Goal: Task Accomplishment & Management: Use online tool/utility

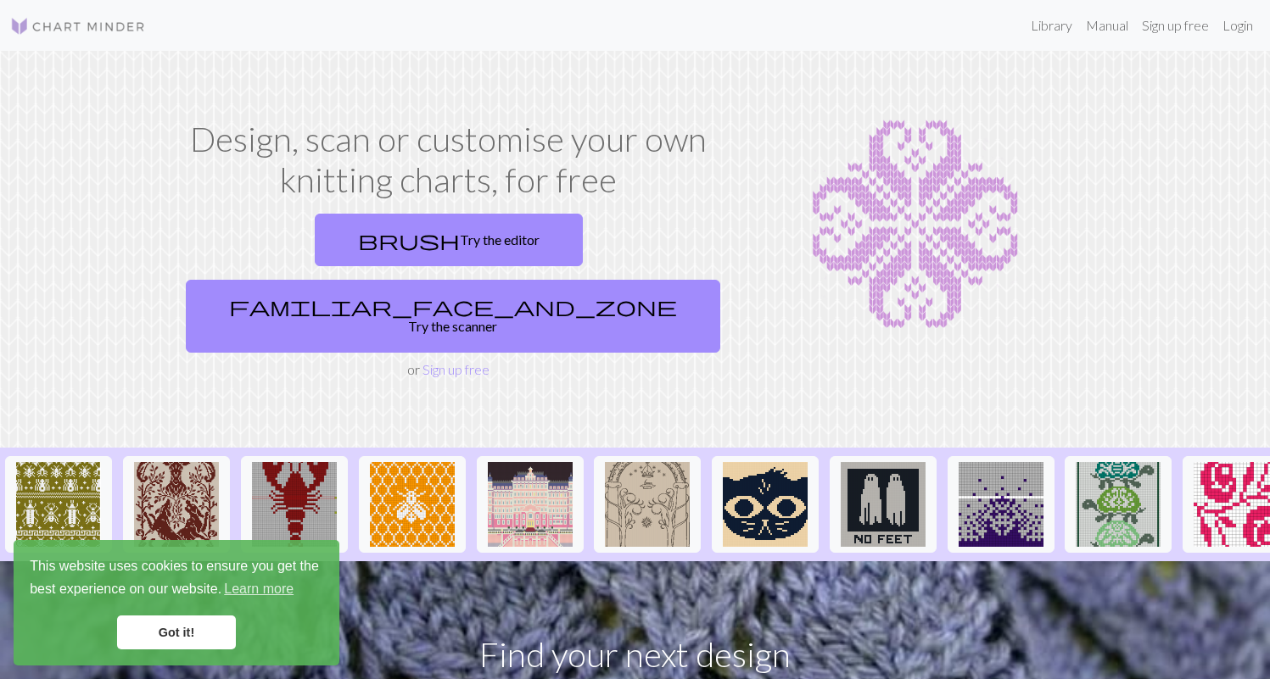
click at [186, 641] on link "Got it!" at bounding box center [176, 633] width 119 height 34
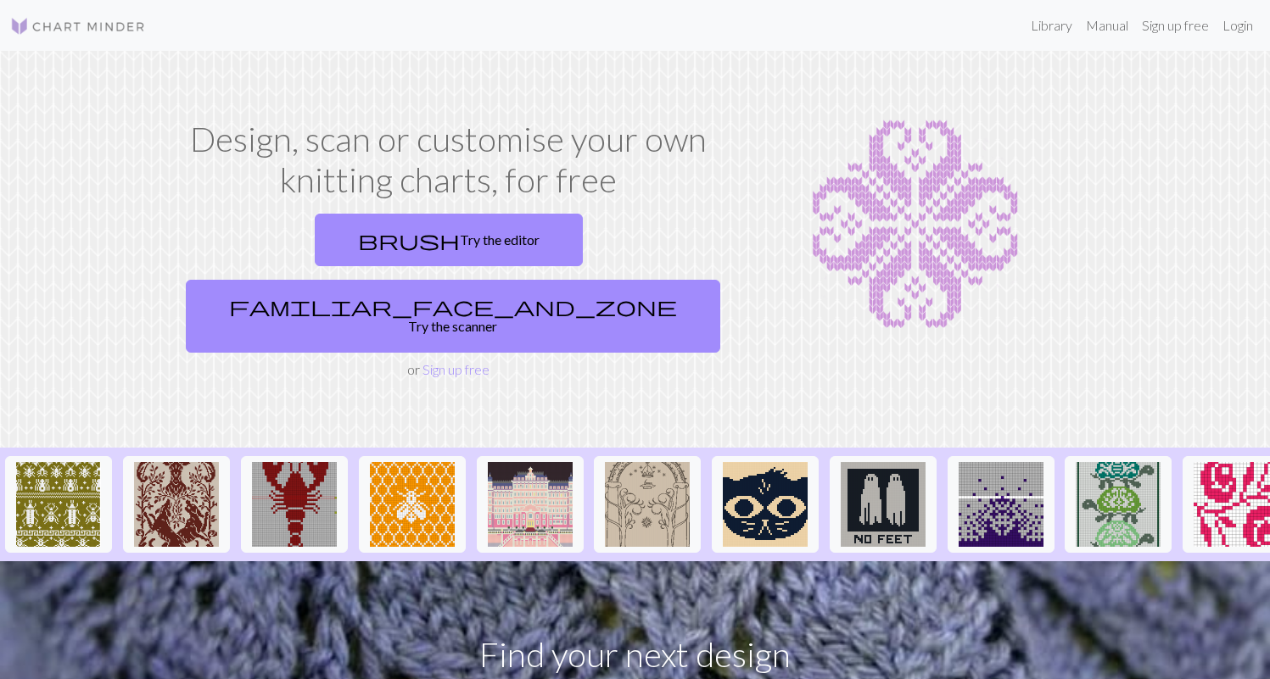
click at [660, 629] on p "Find your next design" at bounding box center [634, 654] width 1215 height 51
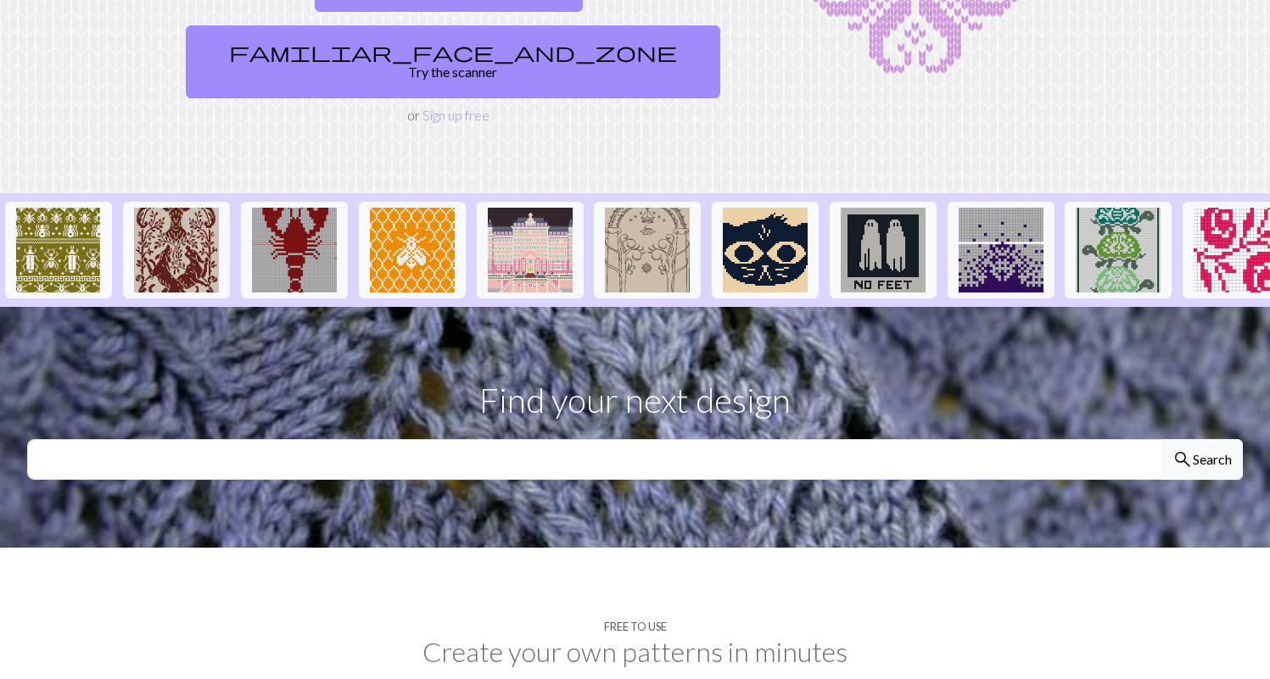
scroll to position [509, 0]
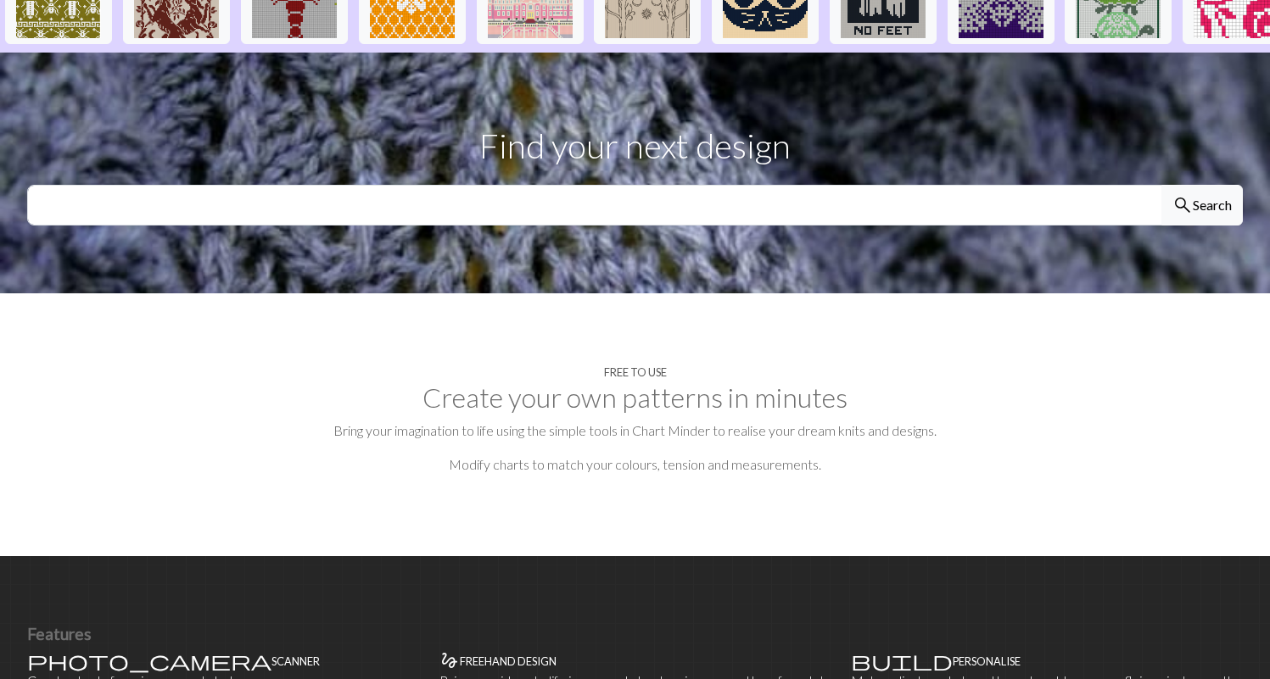
click at [626, 382] on h2 "Create your own patterns in minutes" at bounding box center [634, 398] width 1215 height 32
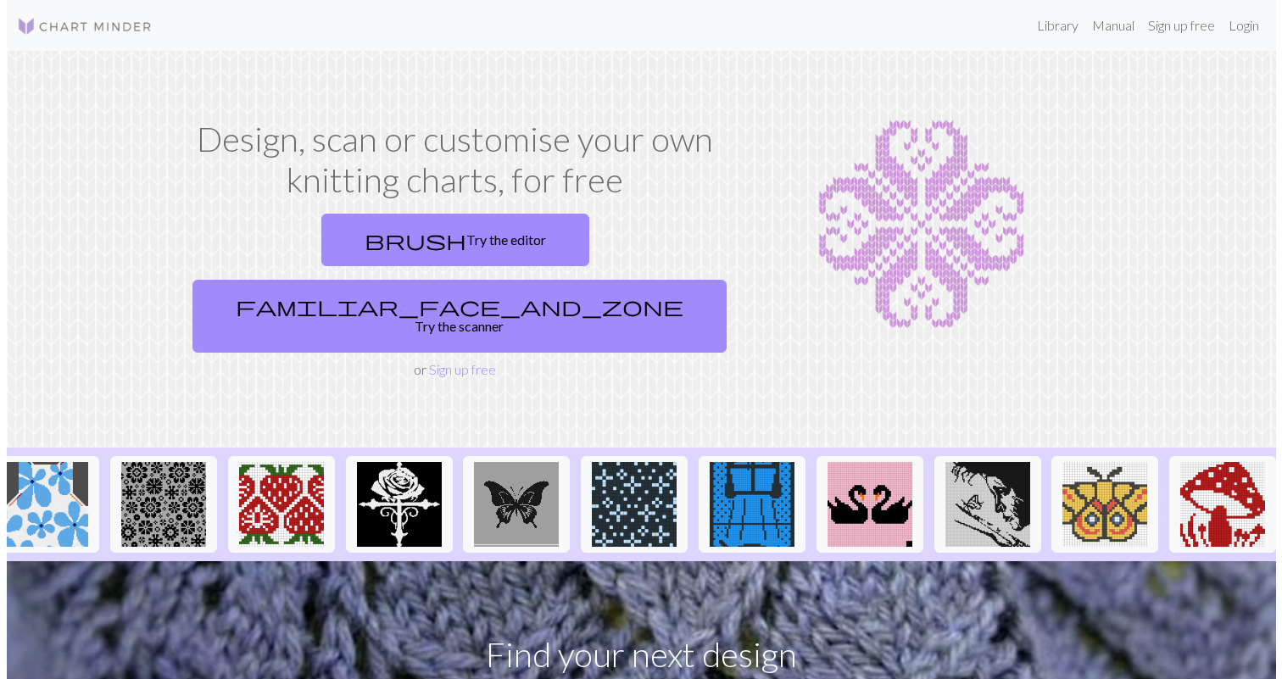
scroll to position [0, 1673]
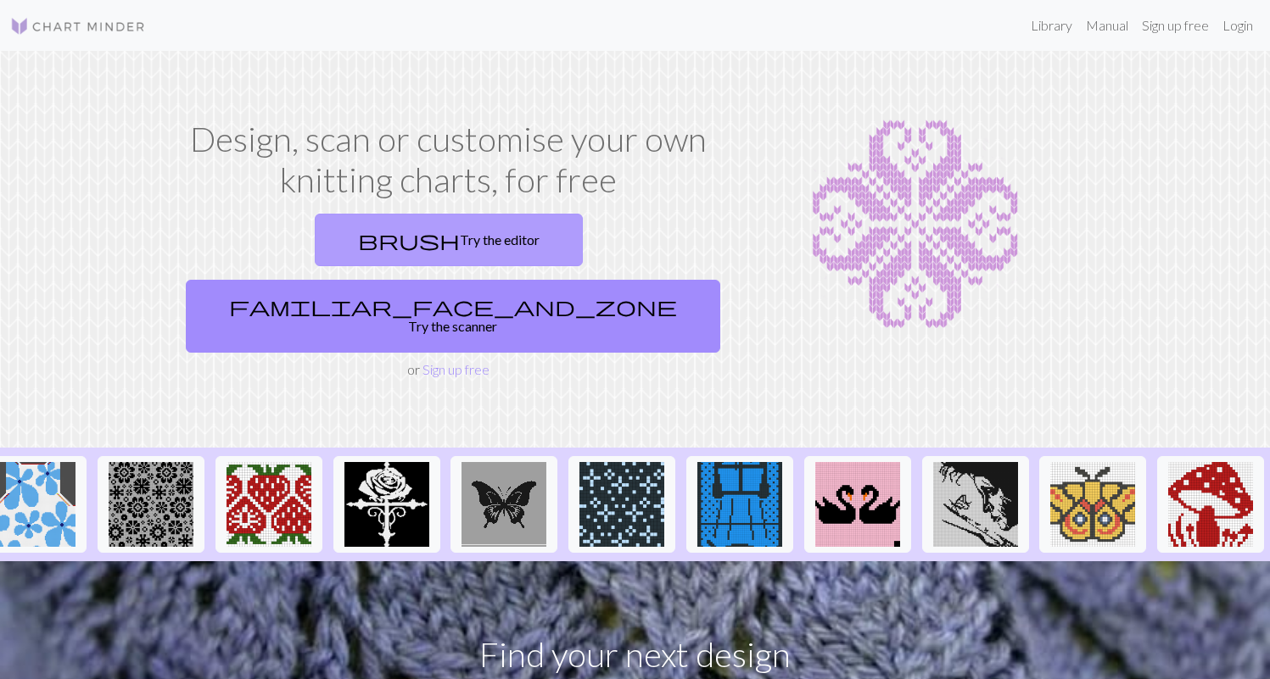
click at [332, 240] on link "brush Try the editor" at bounding box center [449, 240] width 268 height 53
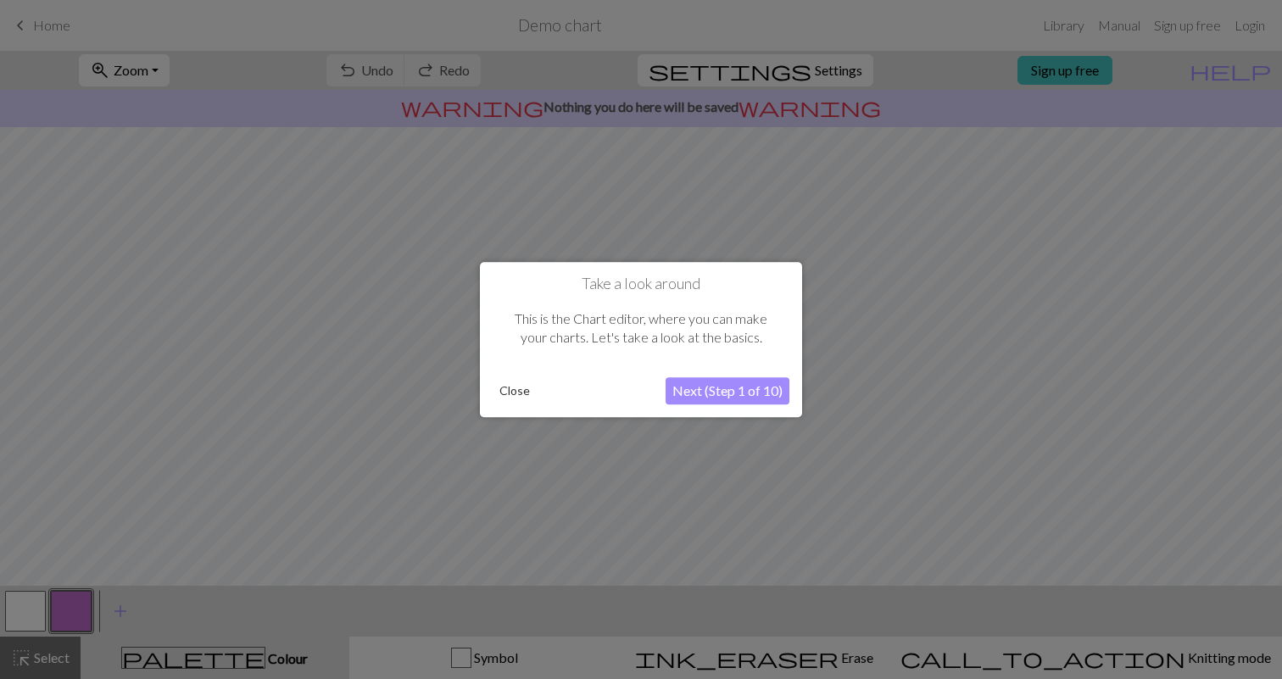
click at [745, 388] on button "Next (Step 1 of 10)" at bounding box center [728, 390] width 124 height 27
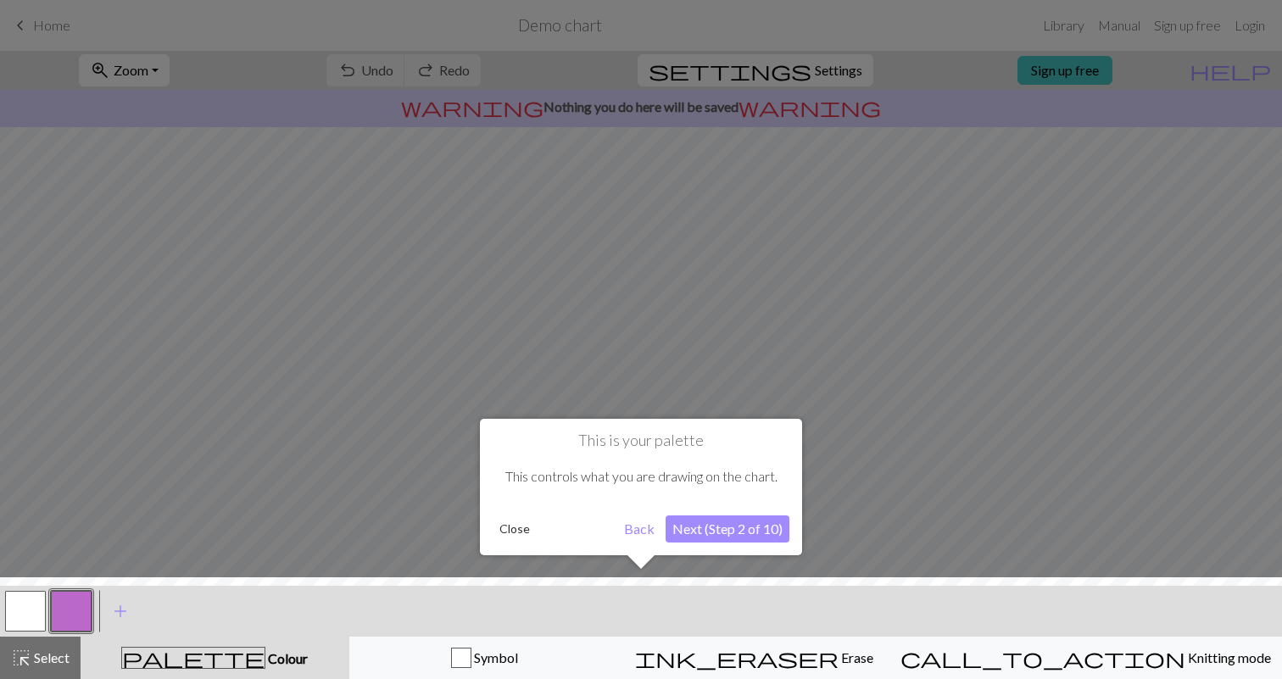
click at [707, 527] on button "Next (Step 2 of 10)" at bounding box center [728, 529] width 124 height 27
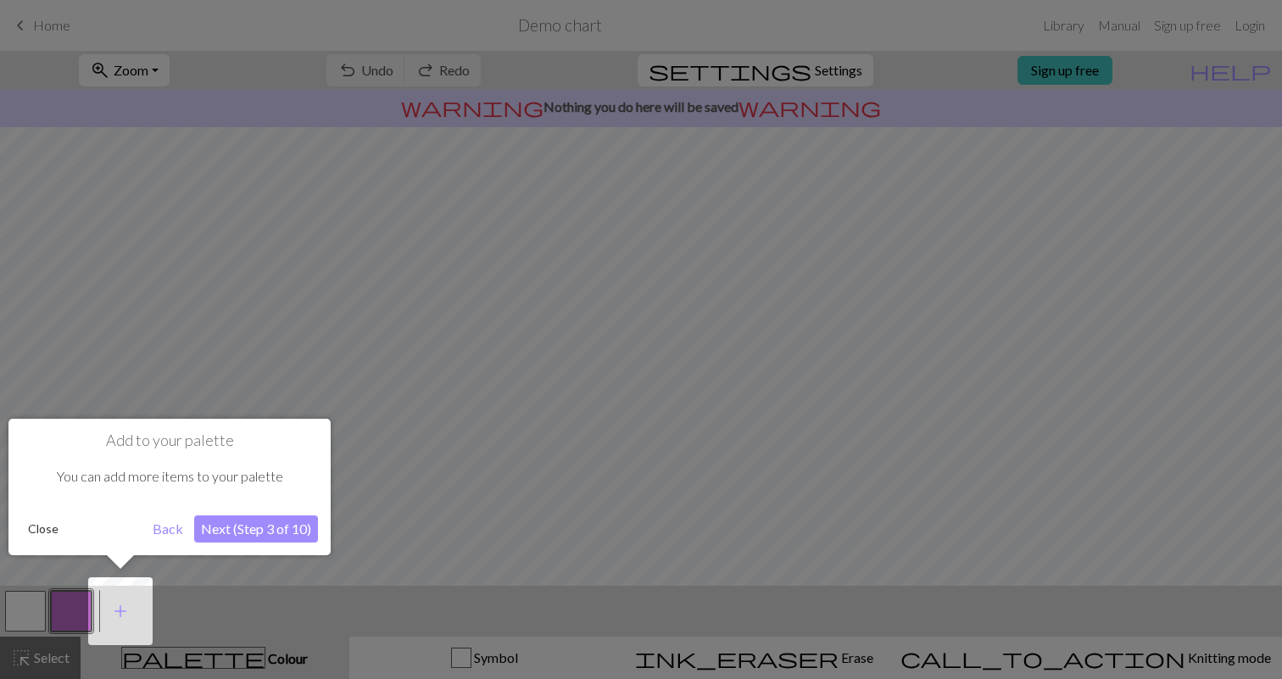
click at [269, 524] on button "Next (Step 3 of 10)" at bounding box center [256, 529] width 124 height 27
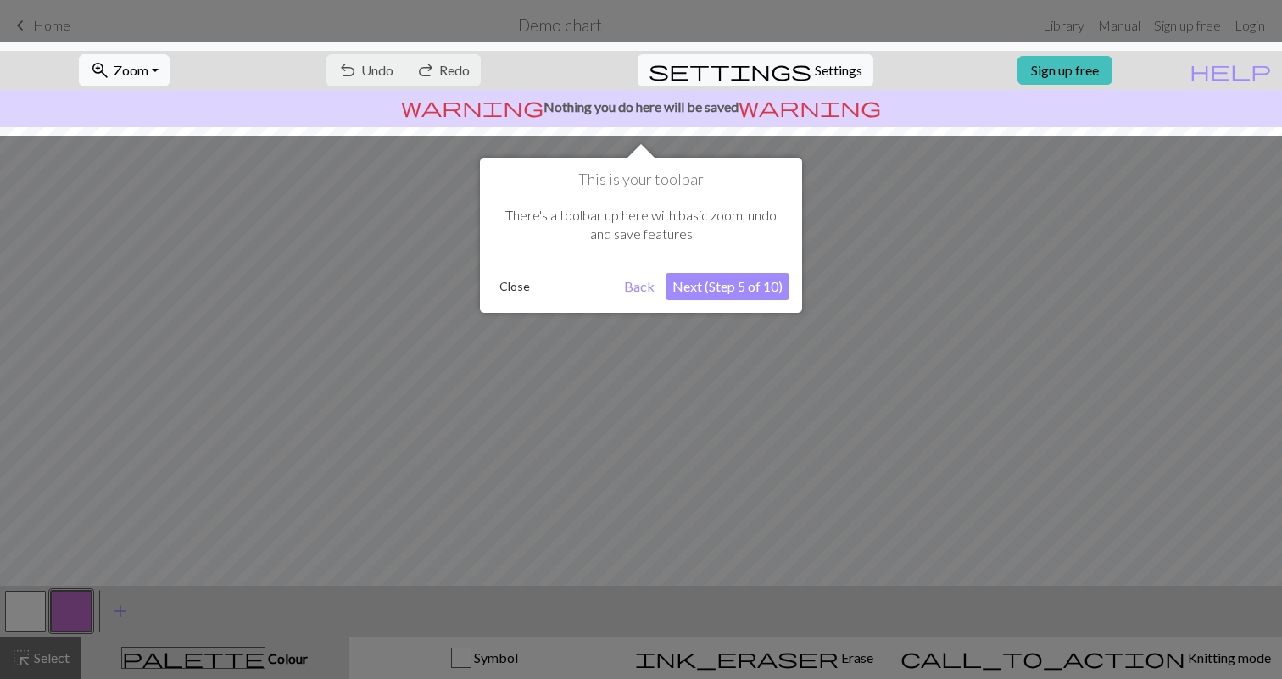
click at [703, 287] on button "Next (Step 5 of 10)" at bounding box center [728, 286] width 124 height 27
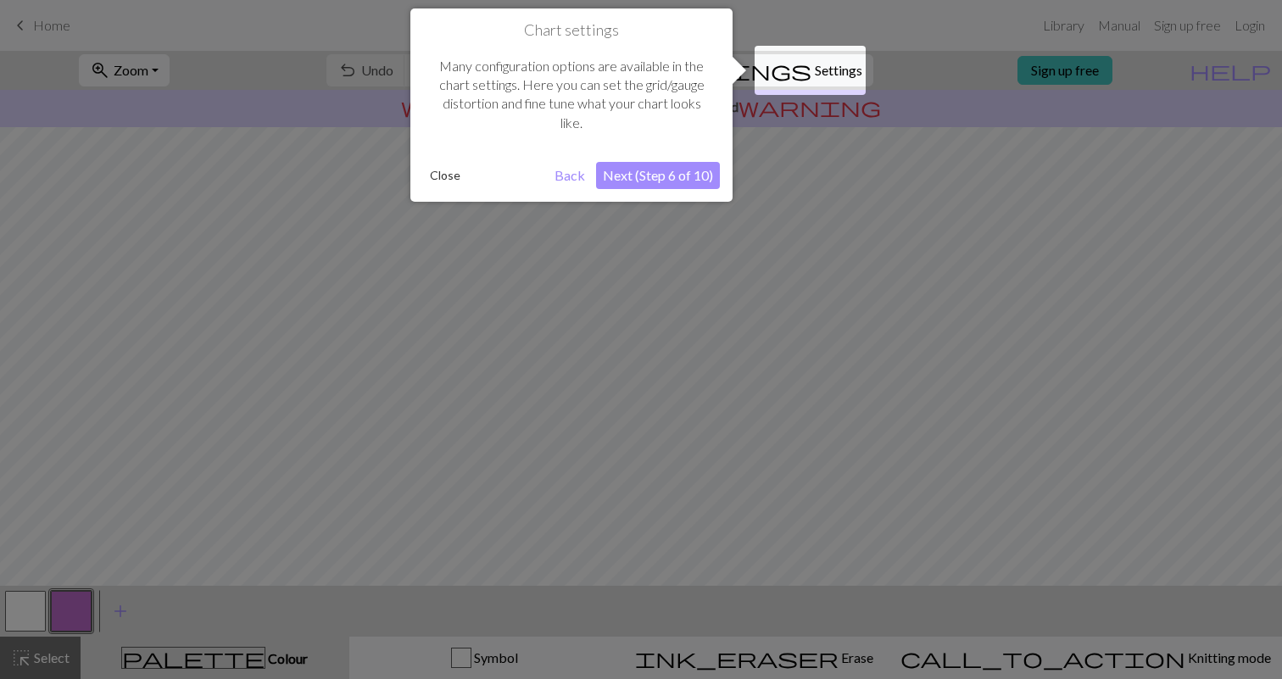
click at [672, 178] on button "Next (Step 6 of 10)" at bounding box center [658, 175] width 124 height 27
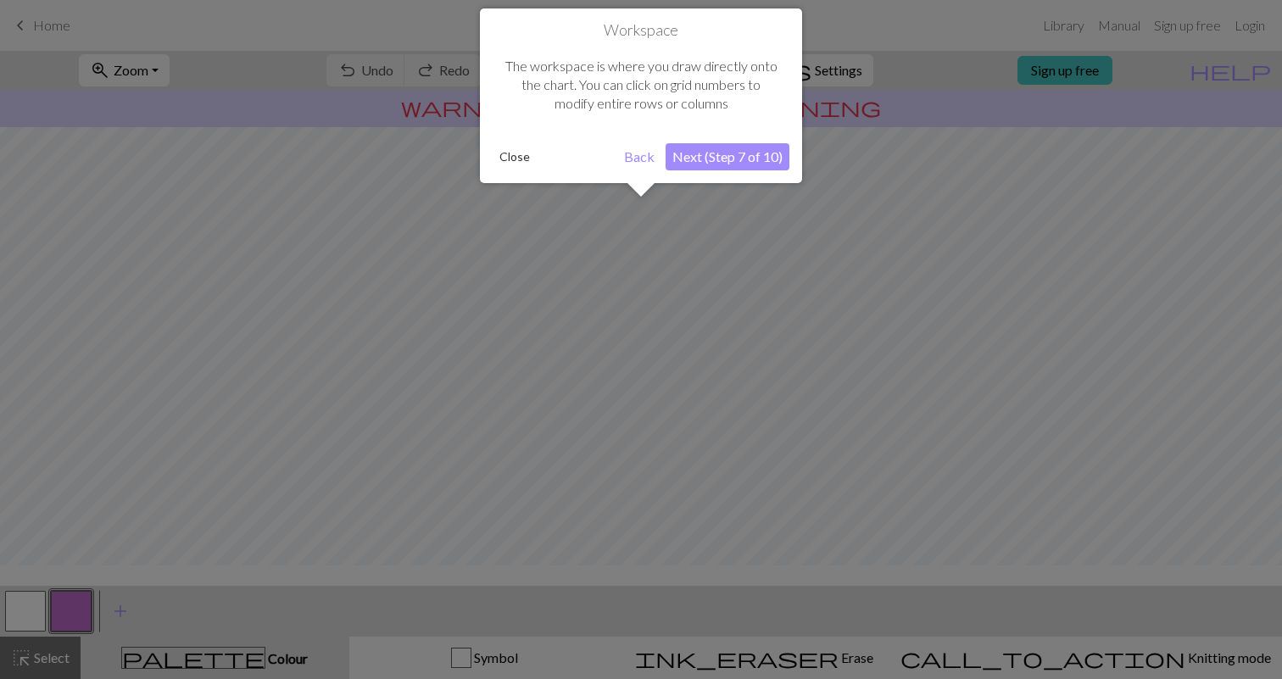
scroll to position [102, 0]
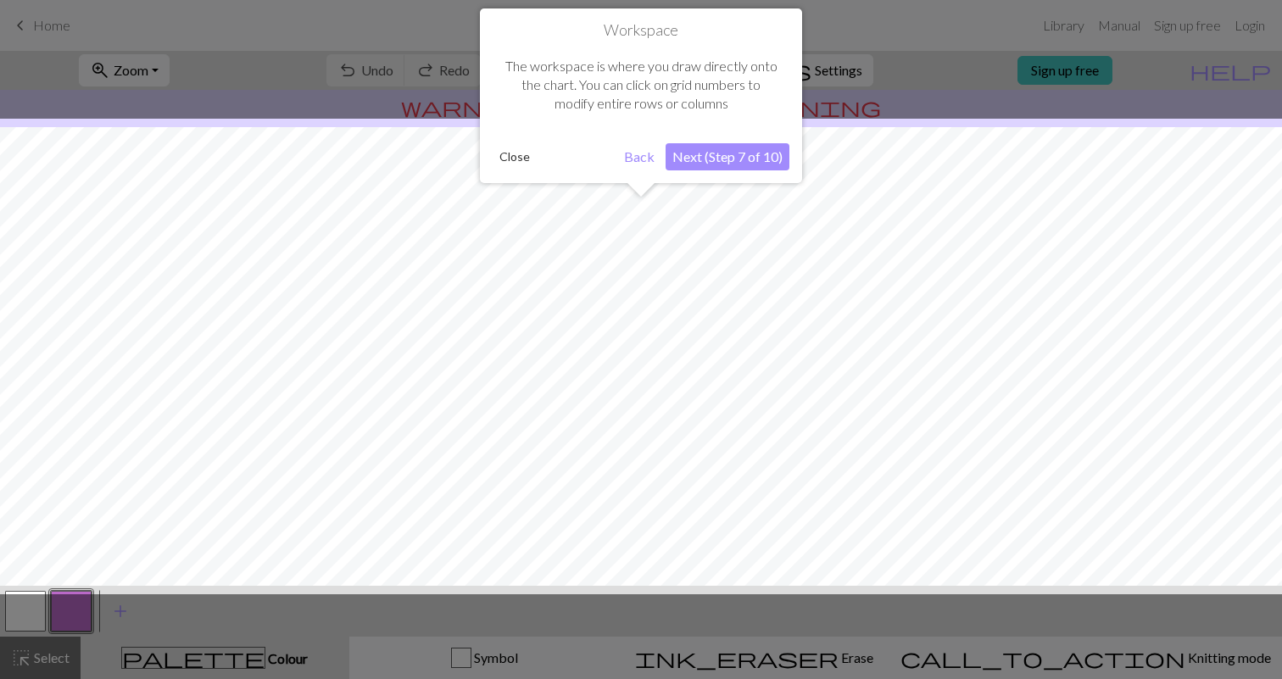
click at [700, 156] on button "Next (Step 7 of 10)" at bounding box center [728, 156] width 124 height 27
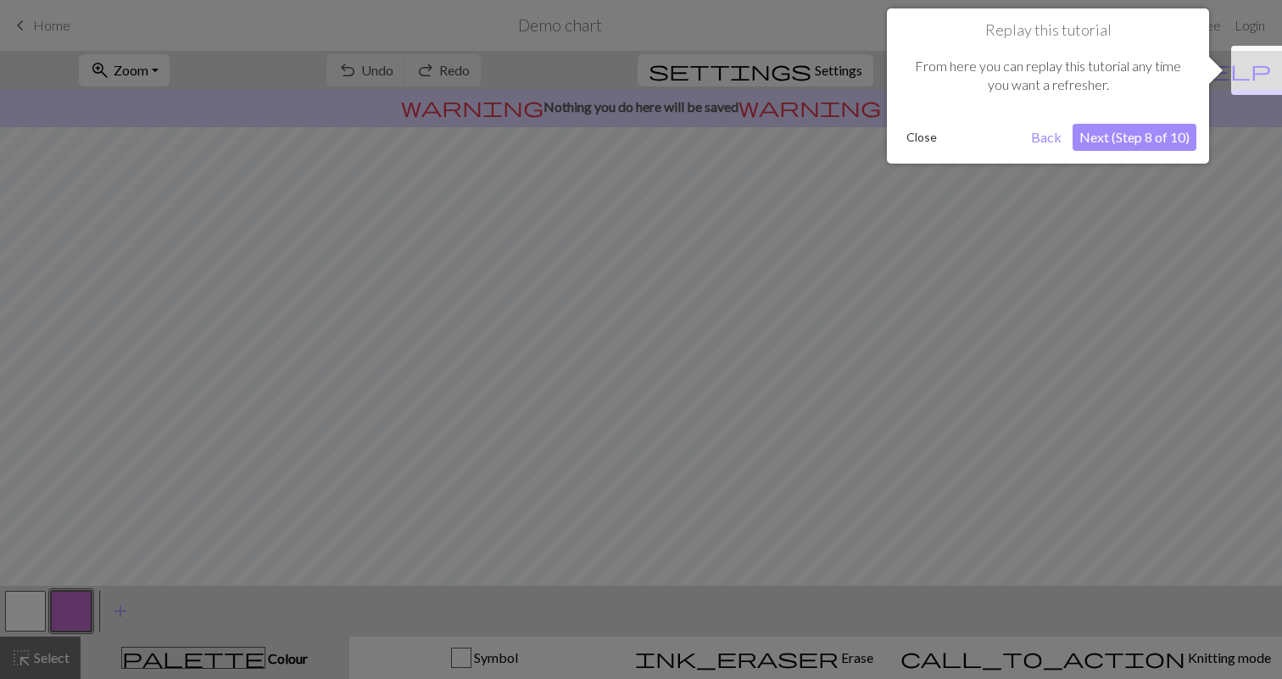
click at [1103, 136] on button "Next (Step 8 of 10)" at bounding box center [1135, 137] width 124 height 27
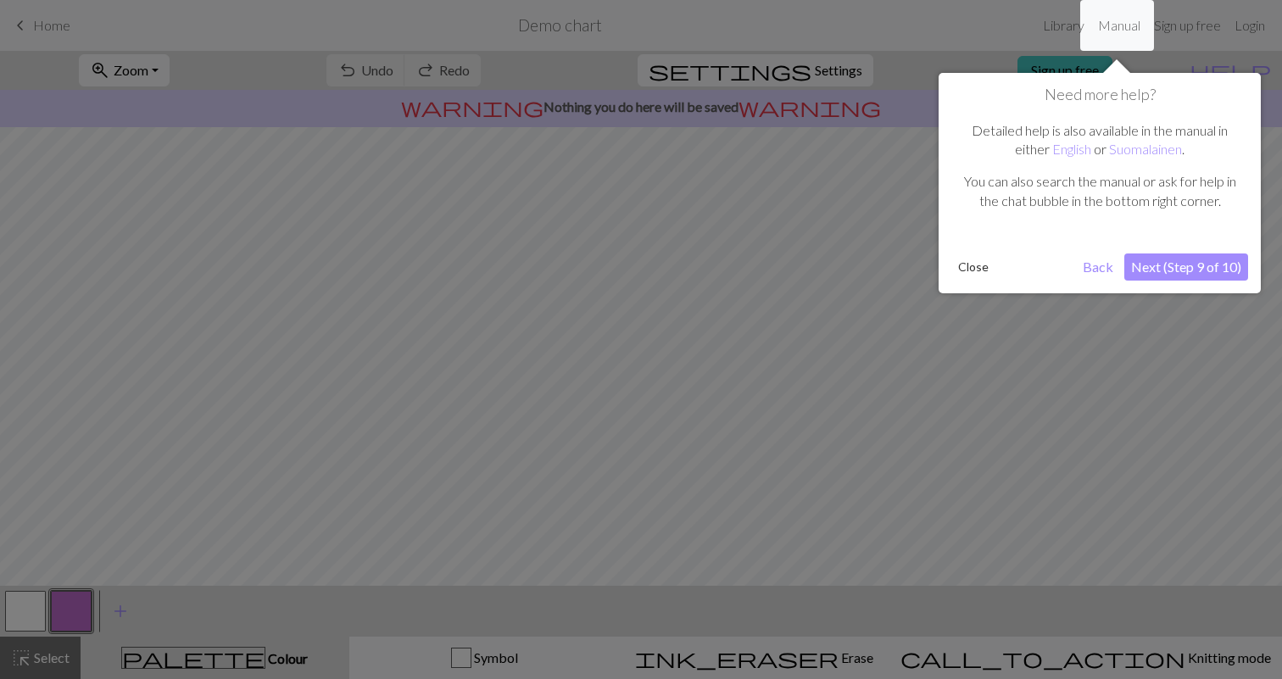
click at [1162, 269] on button "Next (Step 9 of 10)" at bounding box center [1186, 267] width 124 height 27
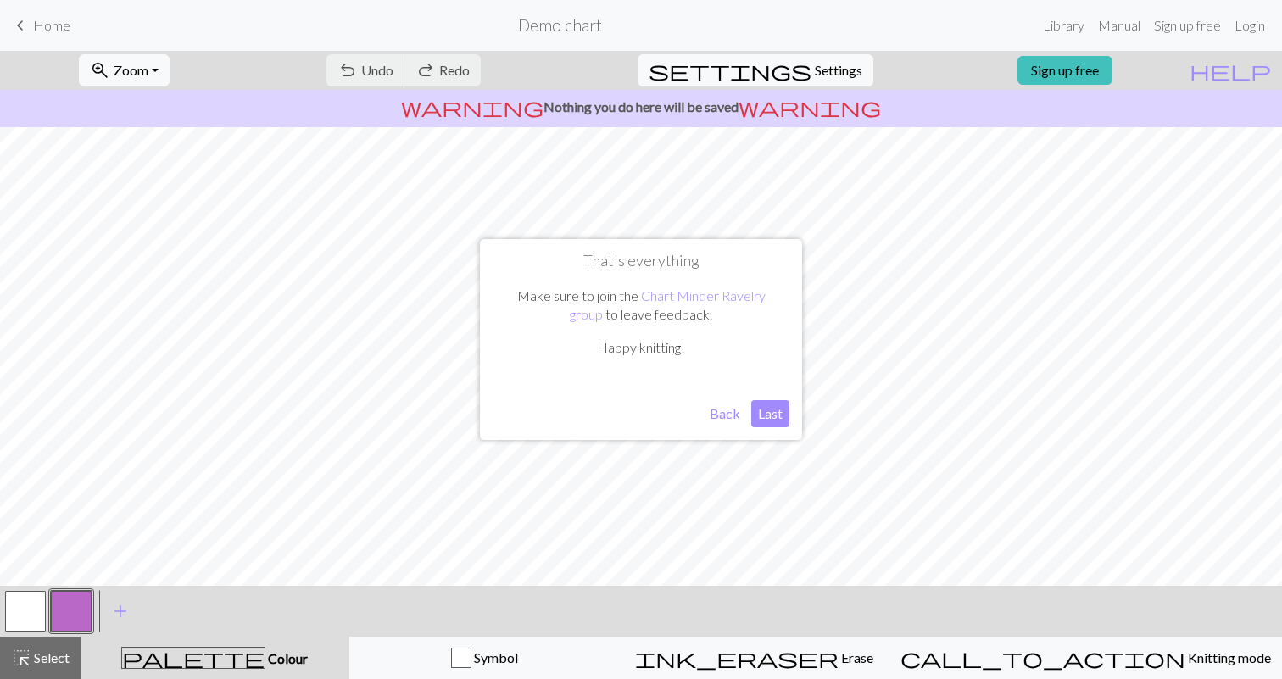
click at [765, 414] on button "Last" at bounding box center [770, 413] width 38 height 27
click at [815, 67] on span "Settings" at bounding box center [838, 70] width 47 height 20
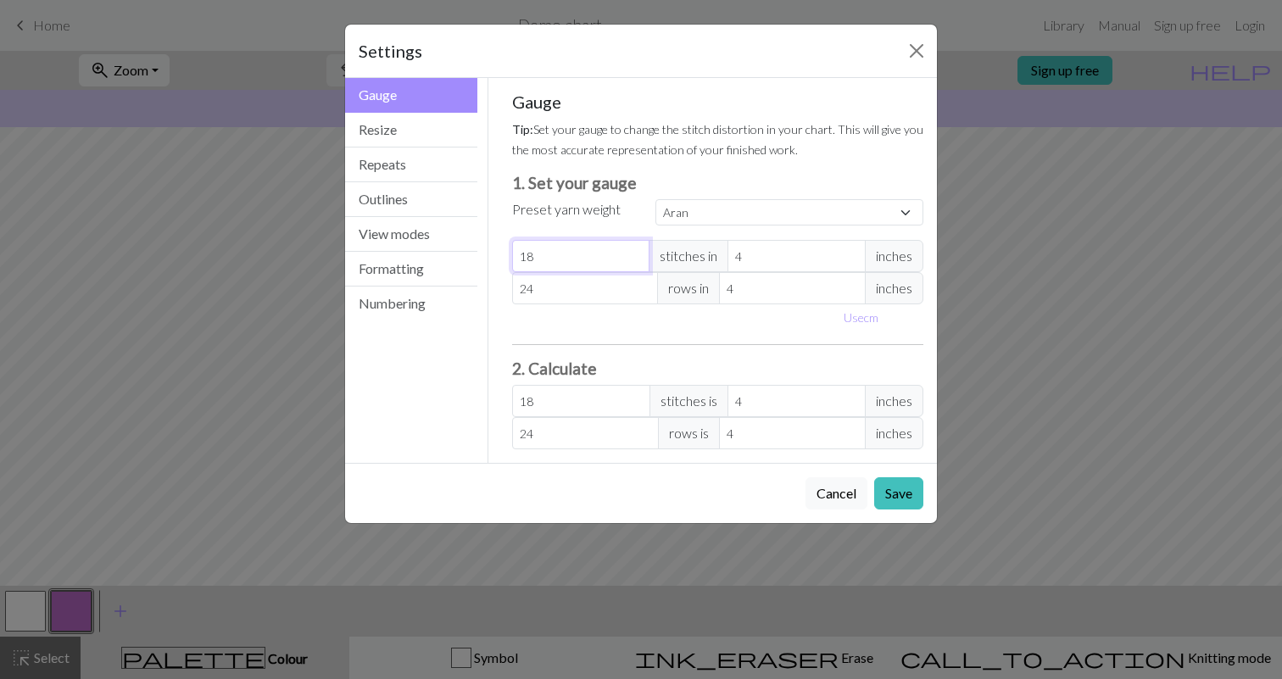
select select "custom"
type input "19"
click at [637, 251] on input "19" at bounding box center [581, 256] width 138 height 32
type input "20"
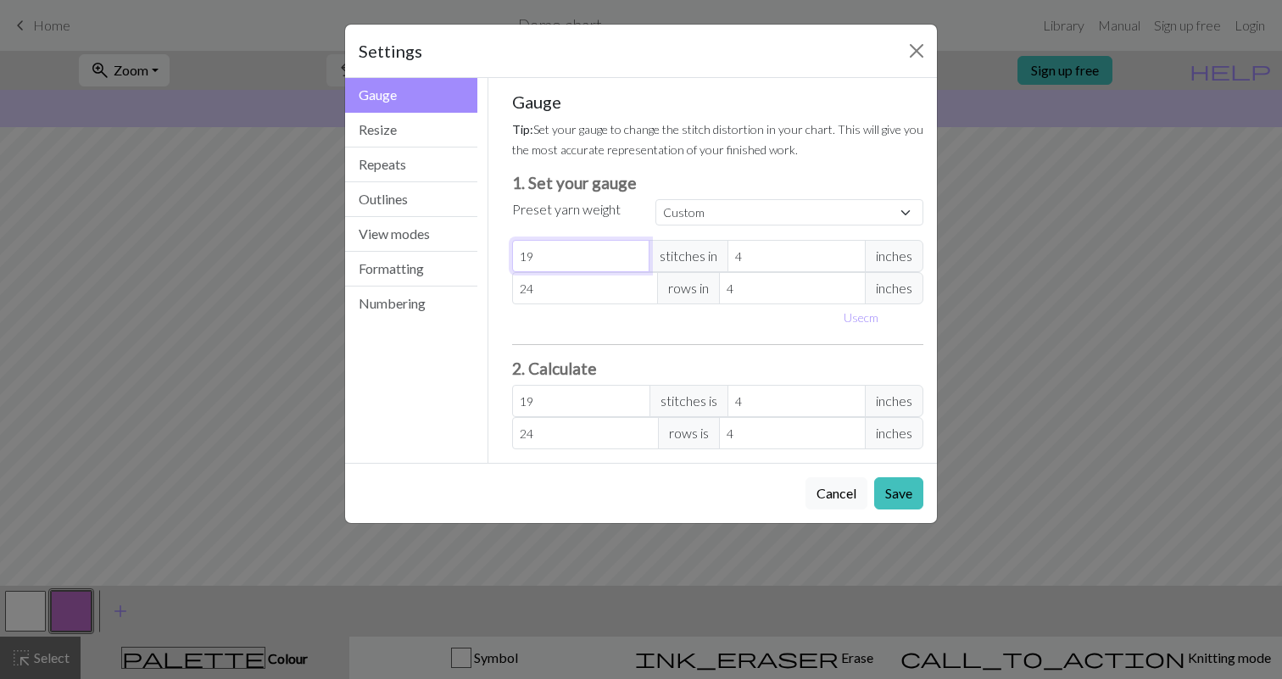
type input "20"
click at [637, 251] on input "20" at bounding box center [581, 256] width 138 height 32
type input "21"
click at [637, 251] on input "21" at bounding box center [581, 256] width 138 height 32
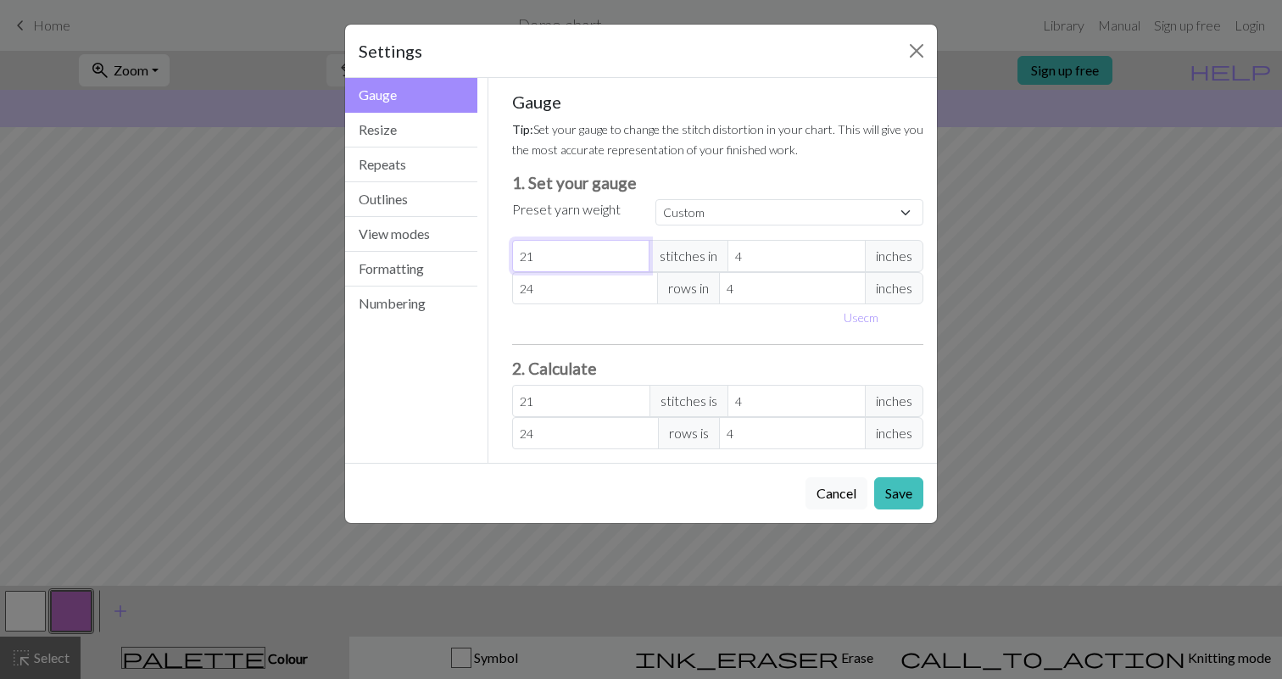
type input "22"
click at [637, 251] on input "22" at bounding box center [581, 256] width 138 height 32
type input "23"
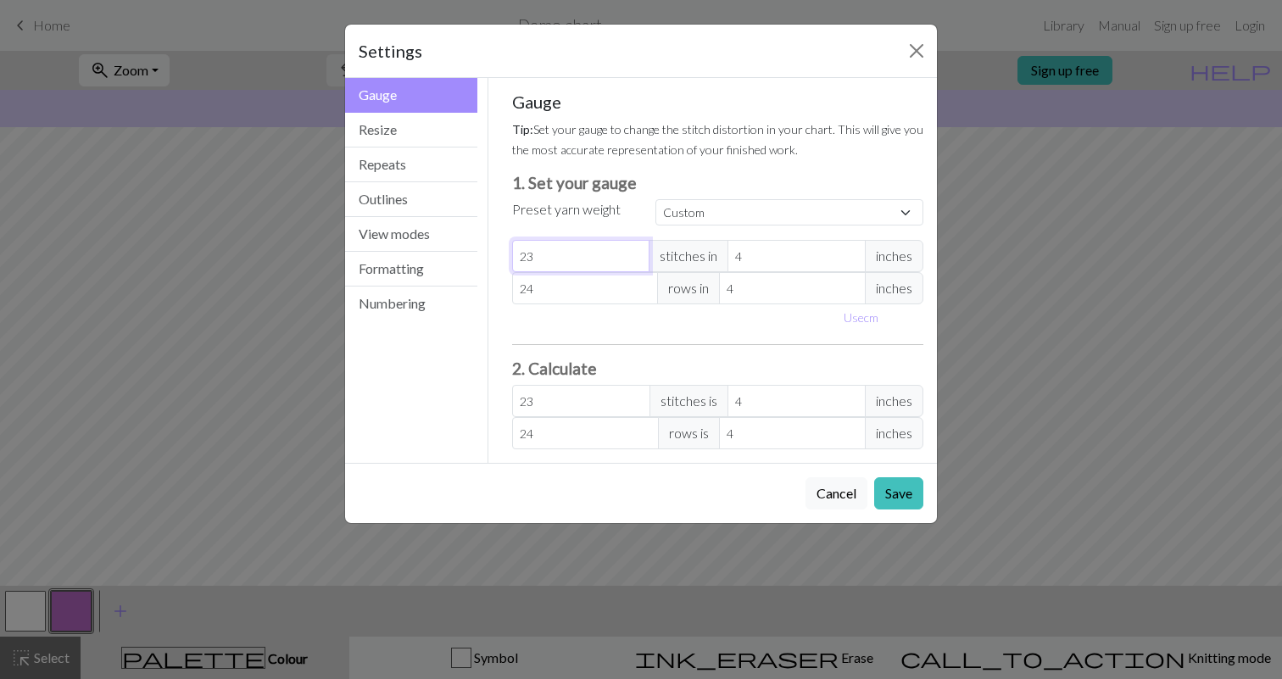
click at [637, 251] on input "23" at bounding box center [581, 256] width 138 height 32
type input "24"
click at [637, 251] on input "24" at bounding box center [581, 256] width 138 height 32
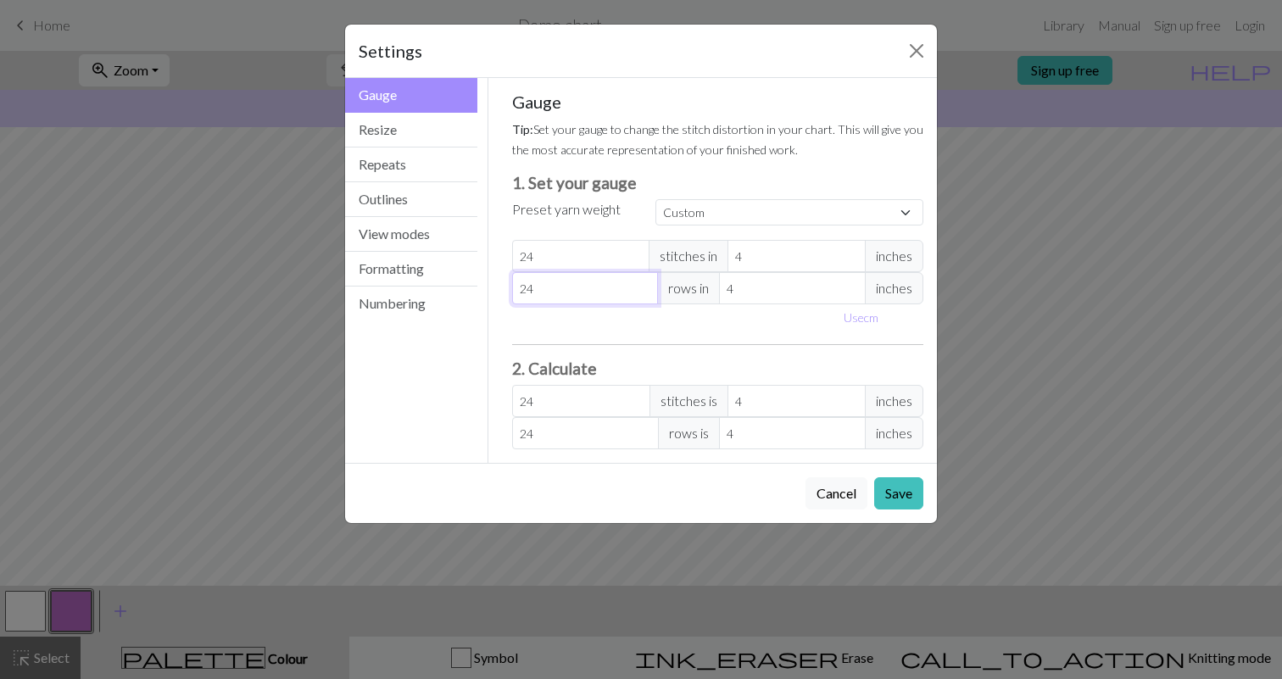
type input "25"
click at [642, 286] on input "25" at bounding box center [585, 288] width 147 height 32
type input "26"
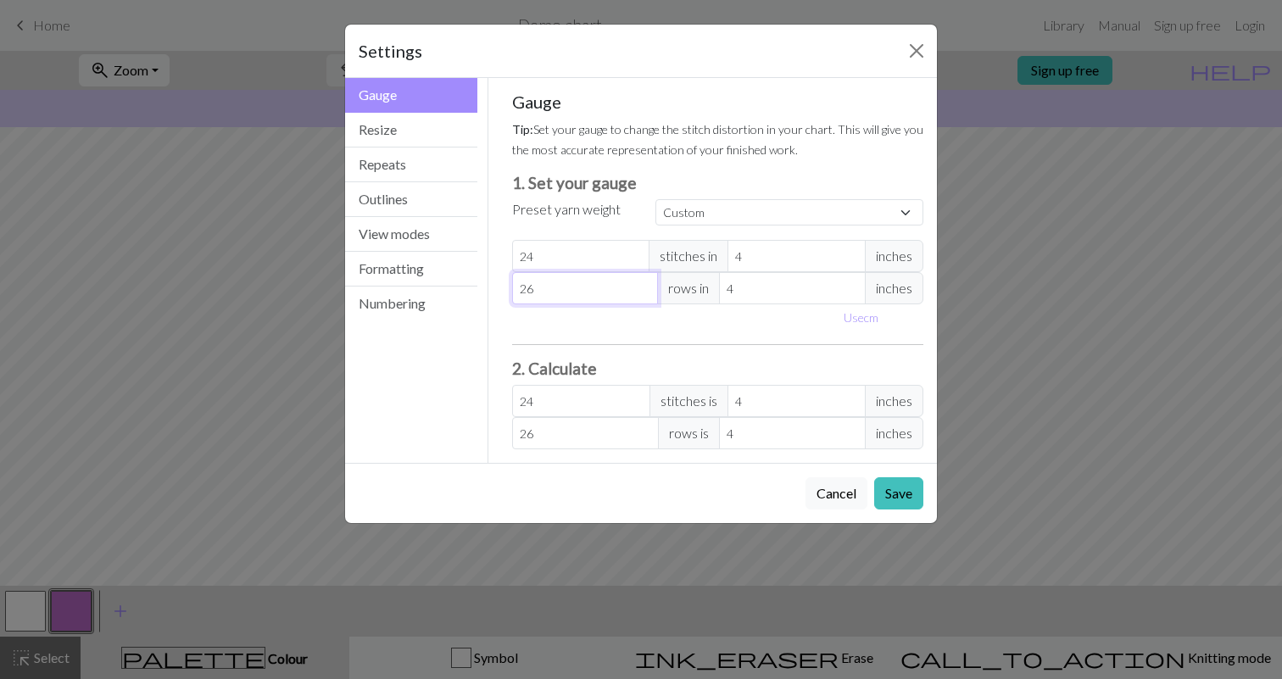
click at [642, 286] on input "26" at bounding box center [585, 288] width 147 height 32
type input "27"
click at [642, 286] on input "27" at bounding box center [585, 288] width 147 height 32
type input "28"
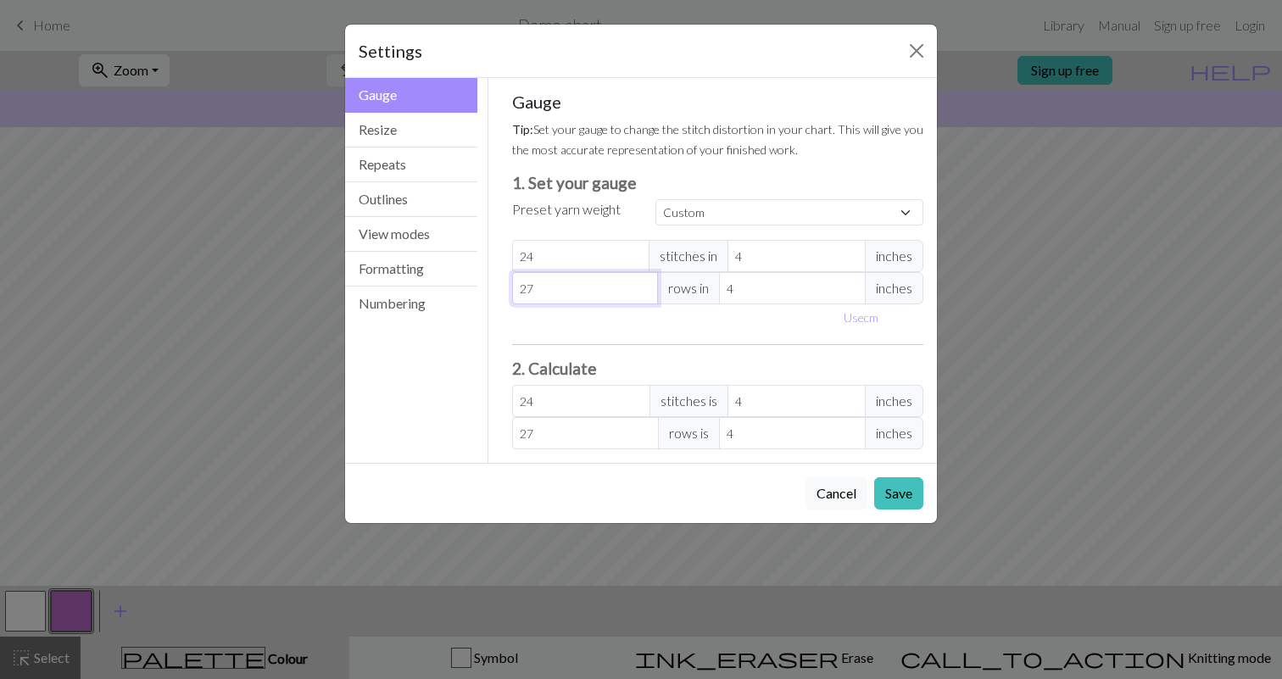
type input "28"
click at [642, 286] on input "28" at bounding box center [585, 288] width 147 height 32
type input "29"
click at [642, 286] on input "29" at bounding box center [585, 288] width 147 height 32
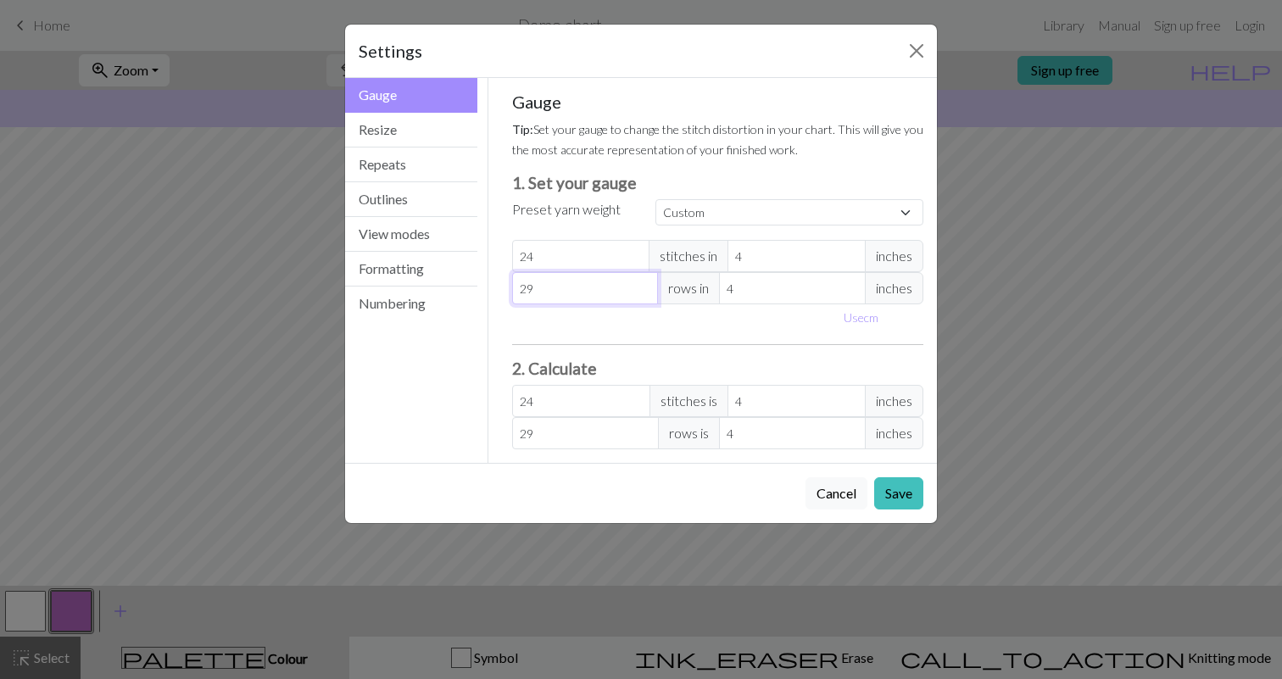
type input "28"
click at [641, 293] on input "28" at bounding box center [585, 288] width 147 height 32
click at [907, 210] on select "Custom Square Lace Light Fingering Fingering Sport Double knit Worsted Aran Bul…" at bounding box center [790, 212] width 268 height 26
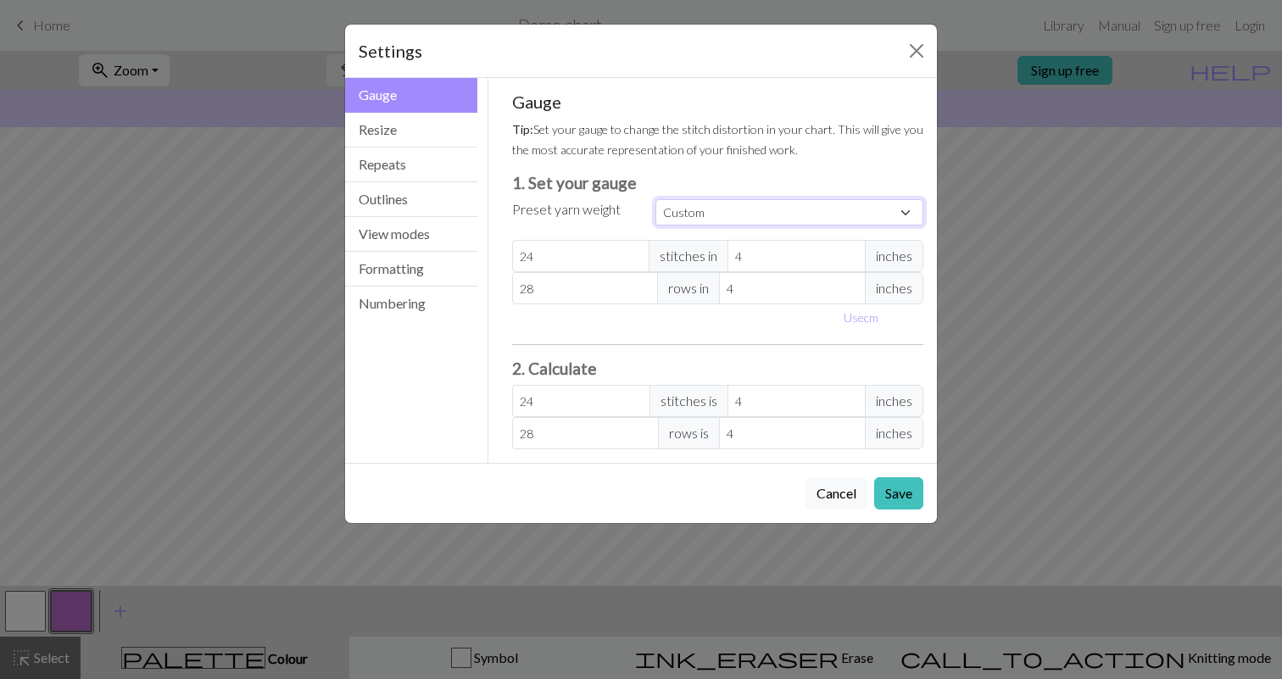
select select "dk"
click at [656, 199] on select "Custom Square Lace Light Fingering Fingering Sport Double knit Worsted Aran Bul…" at bounding box center [790, 212] width 268 height 26
type input "22"
type input "30"
type input "22"
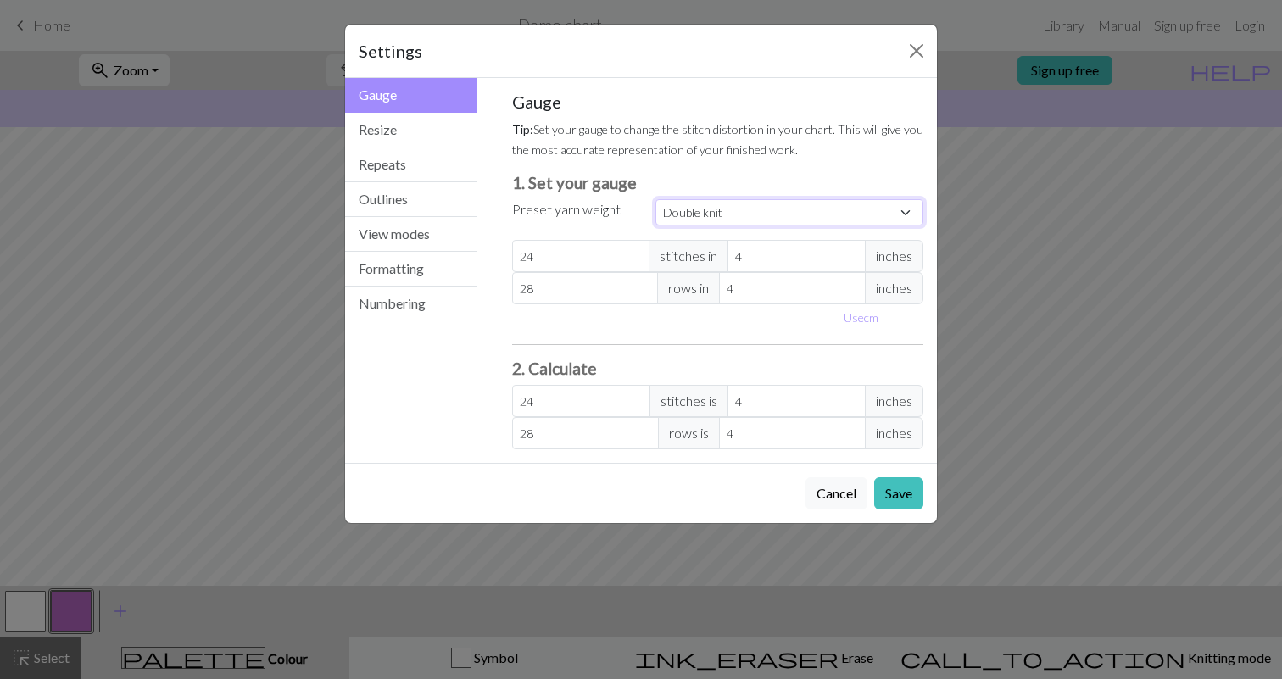
type input "30"
select select "custom"
type input "5"
type input "17.6"
click at [854, 253] on input "5" at bounding box center [797, 256] width 138 height 32
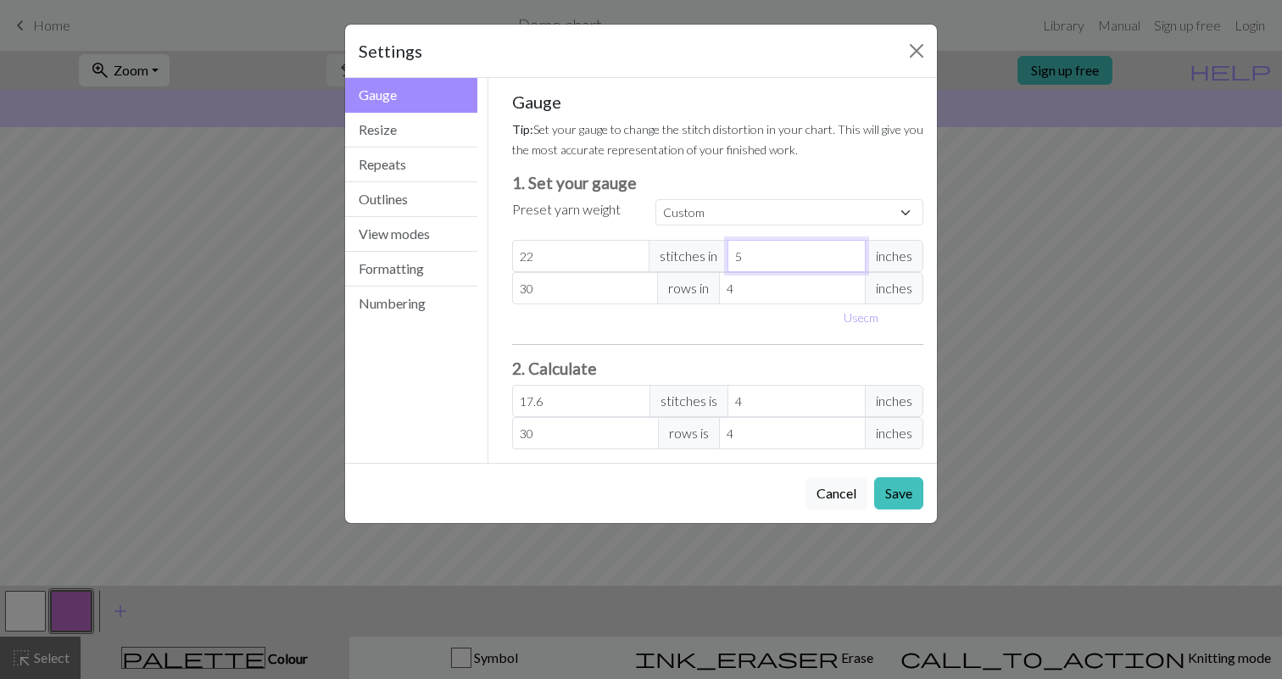
type input "4"
type input "22"
click at [854, 260] on input "4" at bounding box center [797, 256] width 138 height 32
type input "3"
type input "29.33"
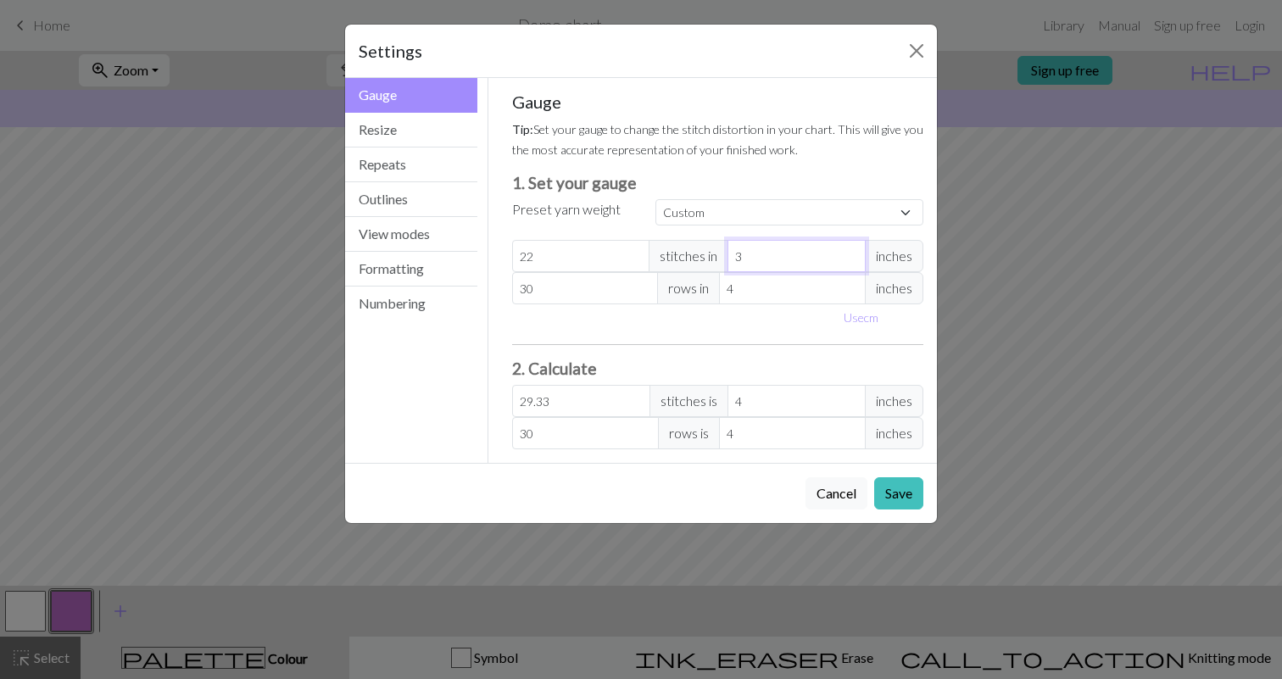
type input "3"
click at [854, 260] on input "3" at bounding box center [797, 256] width 138 height 32
click at [1108, 185] on div "Settings Gauge Gauge Resize Repeats Outlines View modes Formatting Numbering Ga…" at bounding box center [641, 339] width 1282 height 679
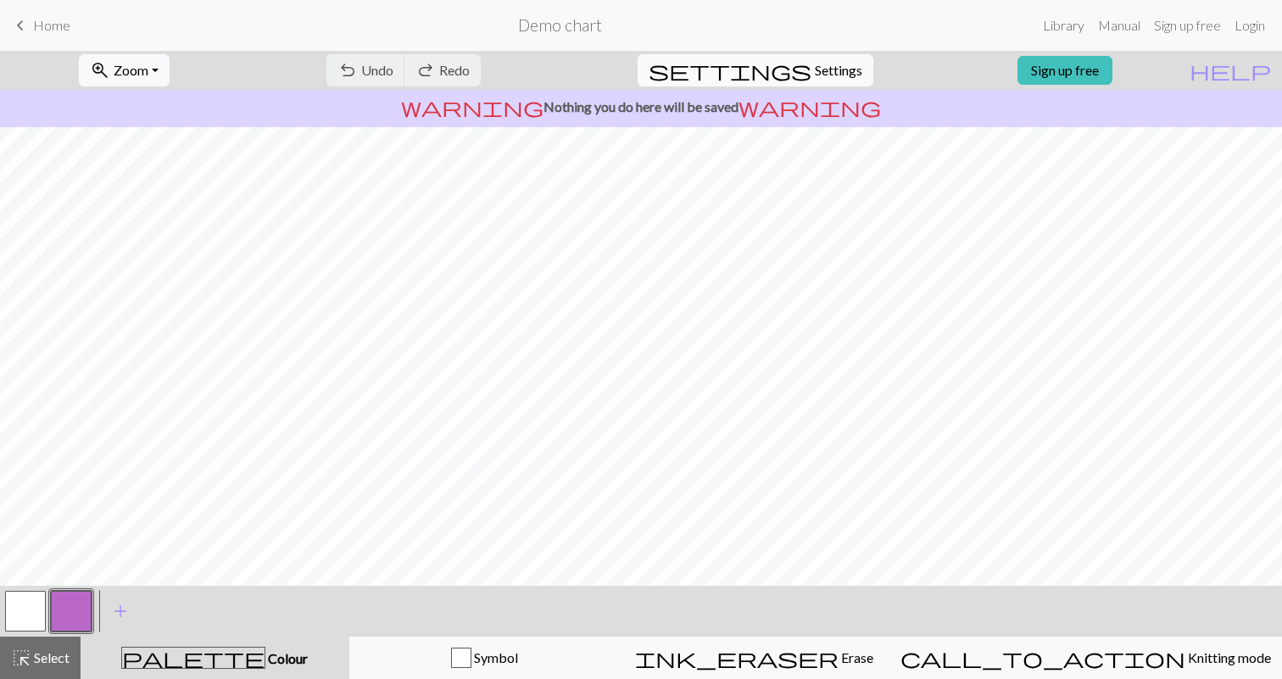
click at [815, 67] on span "Settings" at bounding box center [838, 70] width 47 height 20
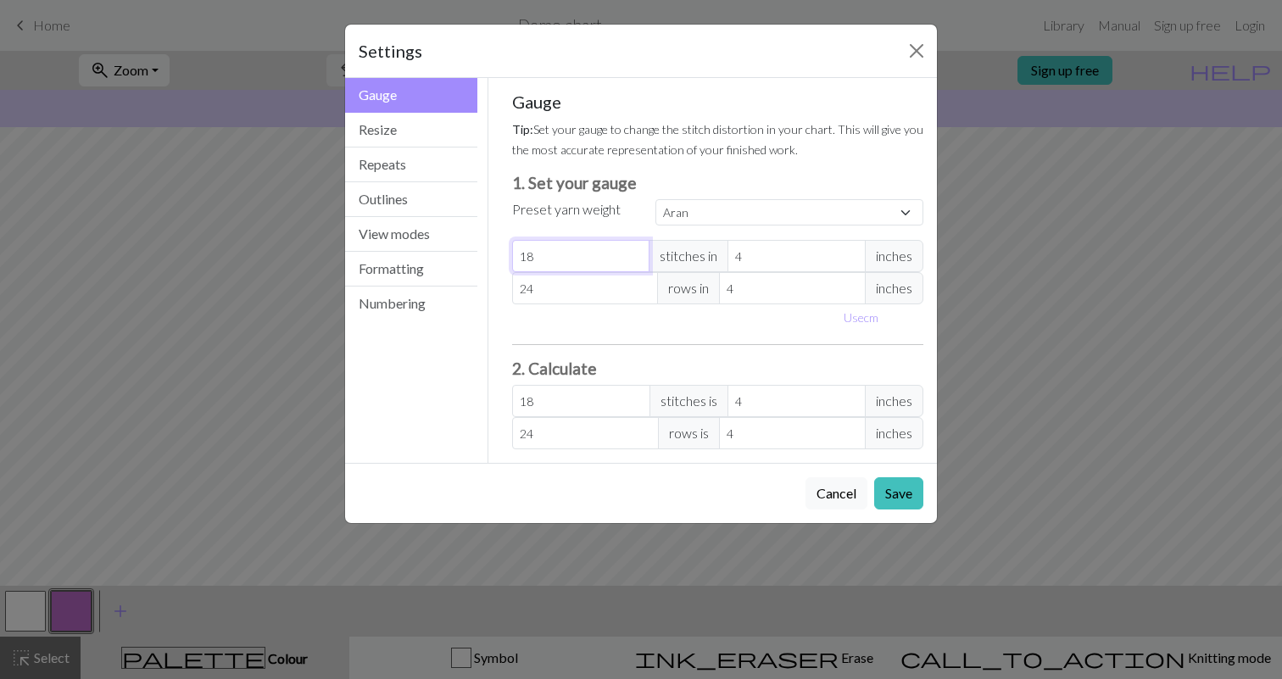
select select "custom"
type input "19"
click at [636, 251] on input "19" at bounding box center [581, 256] width 138 height 32
type input "20"
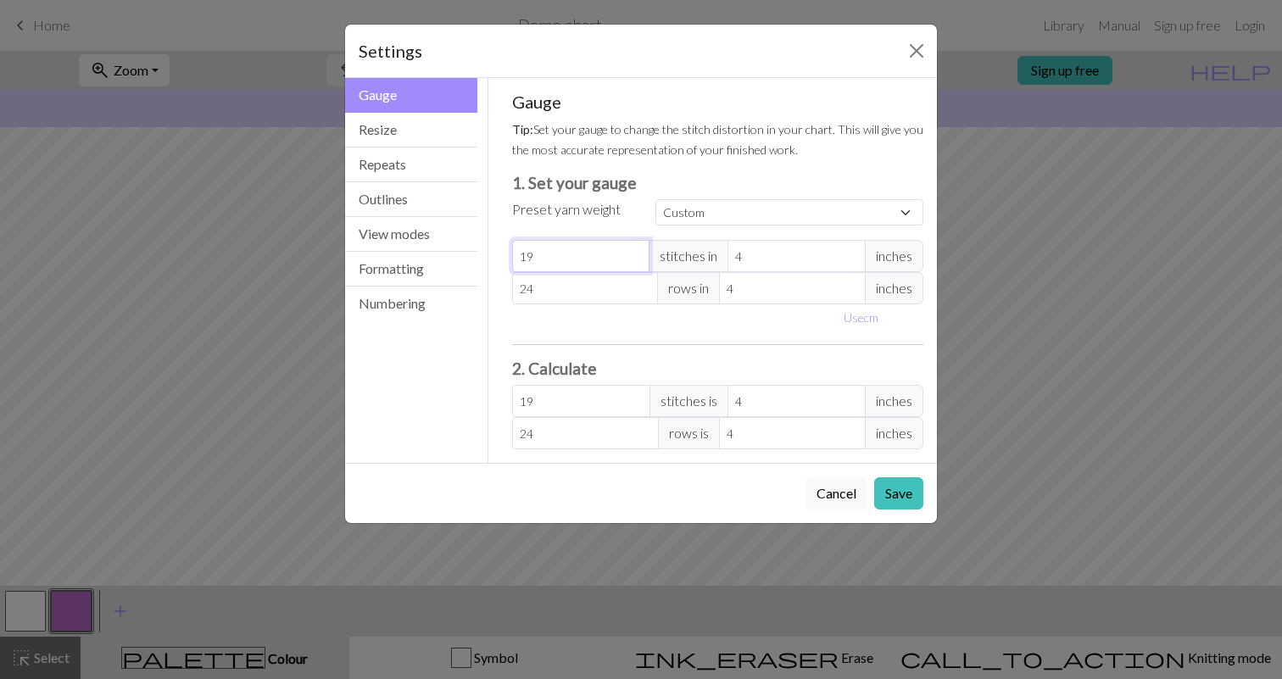
type input "20"
click at [636, 251] on input "20" at bounding box center [581, 256] width 138 height 32
type input "21"
click at [636, 251] on input "21" at bounding box center [581, 256] width 138 height 32
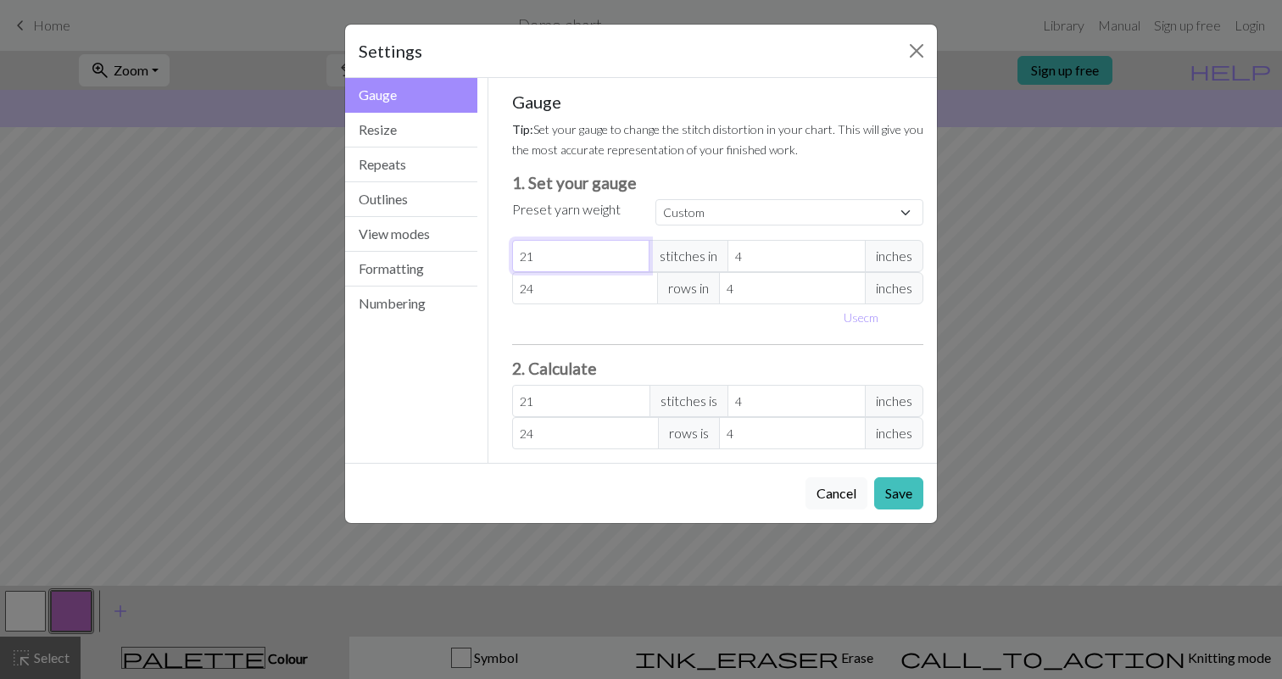
type input "22"
click at [636, 251] on input "22" at bounding box center [581, 256] width 138 height 32
type input "23"
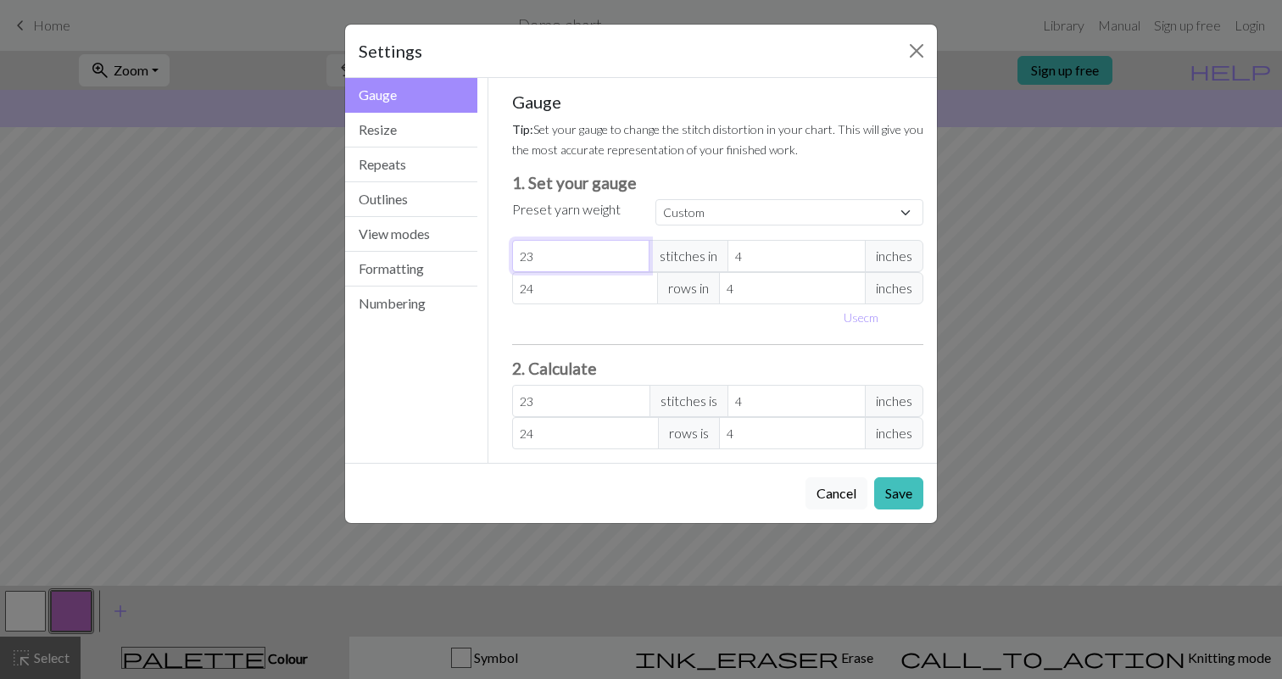
click at [636, 251] on input "23" at bounding box center [581, 256] width 138 height 32
type input "24"
click at [636, 251] on input "24" at bounding box center [581, 256] width 138 height 32
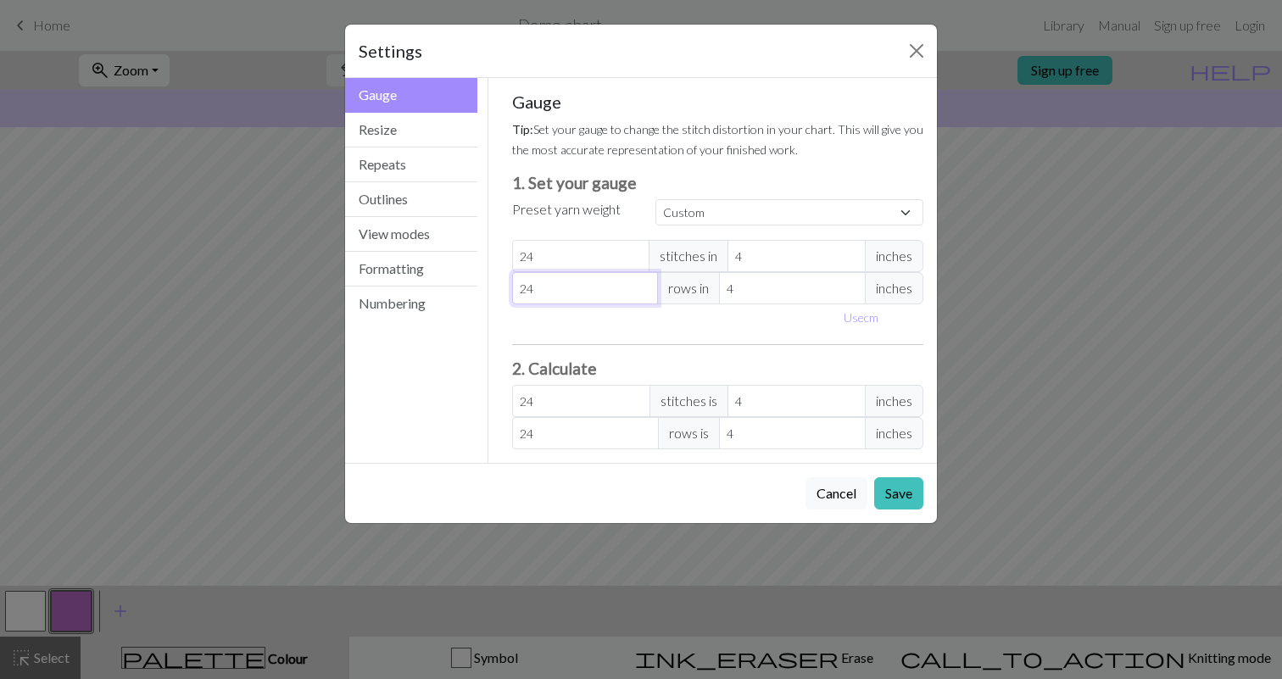
type input "25"
click at [645, 285] on input "25" at bounding box center [585, 288] width 147 height 32
type input "26"
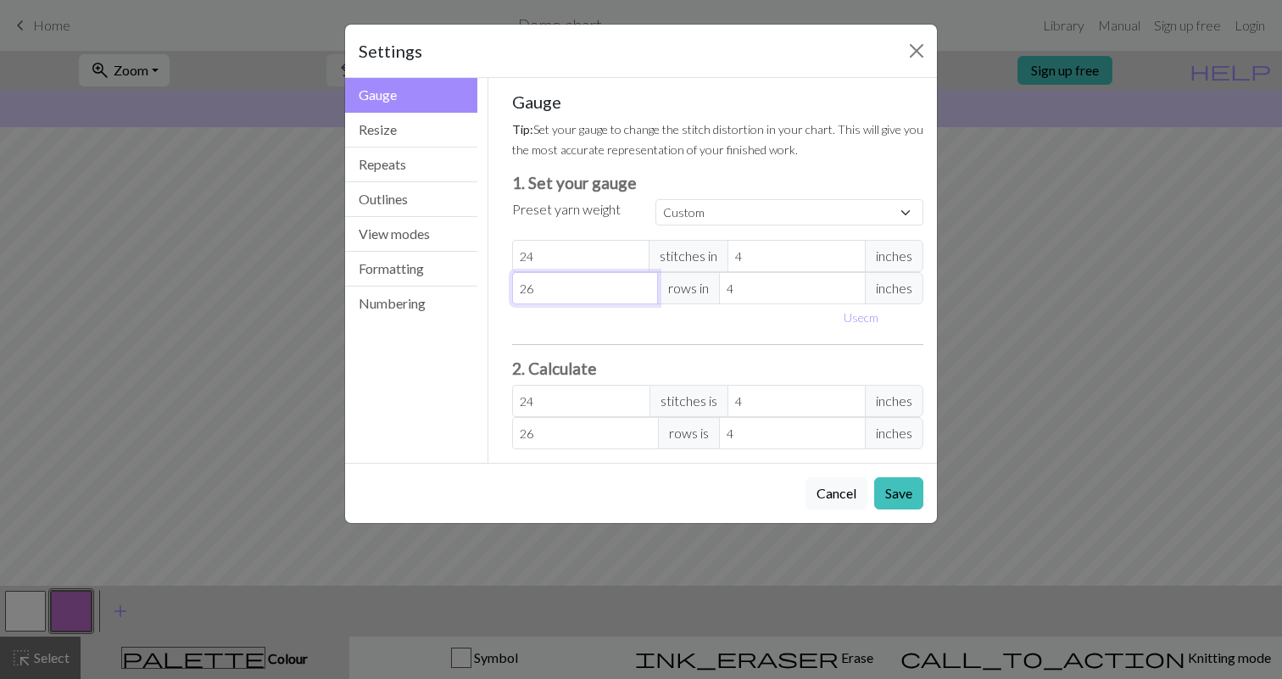
click at [645, 285] on input "26" at bounding box center [585, 288] width 147 height 32
type input "27"
click at [645, 285] on input "27" at bounding box center [585, 288] width 147 height 32
type input "28"
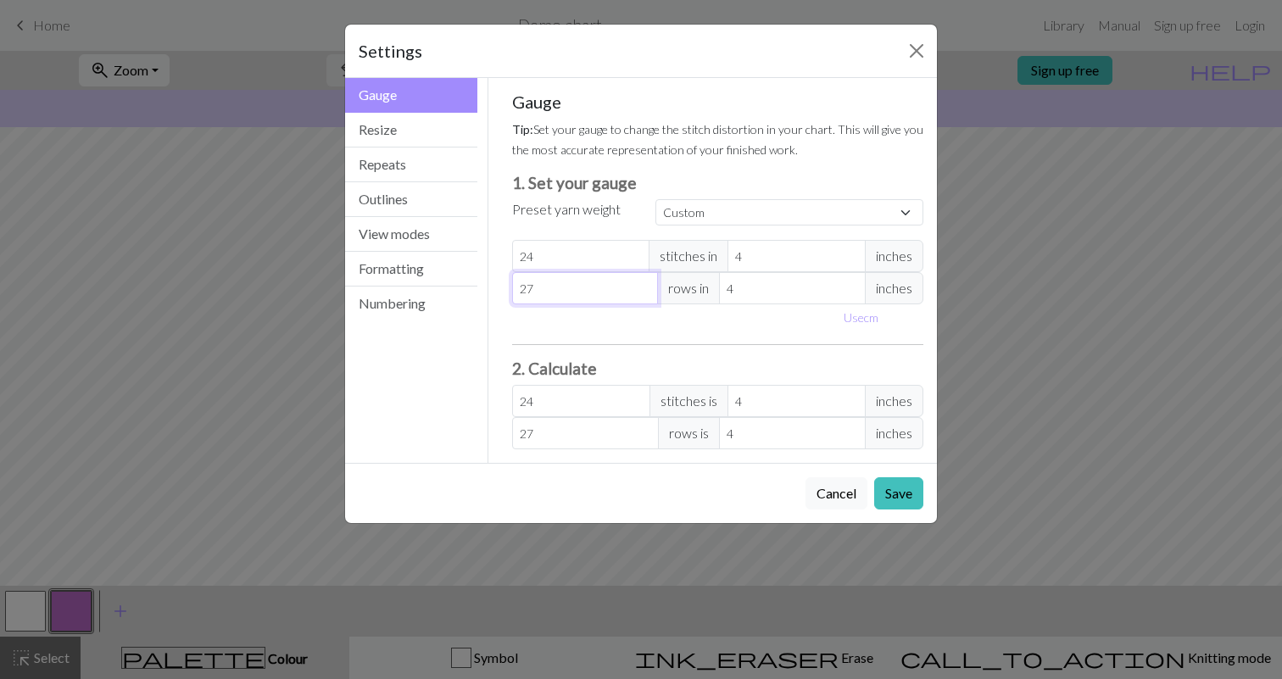
type input "28"
click at [645, 285] on input "28" at bounding box center [585, 288] width 147 height 32
type input "29"
click at [645, 285] on input "29" at bounding box center [585, 288] width 147 height 32
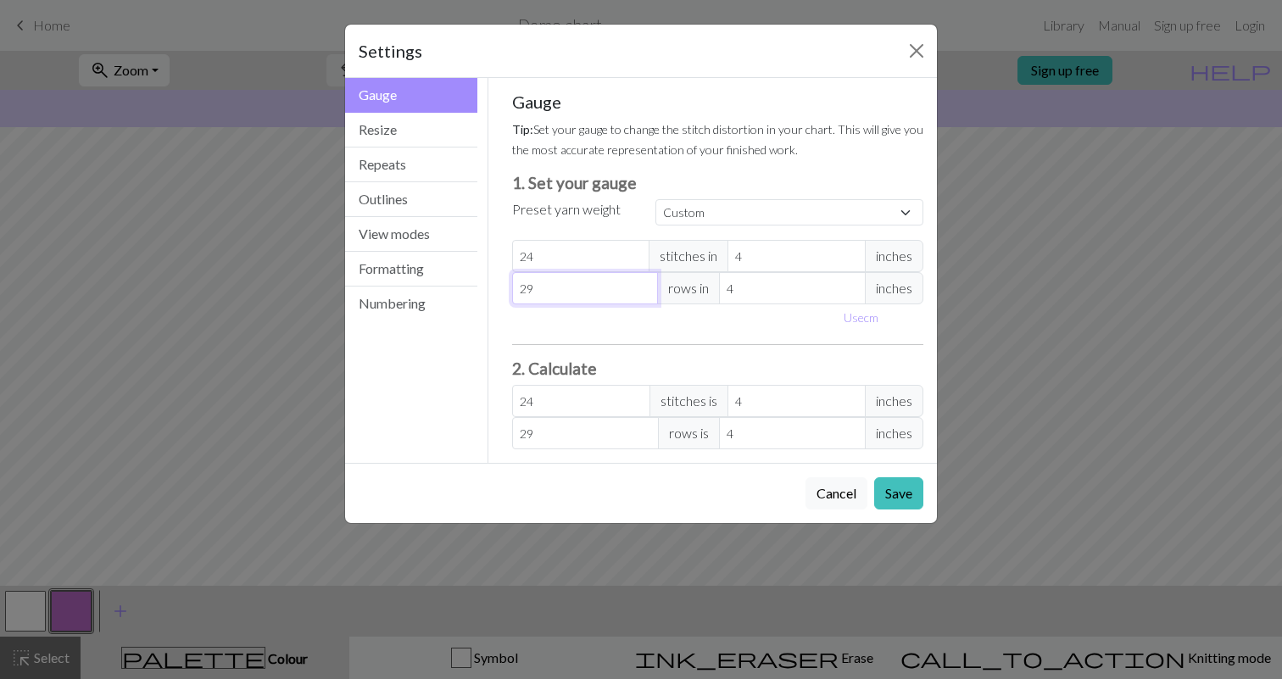
type input "30"
click at [645, 285] on input "30" at bounding box center [585, 288] width 147 height 32
type input "31"
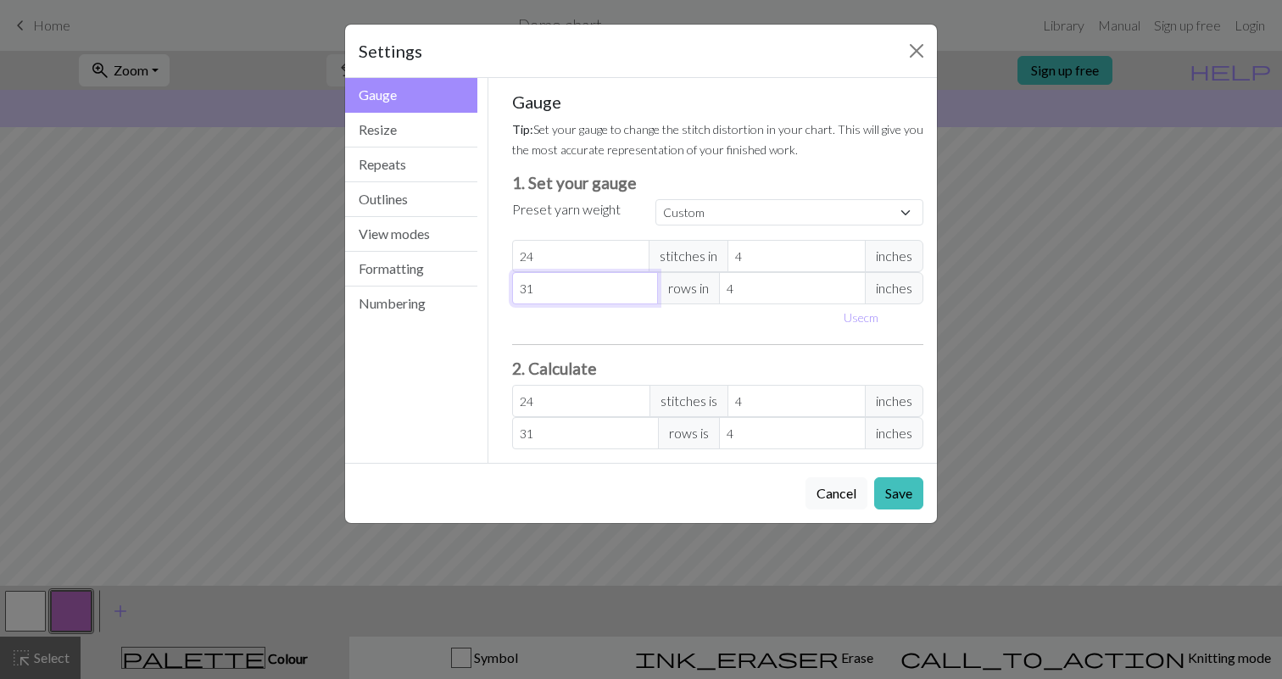
click at [645, 285] on input "31" at bounding box center [585, 288] width 147 height 32
type input "32"
click at [645, 285] on input "32" at bounding box center [585, 288] width 147 height 32
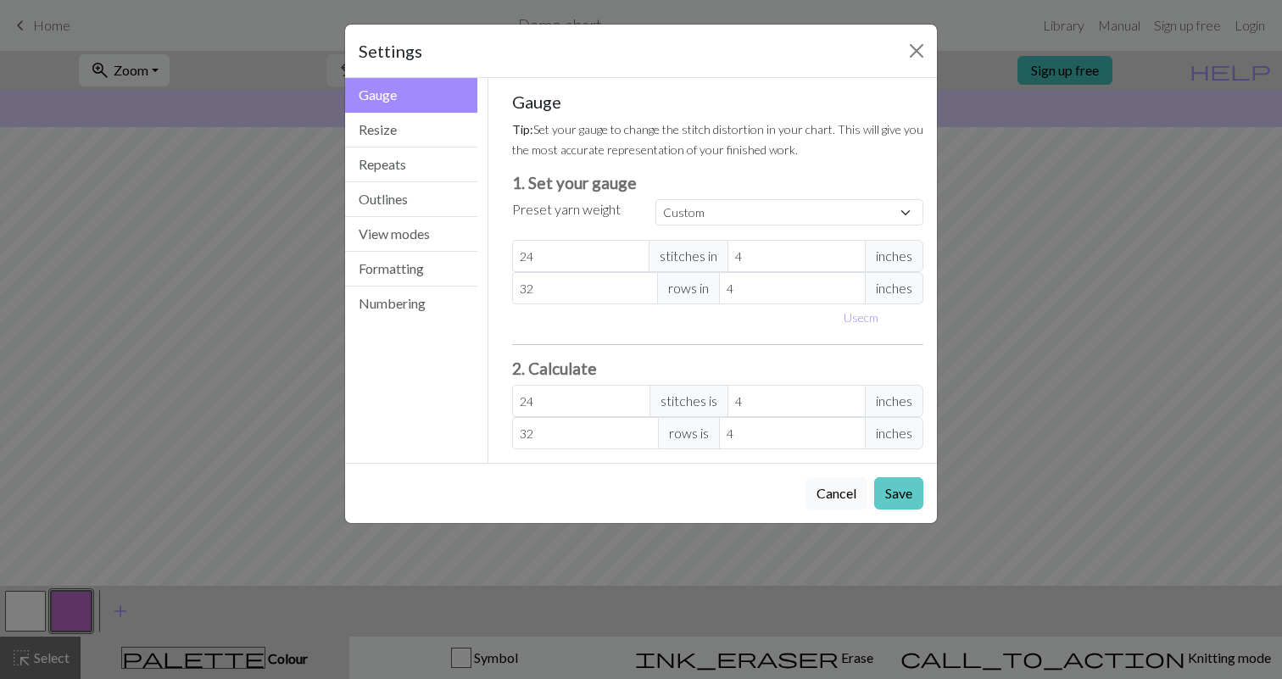
click at [907, 496] on button "Save" at bounding box center [898, 493] width 49 height 32
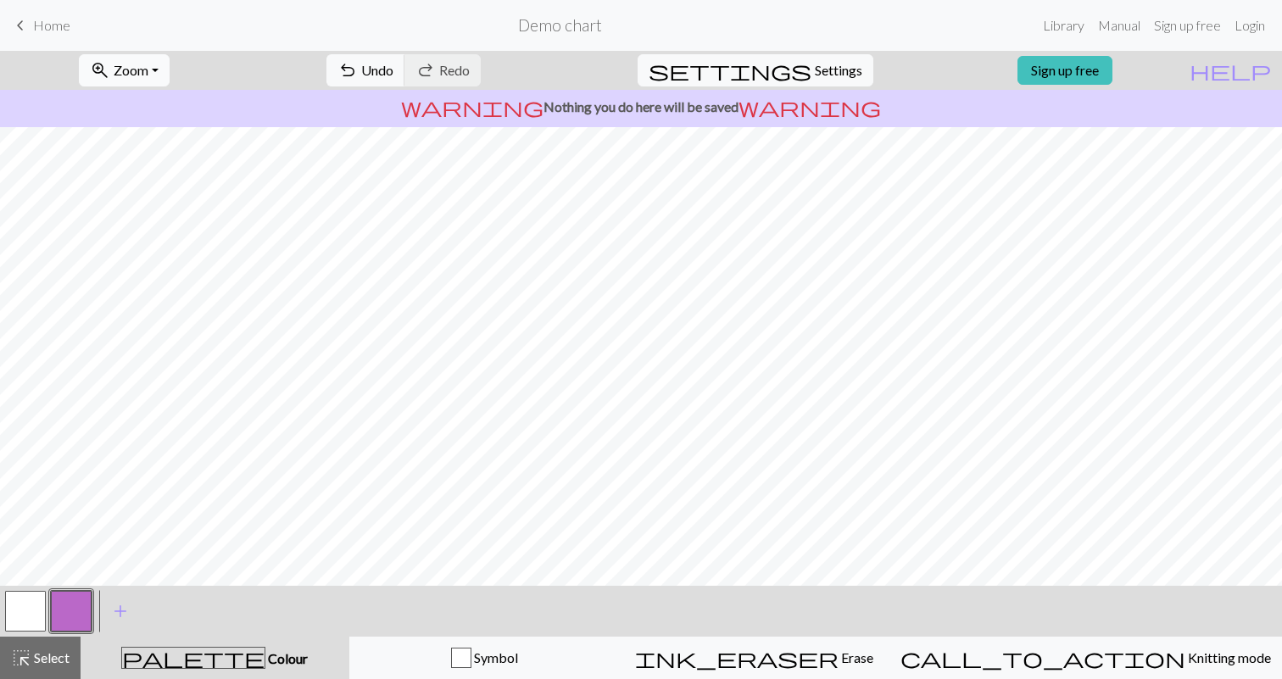
click at [170, 67] on button "zoom_in Zoom Zoom" at bounding box center [124, 70] width 91 height 32
click at [130, 132] on button "Fit width" at bounding box center [147, 134] width 134 height 27
click at [170, 64] on button "zoom_in Zoom Zoom" at bounding box center [124, 70] width 91 height 32
click at [163, 109] on button "Fit all" at bounding box center [147, 107] width 134 height 27
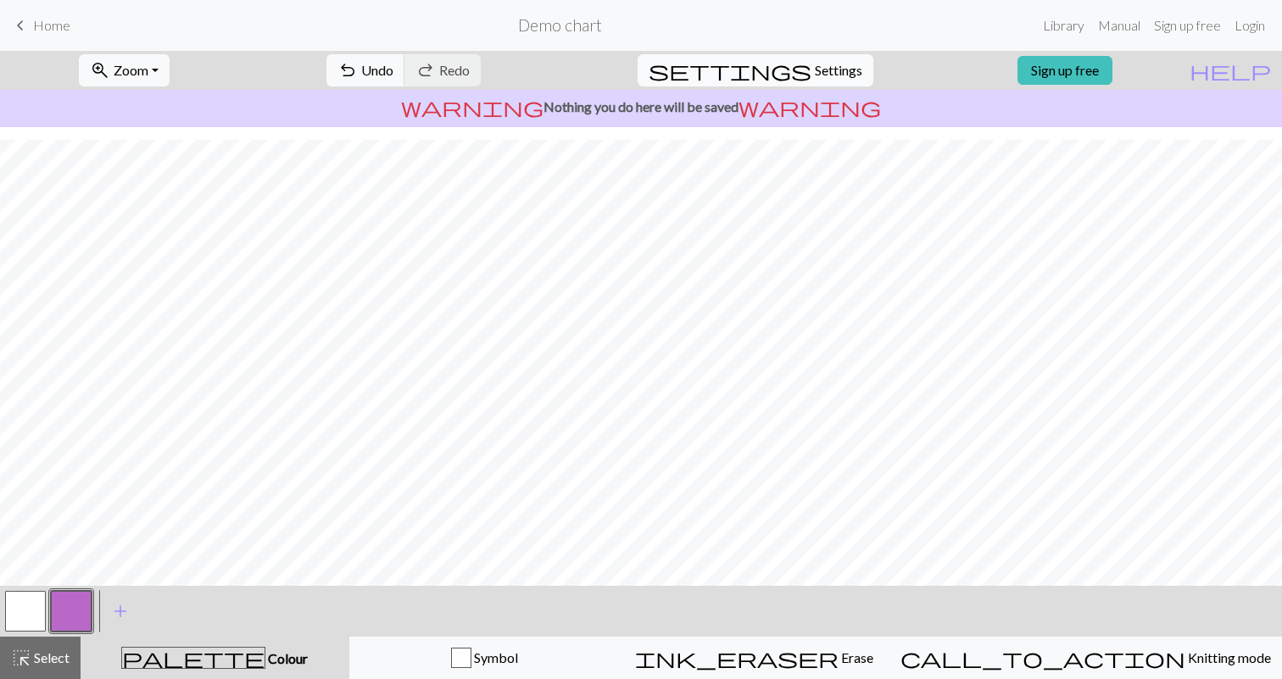
click at [817, 61] on span "Settings" at bounding box center [838, 70] width 47 height 20
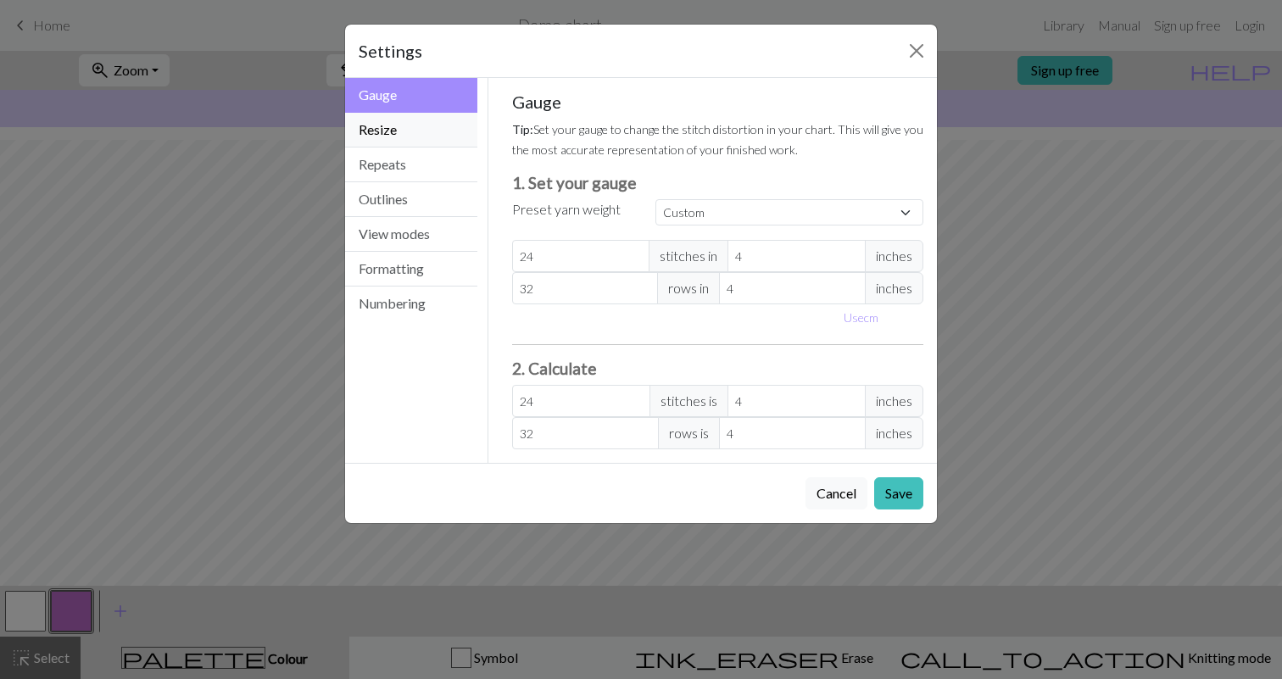
click at [409, 129] on button "Resize" at bounding box center [411, 130] width 132 height 35
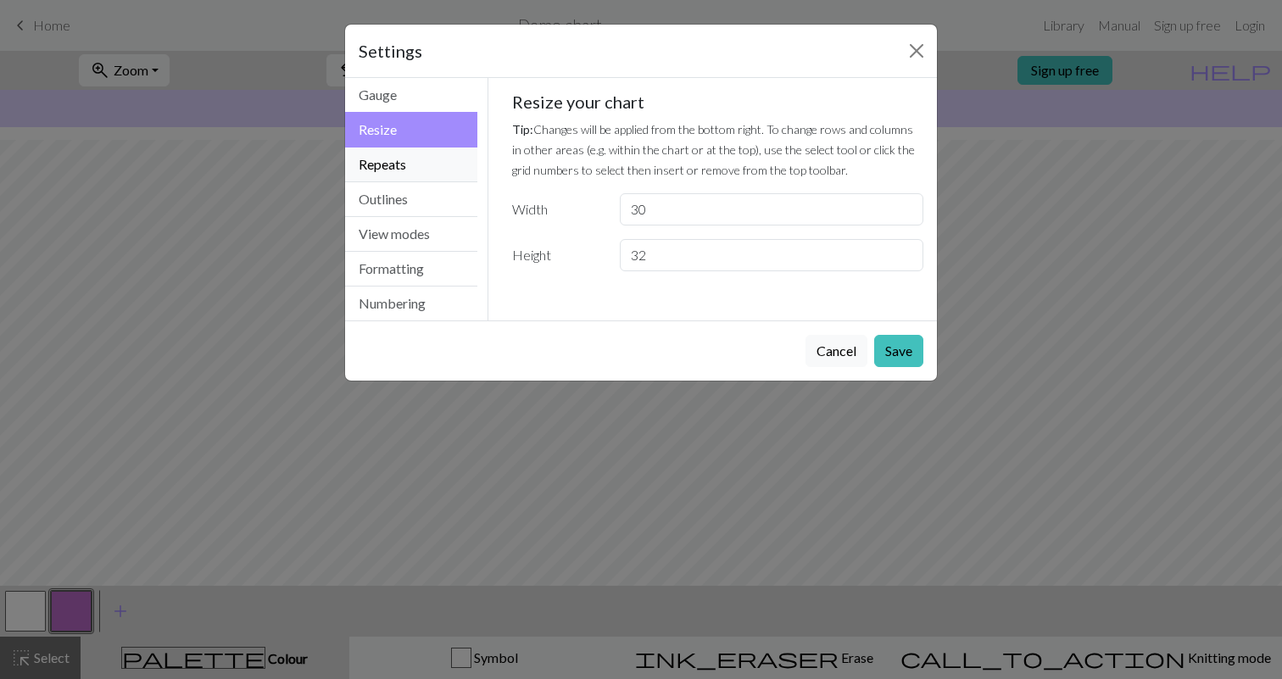
click at [403, 163] on button "Repeats" at bounding box center [411, 165] width 132 height 35
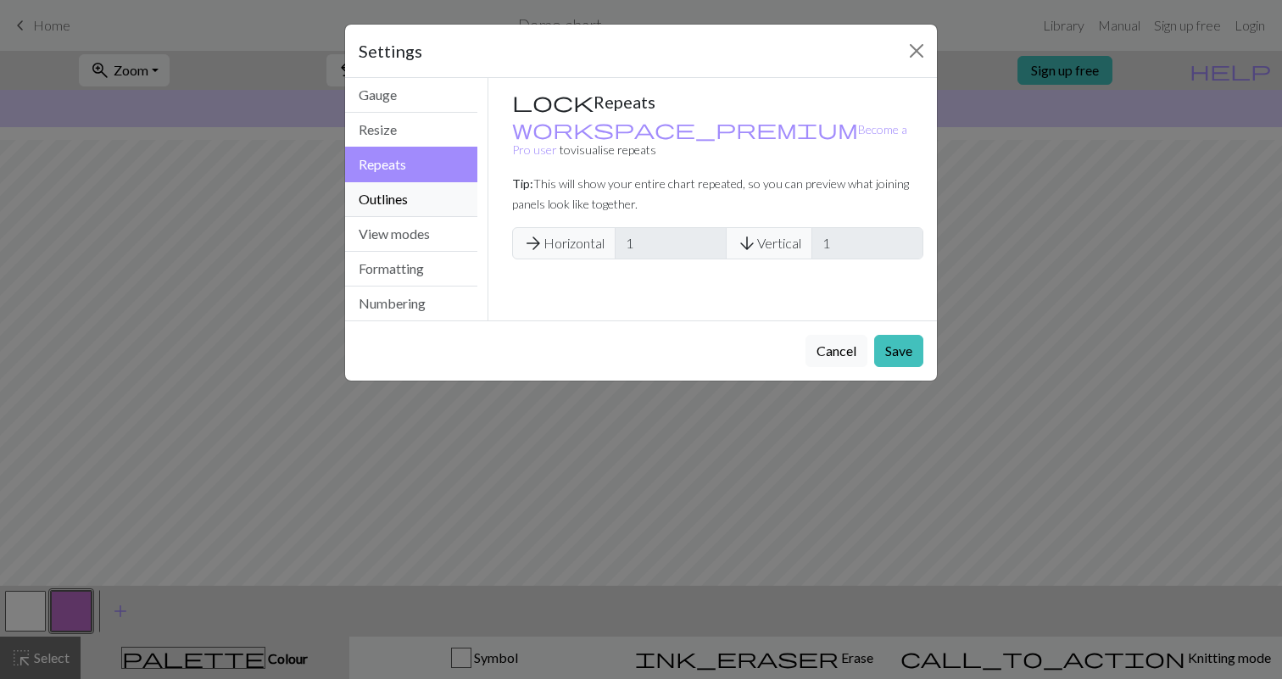
click at [403, 199] on button "Outlines" at bounding box center [411, 199] width 132 height 35
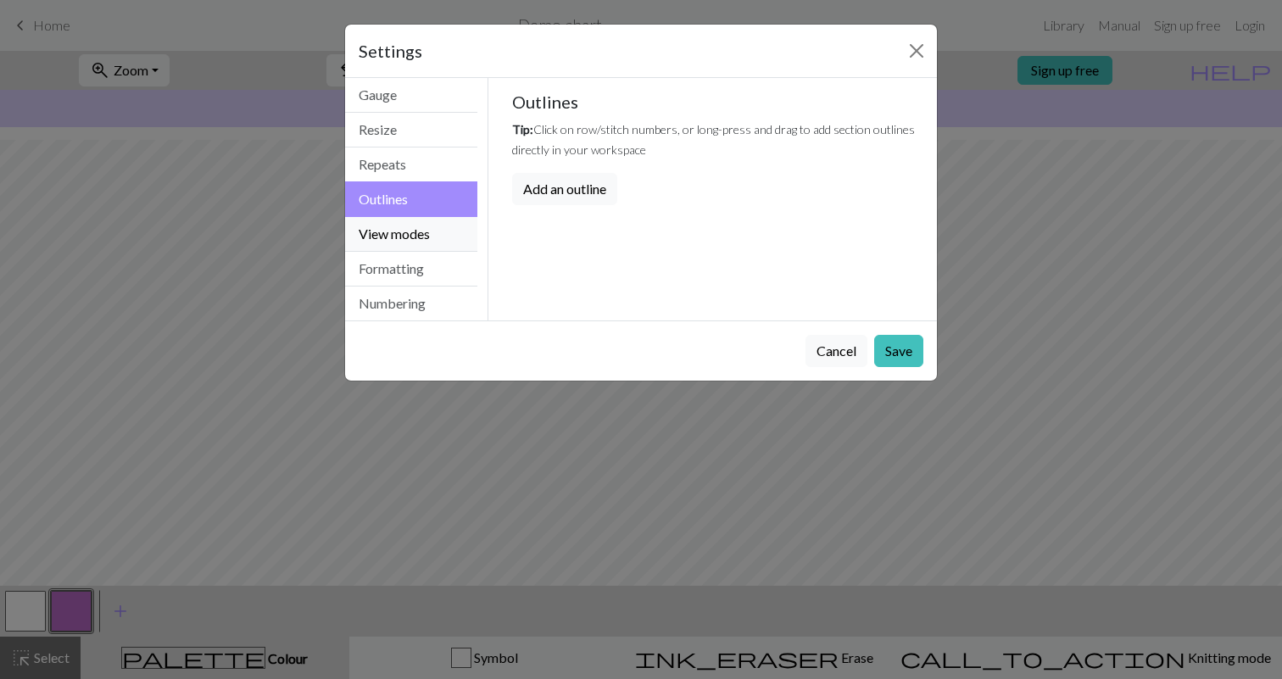
click at [404, 231] on button "View modes" at bounding box center [411, 234] width 132 height 35
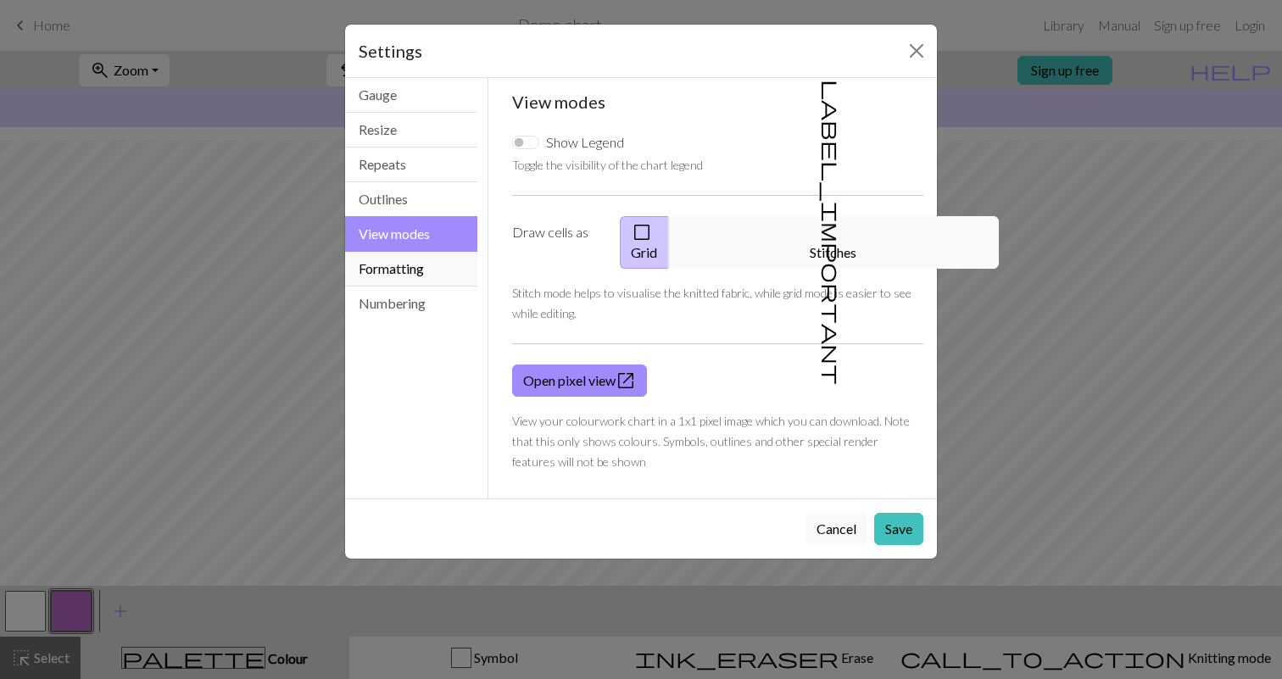
click at [414, 266] on button "Formatting" at bounding box center [411, 269] width 132 height 35
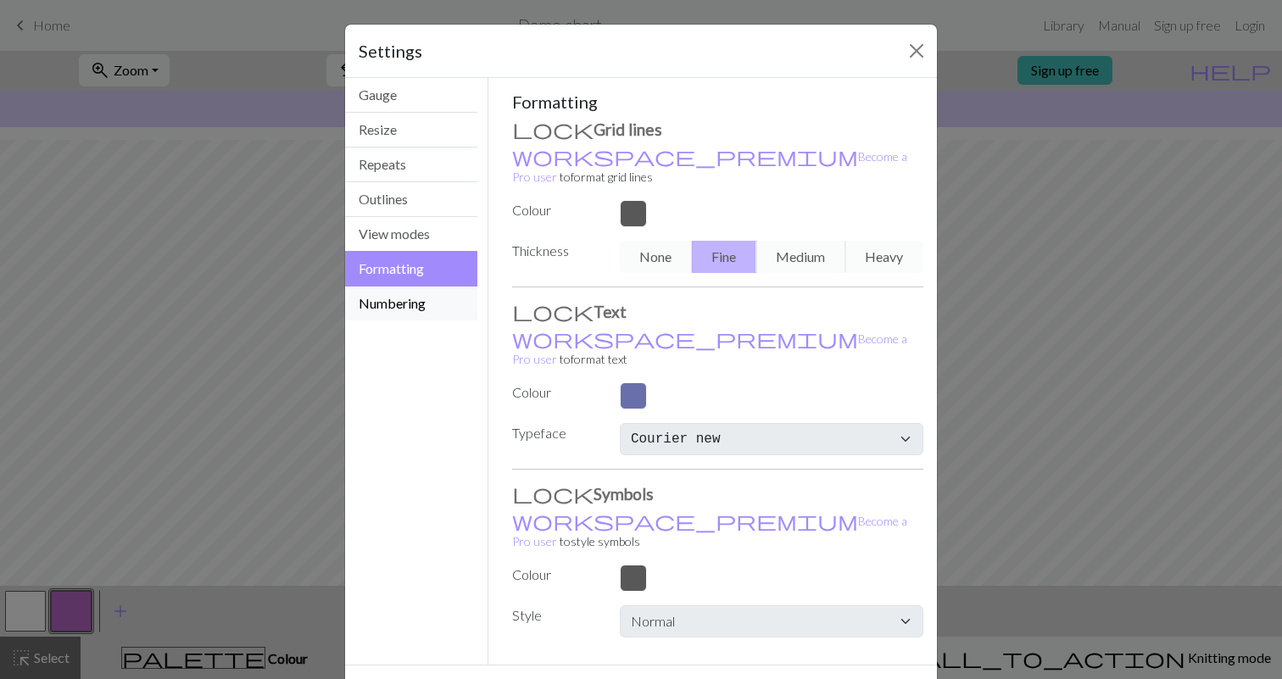
click at [414, 306] on button "Numbering" at bounding box center [411, 304] width 132 height 34
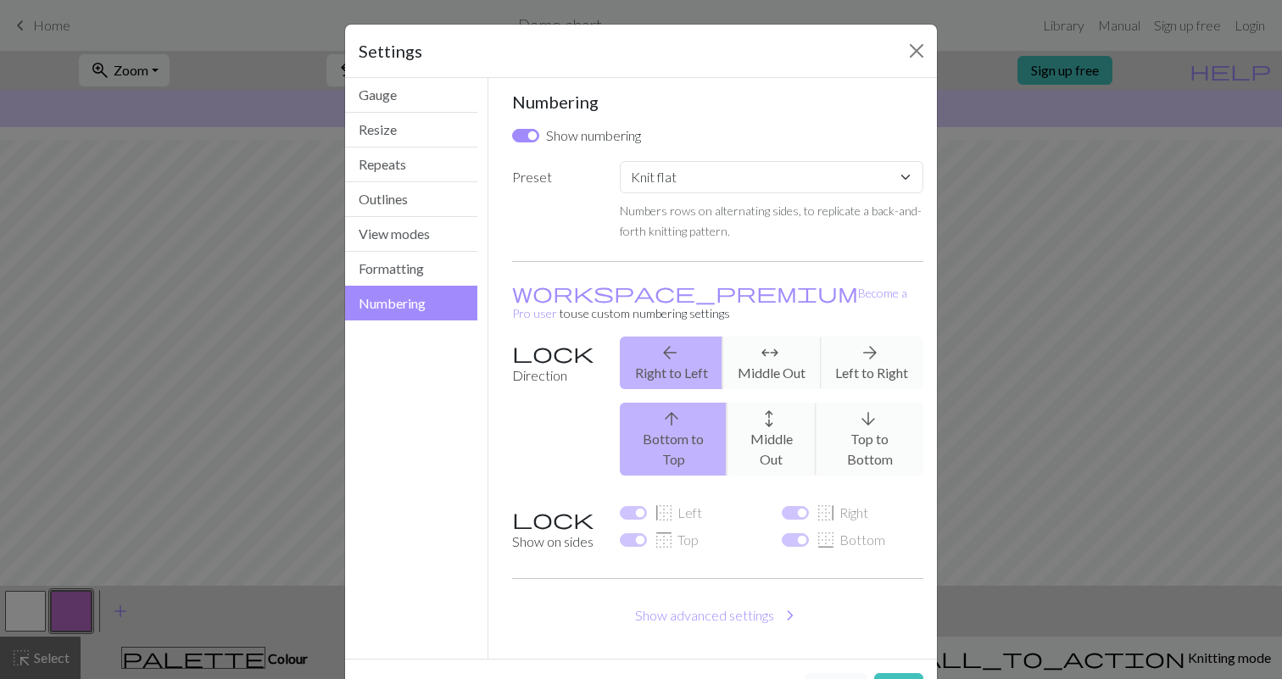
click at [879, 337] on div "arrow_back Right to Left arrows_outward Middle Out arrow_forward Left to Right" at bounding box center [772, 363] width 324 height 53
click at [857, 337] on div "arrow_back Right to Left arrows_outward Middle Out arrow_forward Left to Right" at bounding box center [772, 363] width 324 height 53
click at [845, 339] on div "arrow_back Right to Left arrows_outward Middle Out arrow_forward Left to Right" at bounding box center [772, 363] width 324 height 53
click at [902, 174] on select "Custom Knit flat Knit in the round Lace knitting Cross stitch" at bounding box center [772, 177] width 304 height 32
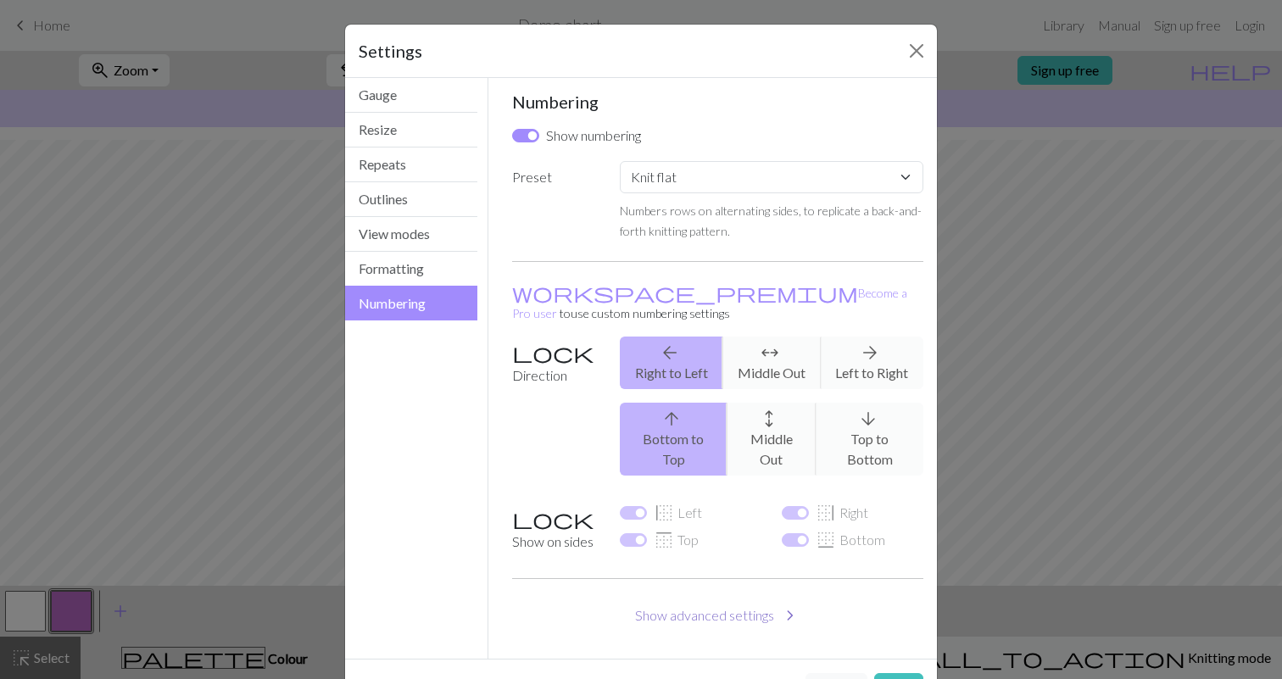
click at [727, 600] on button "Show advanced settings chevron_right" at bounding box center [718, 616] width 412 height 32
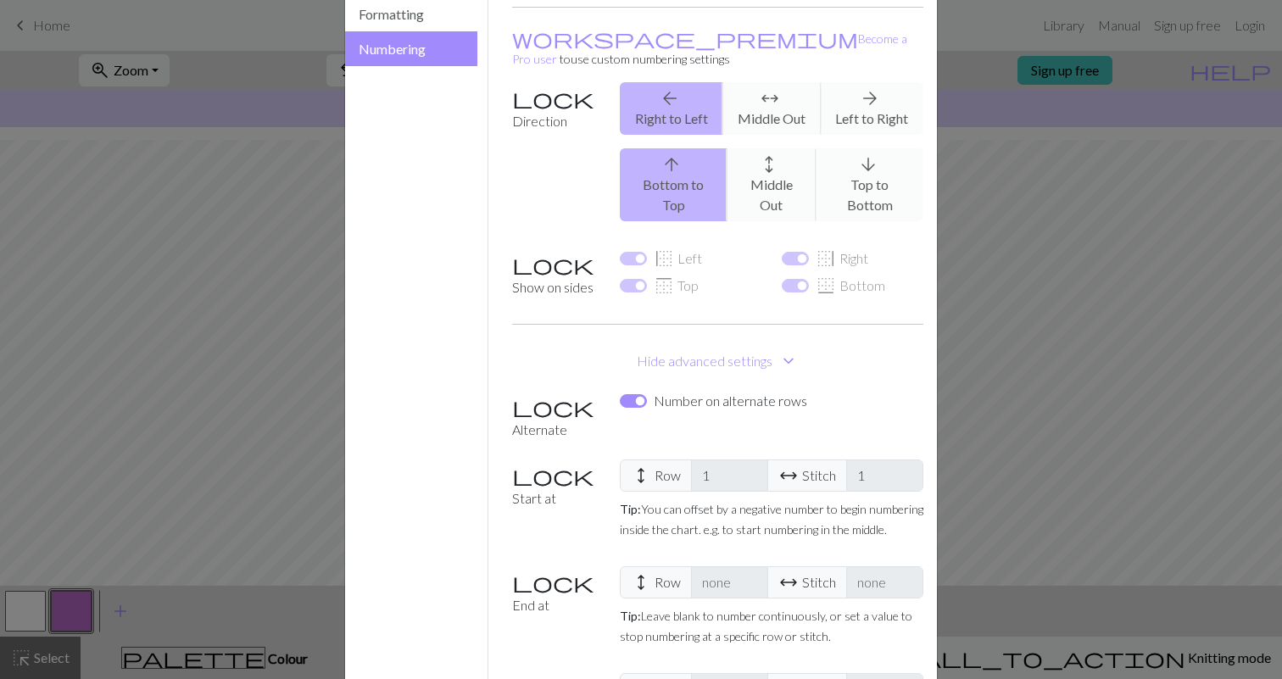
scroll to position [393, 0]
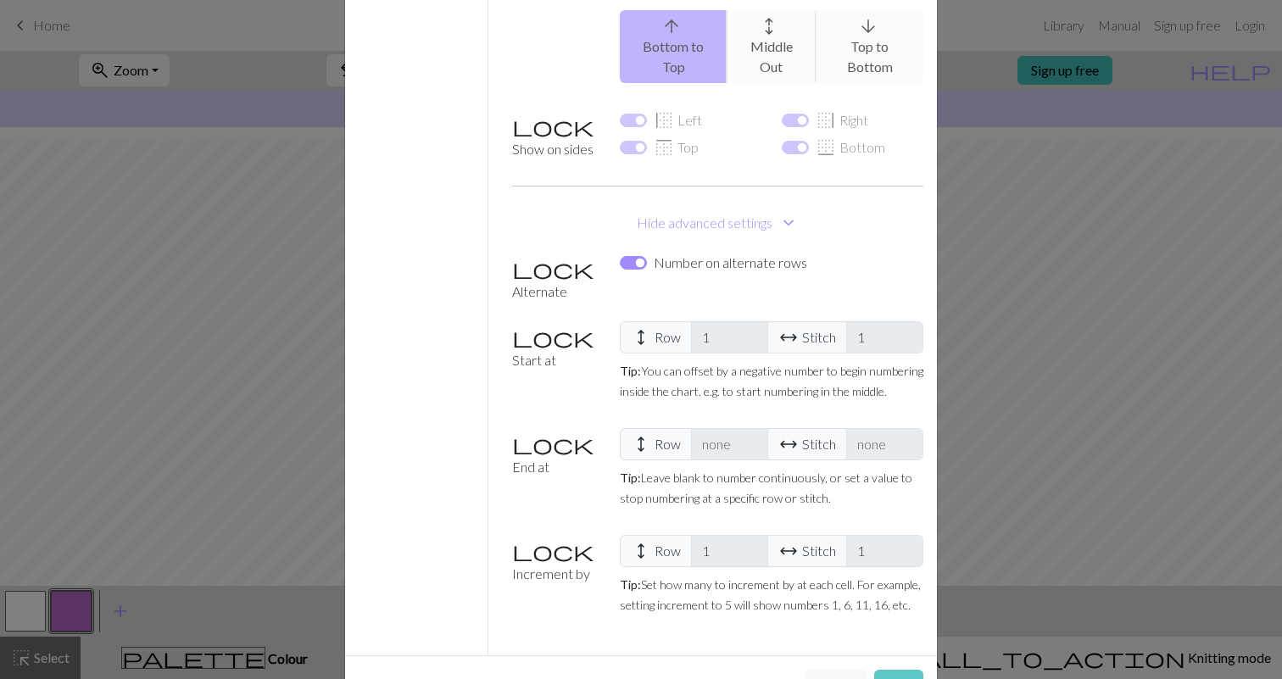
click at [894, 670] on button "Save" at bounding box center [898, 686] width 49 height 32
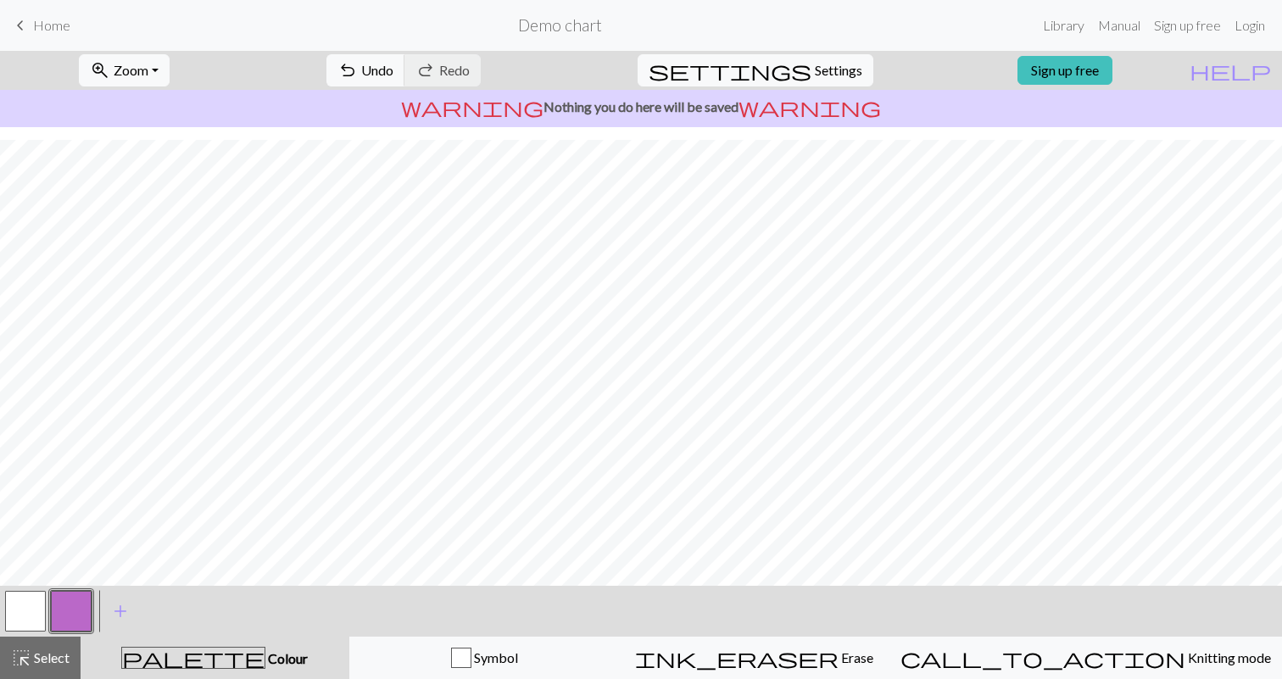
click at [36, 614] on button "button" at bounding box center [25, 611] width 41 height 41
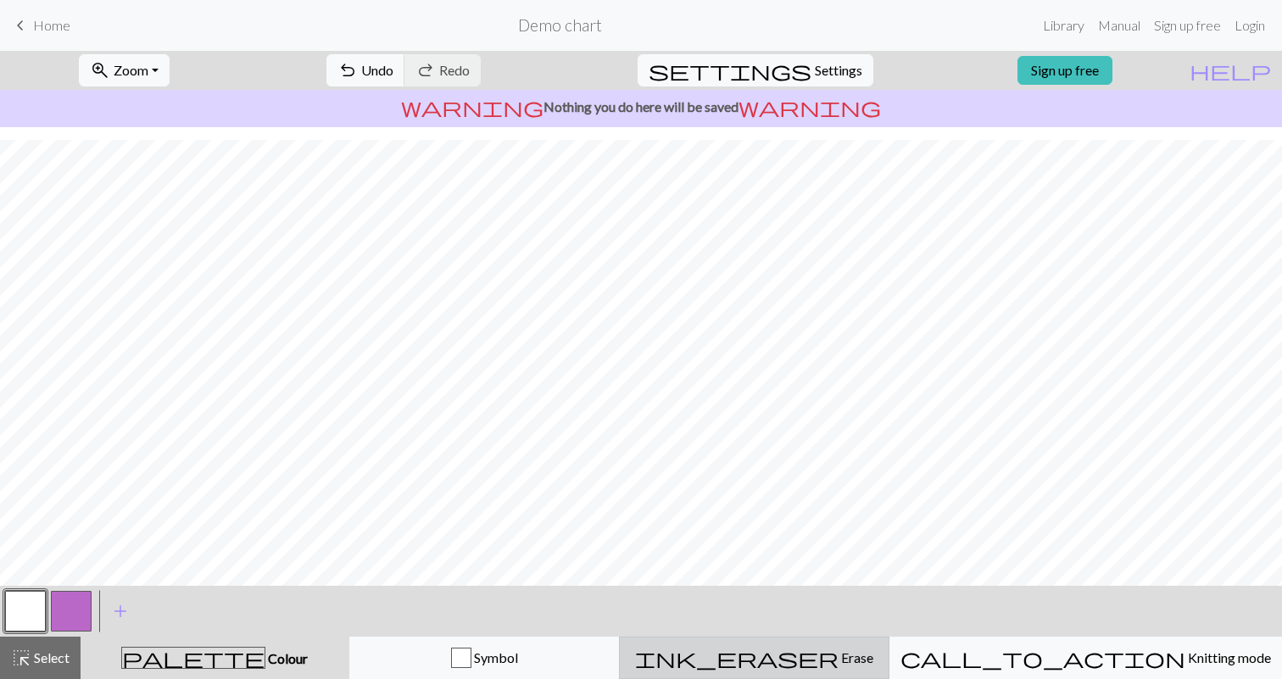
click at [840, 656] on span "Erase" at bounding box center [856, 658] width 35 height 16
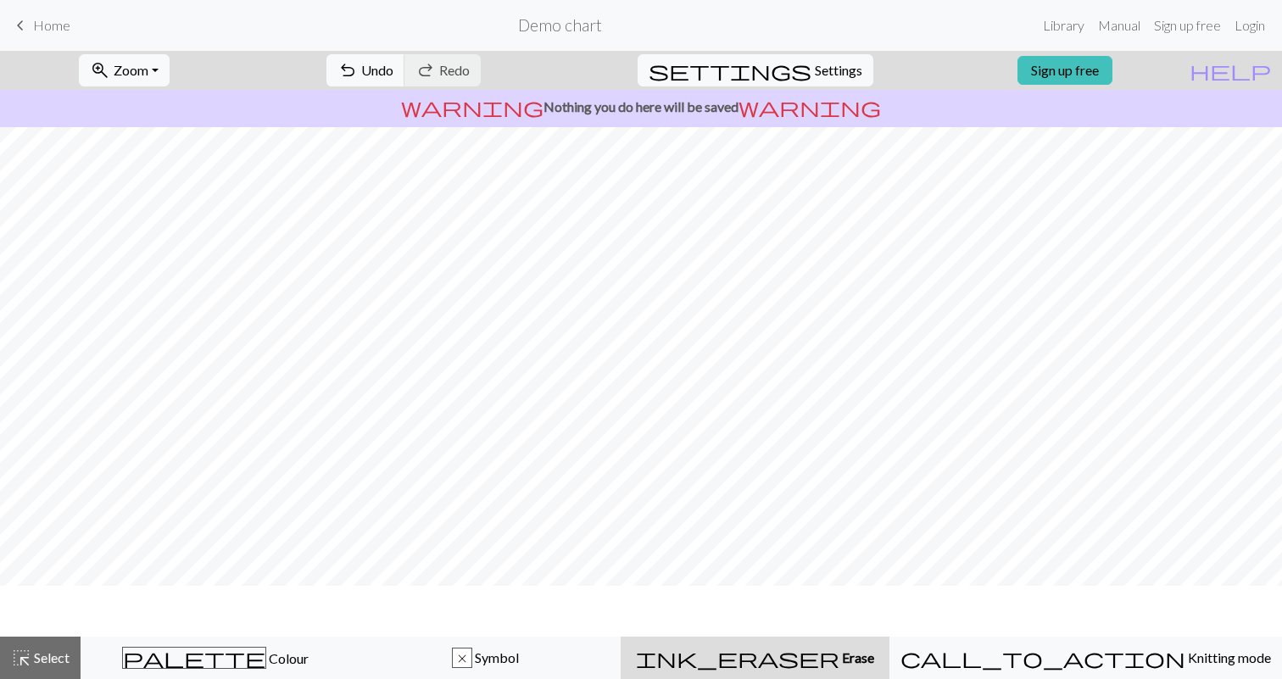
scroll to position [0, 0]
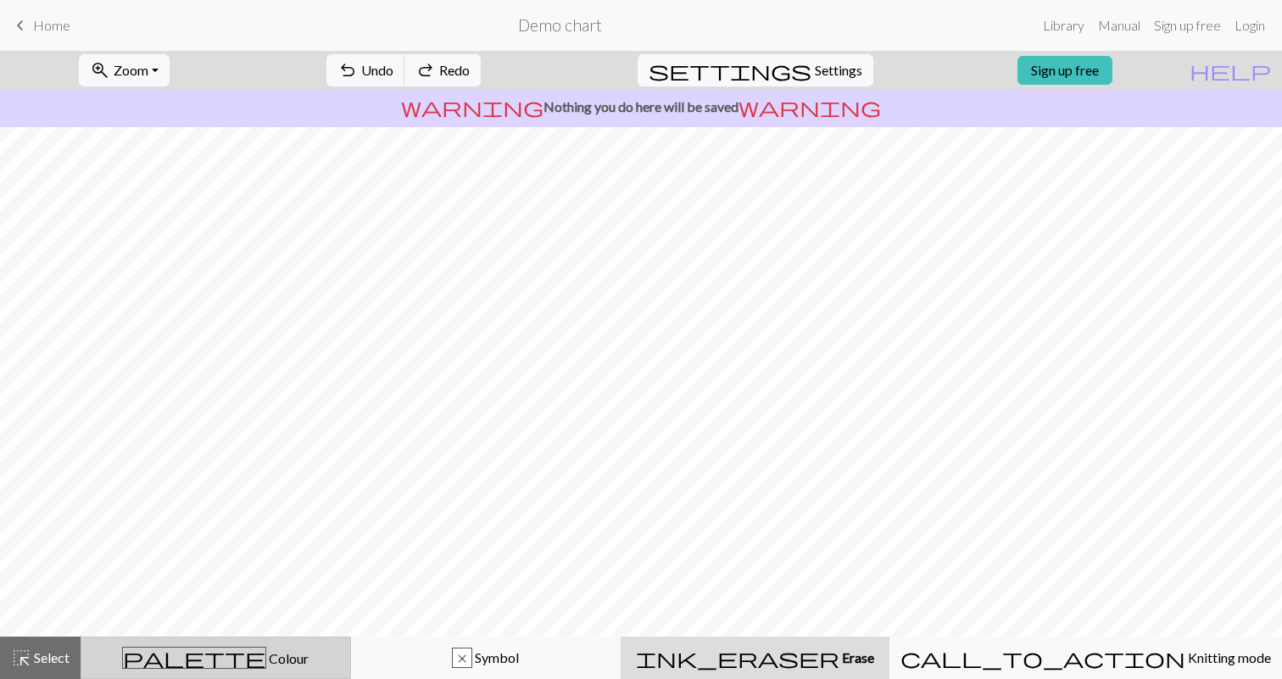
click at [193, 655] on div "palette Colour Colour" at bounding box center [216, 658] width 248 height 22
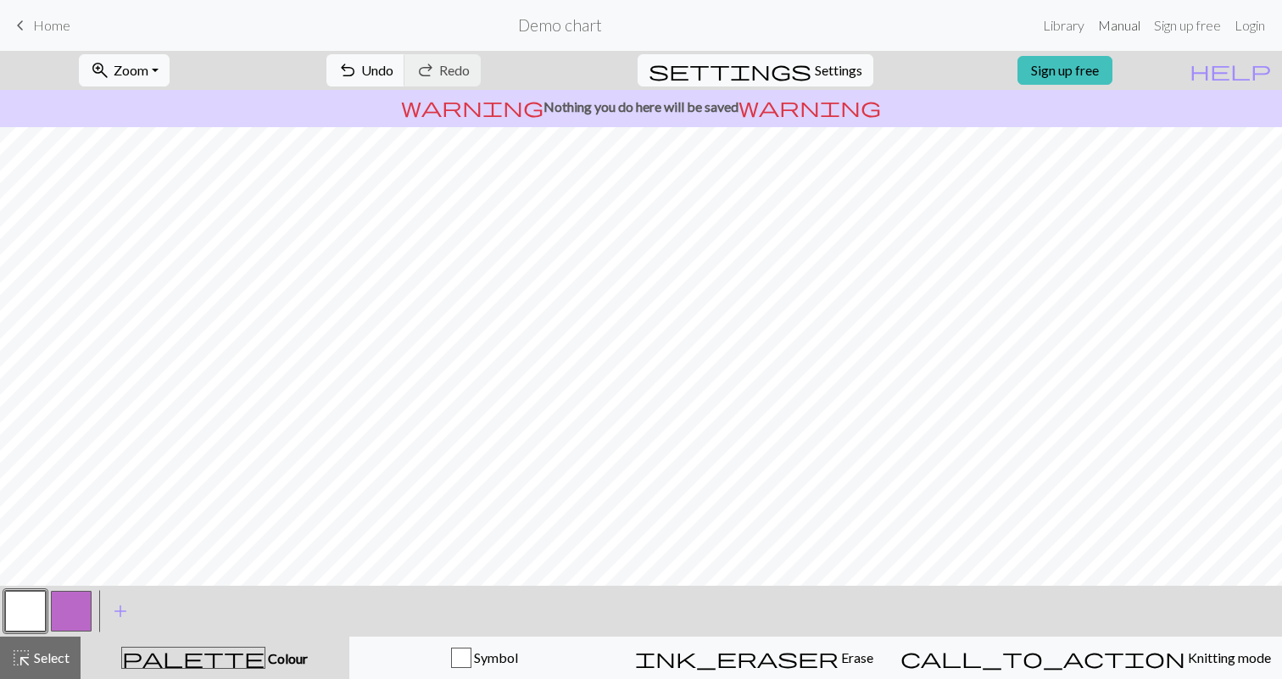
click at [1110, 29] on link "Manual" at bounding box center [1119, 25] width 56 height 34
click at [828, 67] on span "Settings" at bounding box center [838, 70] width 47 height 20
select select "aran"
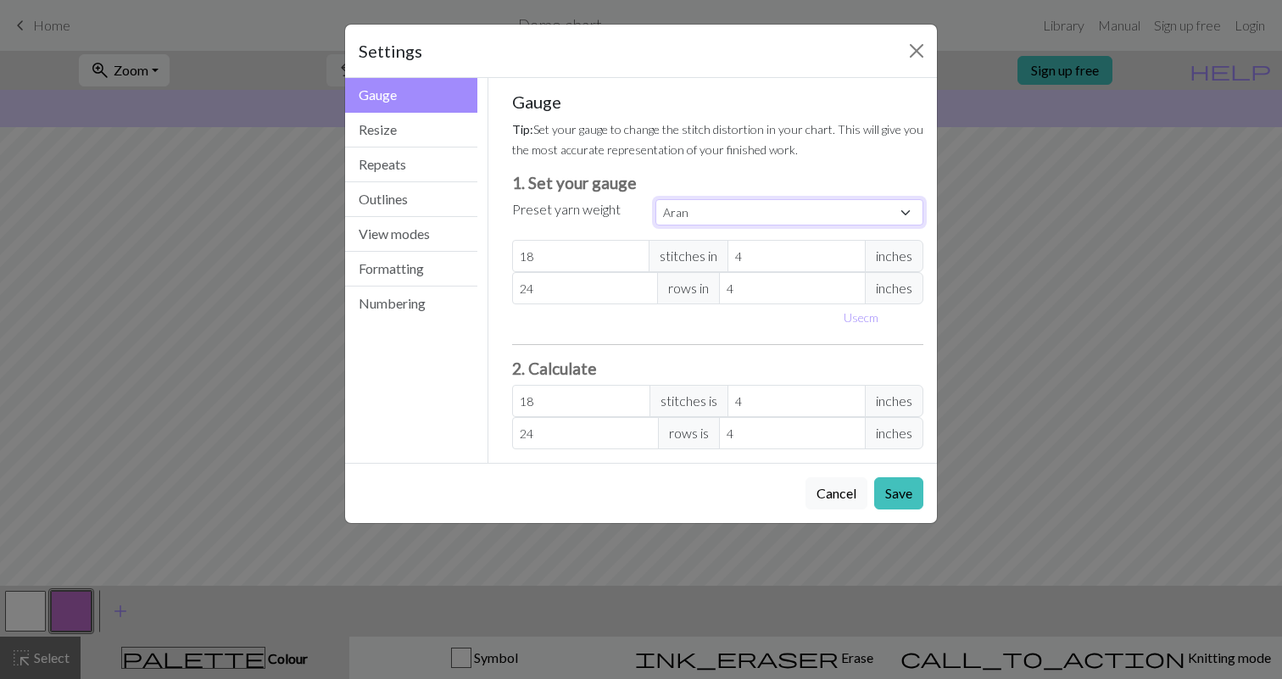
click at [910, 212] on select "Custom Square Lace Light Fingering Fingering Sport Double knit Worsted Aran Bul…" at bounding box center [790, 212] width 268 height 26
click at [628, 356] on div "Gauge Tip: Set your gauge to change the stitch distortion in your chart. This w…" at bounding box center [718, 271] width 412 height 358
click at [850, 315] on button "Use cm" at bounding box center [861, 317] width 50 height 26
type input "10.16"
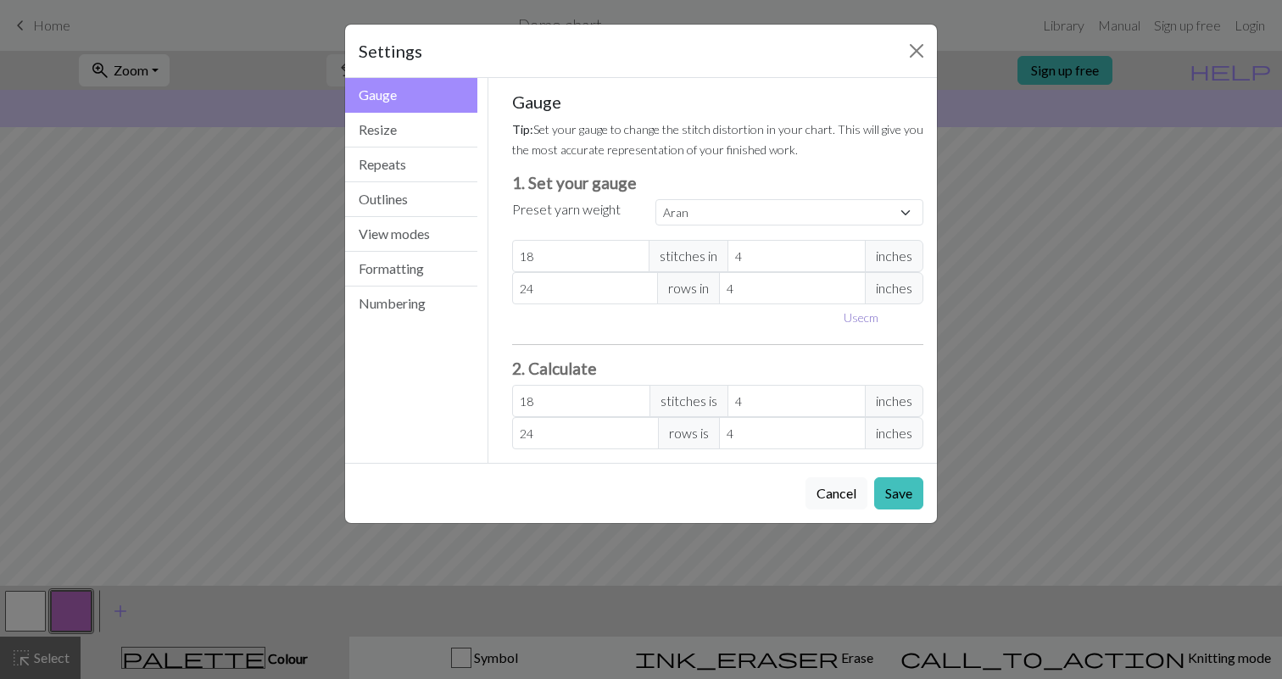
type input "10.16"
click at [795, 260] on input "10.16" at bounding box center [811, 256] width 148 height 32
select select "custom"
type input "10.1"
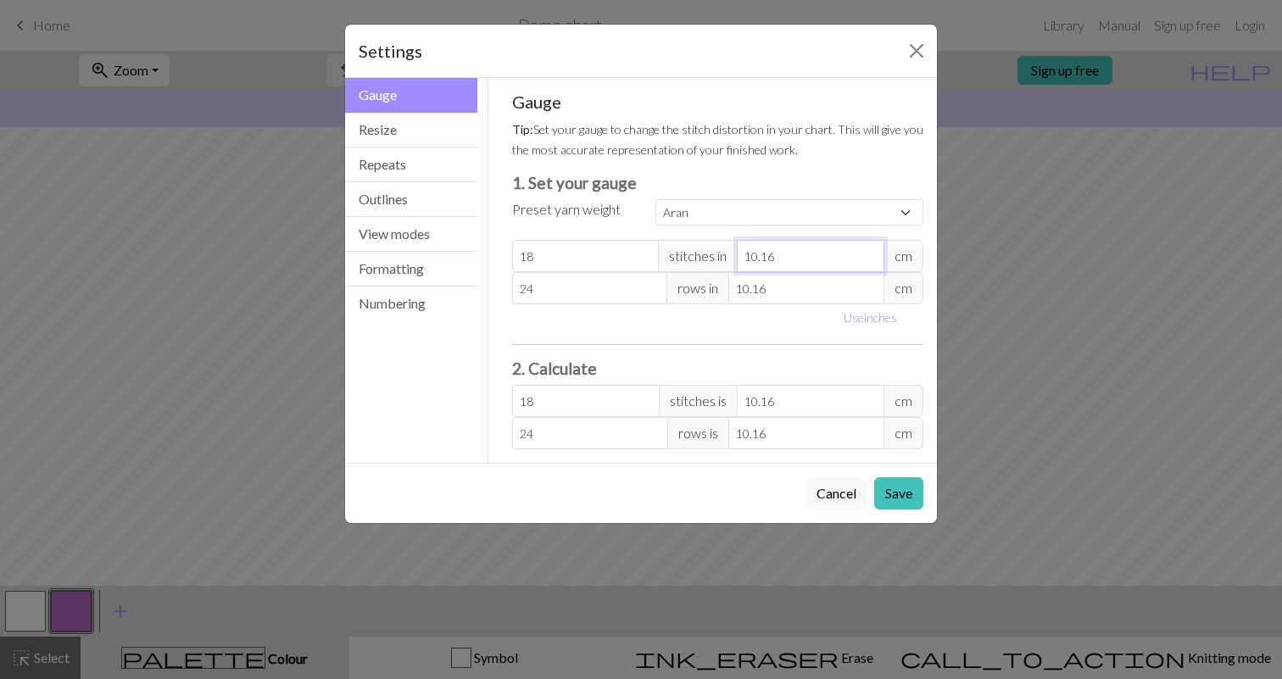
type input "18.11"
type input "10"
type input "18.29"
type input "10"
click at [786, 287] on input "10.16" at bounding box center [806, 288] width 156 height 32
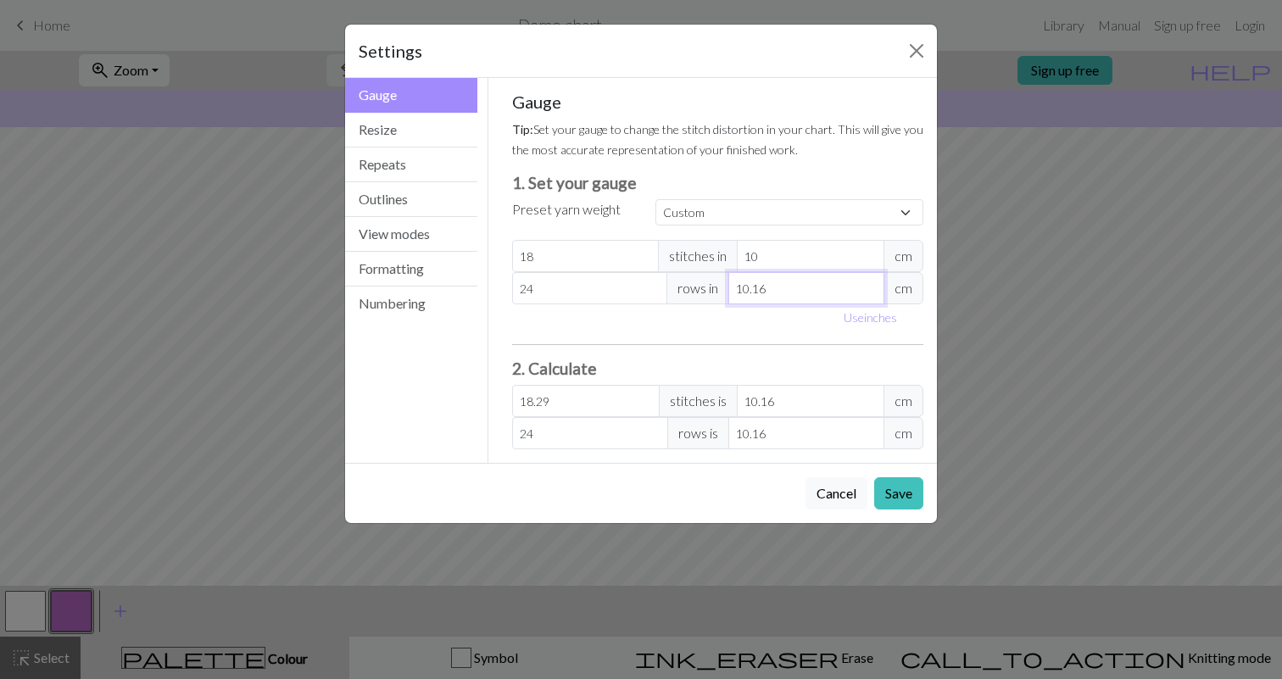
type input "10.1"
type input "24.14"
type input "10"
type input "24.38"
type input "10"
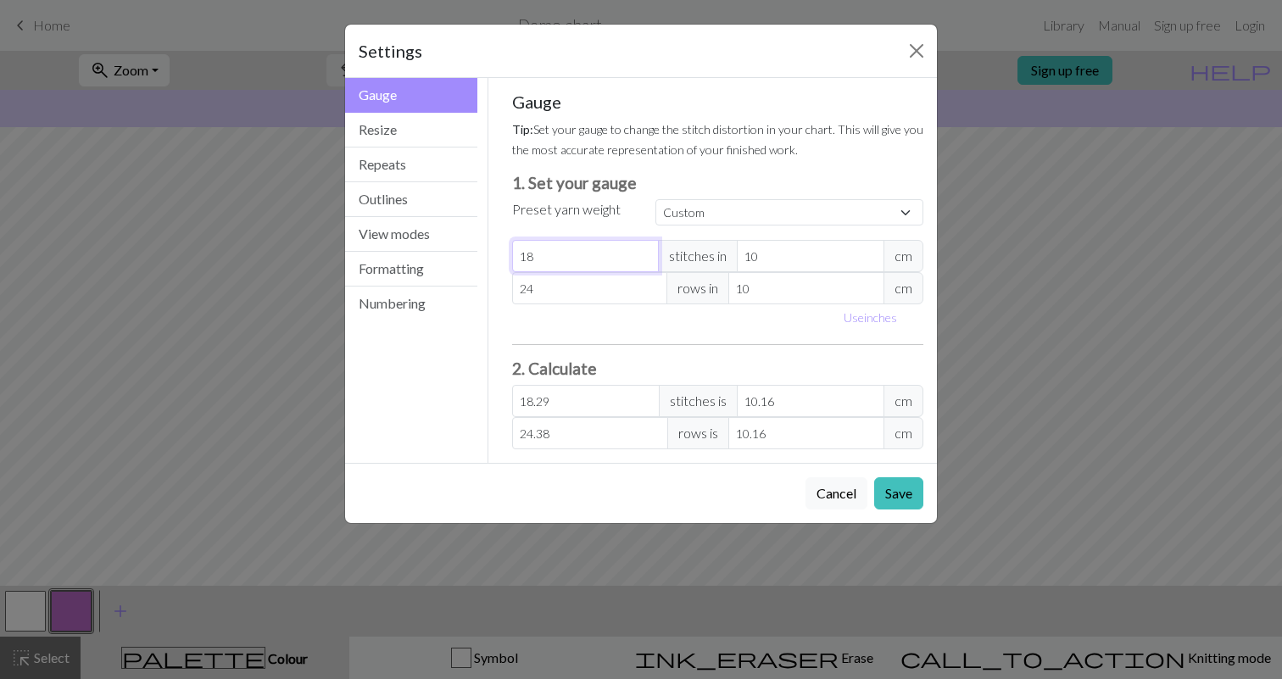
drag, startPoint x: 550, startPoint y: 254, endPoint x: 507, endPoint y: 254, distance: 42.4
click at [507, 254] on div "Gauge Tip: Set your gauge to change the stitch distortion in your chart. This w…" at bounding box center [718, 270] width 439 height 385
type input "2"
type input "2.03"
type input "24"
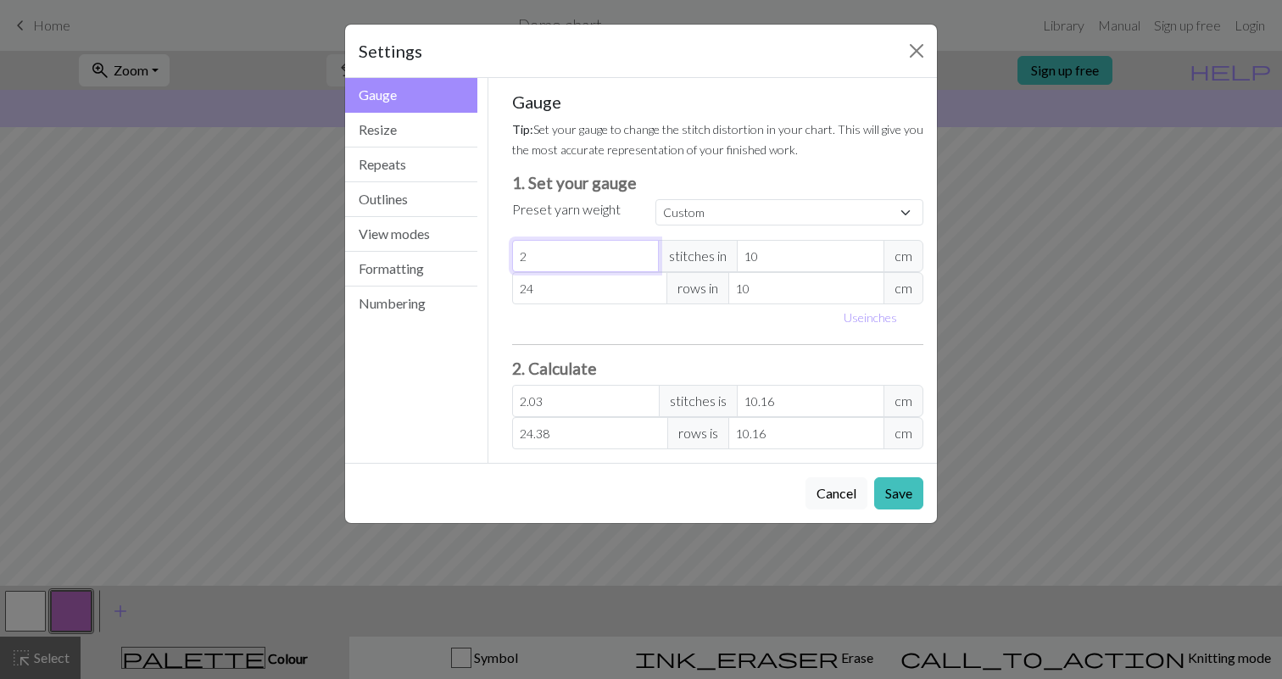
type input "24.38"
type input "24"
drag, startPoint x: 544, startPoint y: 290, endPoint x: 507, endPoint y: 290, distance: 37.3
click at [507, 290] on div "Gauge Tip: Set your gauge to change the stitch distortion in your chart. This w…" at bounding box center [718, 270] width 439 height 385
type input "3"
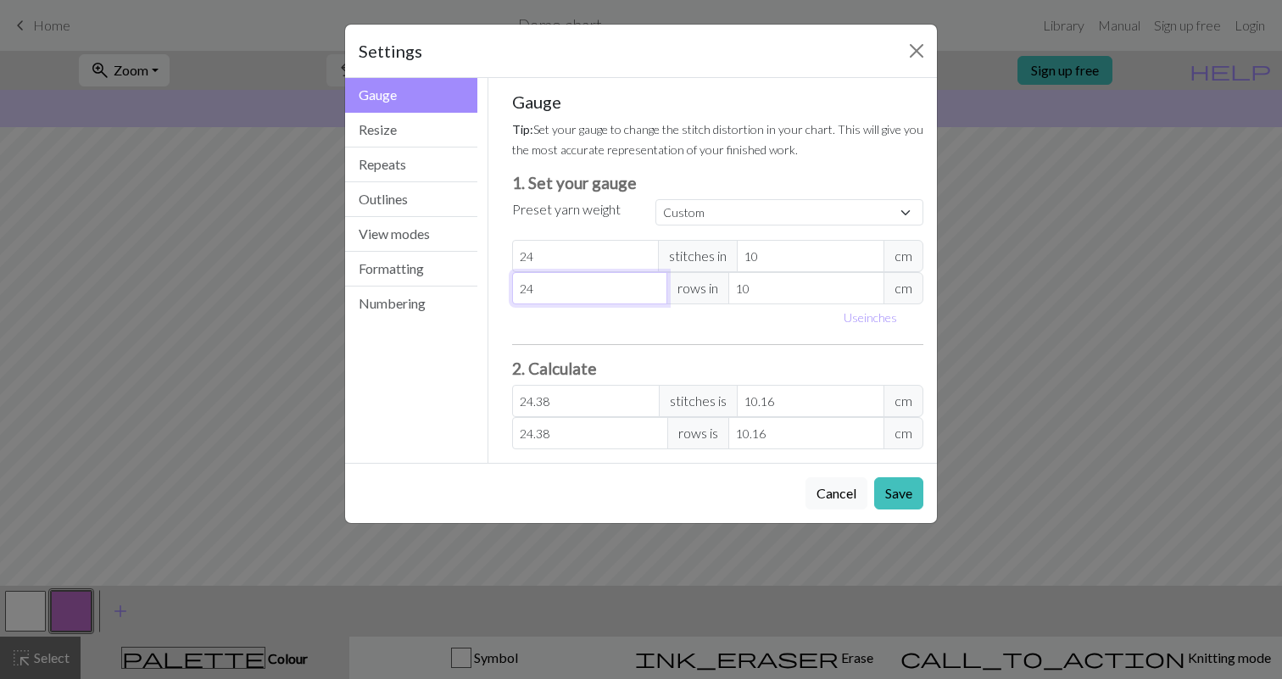
type input "3.05"
type input "32"
type input "32.51"
type input "32"
click at [559, 321] on div "Use inches" at bounding box center [718, 317] width 432 height 26
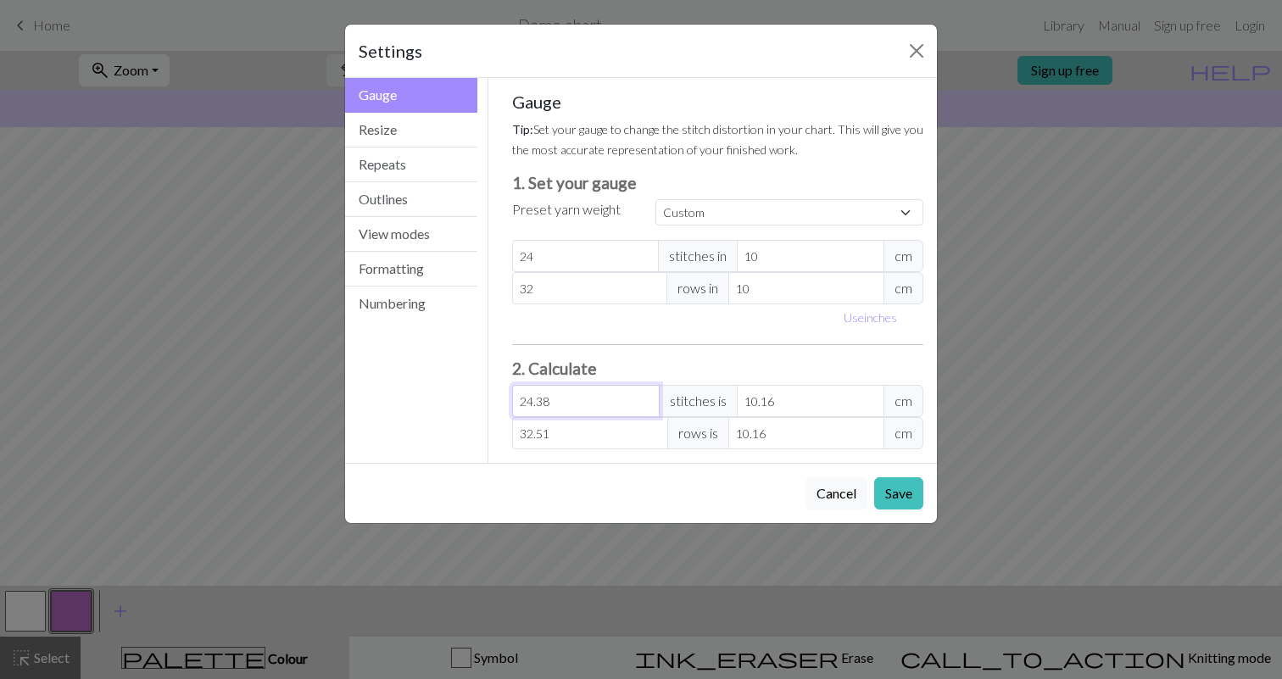
drag, startPoint x: 571, startPoint y: 405, endPoint x: 504, endPoint y: 404, distance: 67.0
click at [504, 404] on div "Gauge Tip: Set your gauge to change the stitch distortion in your chart. This w…" at bounding box center [718, 270] width 439 height 385
type input "6"
type input "2.5"
type input "60"
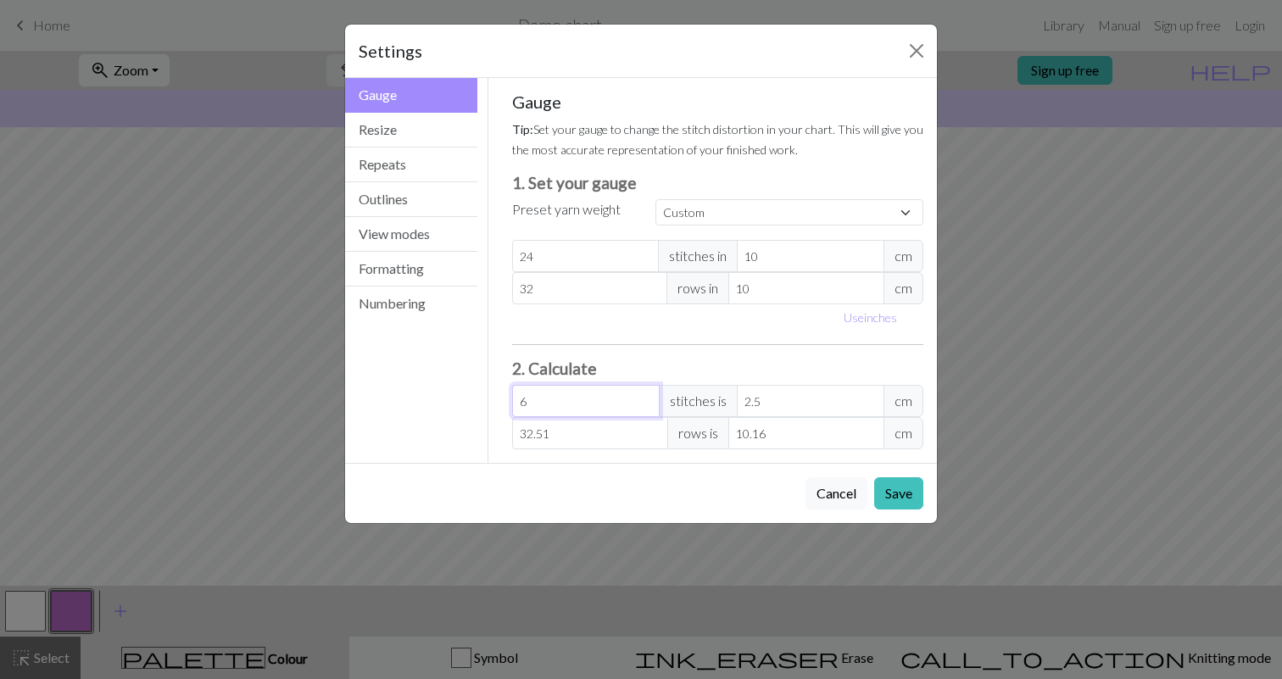
type input "25"
type input "60"
click at [559, 435] on input "32.51" at bounding box center [590, 433] width 156 height 32
drag, startPoint x: 559, startPoint y: 435, endPoint x: 500, endPoint y: 438, distance: 58.6
click at [500, 438] on div "Gauge Tip: Set your gauge to change the stitch distortion in your chart. This w…" at bounding box center [718, 270] width 439 height 385
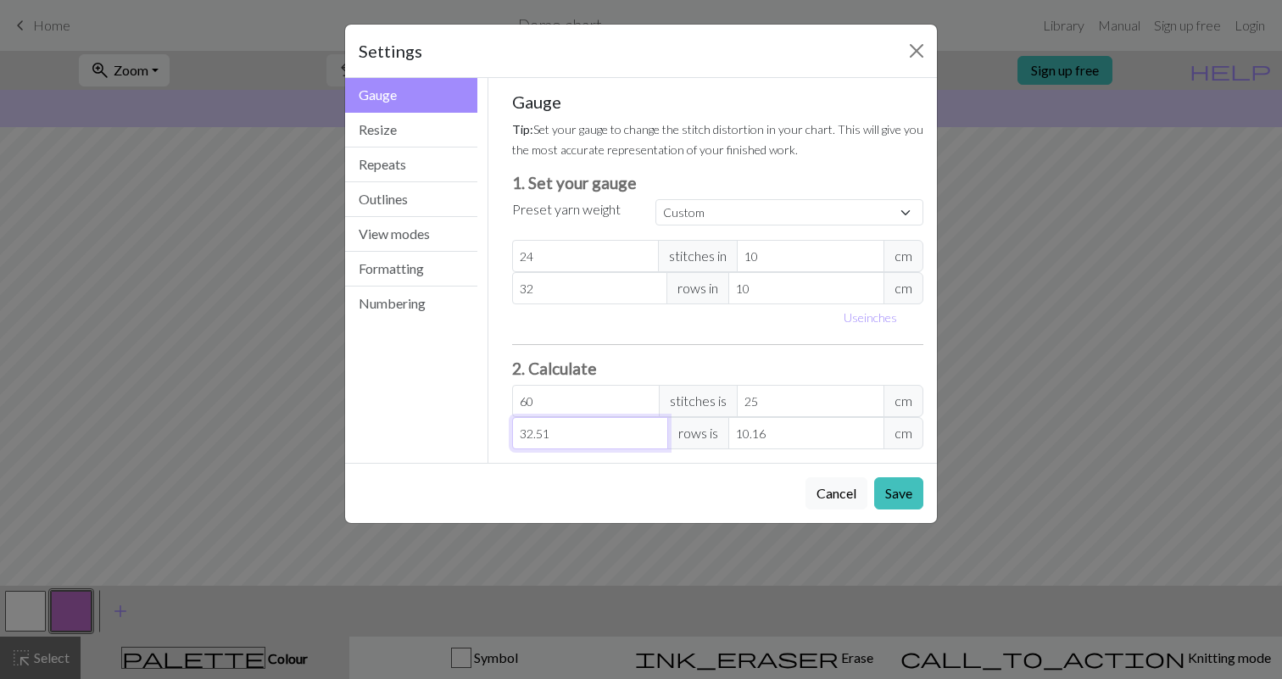
type input "8"
type input "2.5"
type input "80"
type input "25"
type input "80"
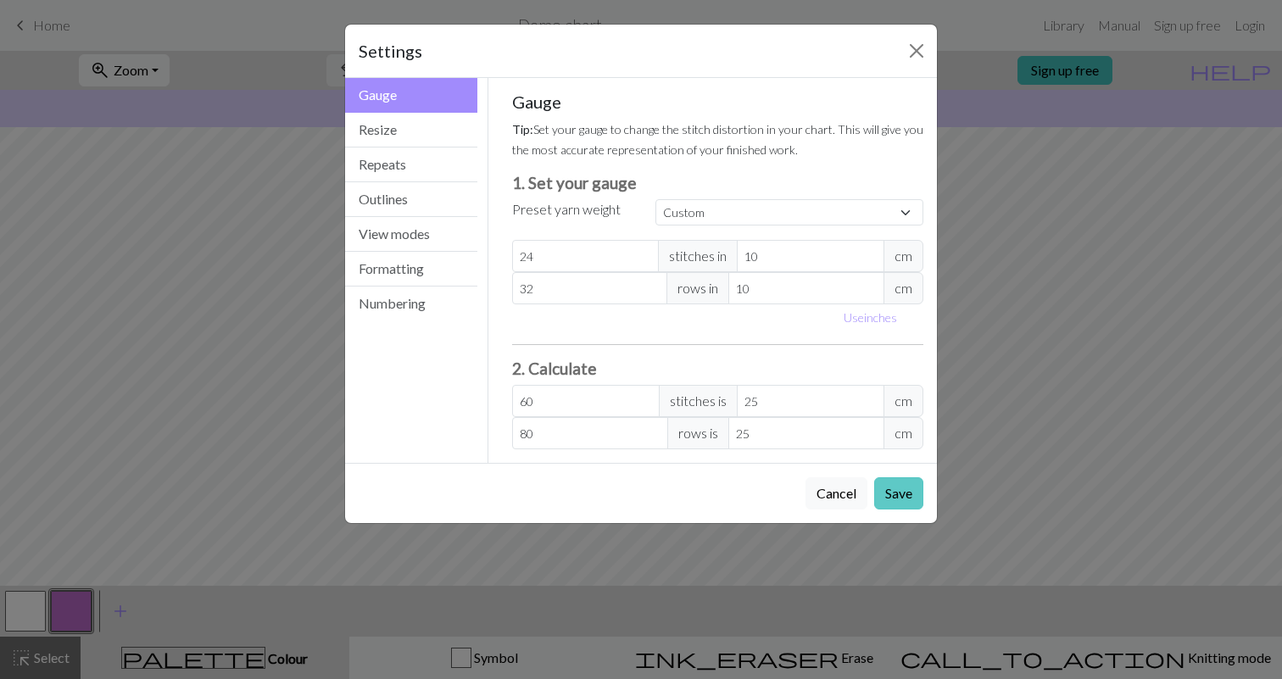
click at [907, 498] on button "Save" at bounding box center [898, 493] width 49 height 32
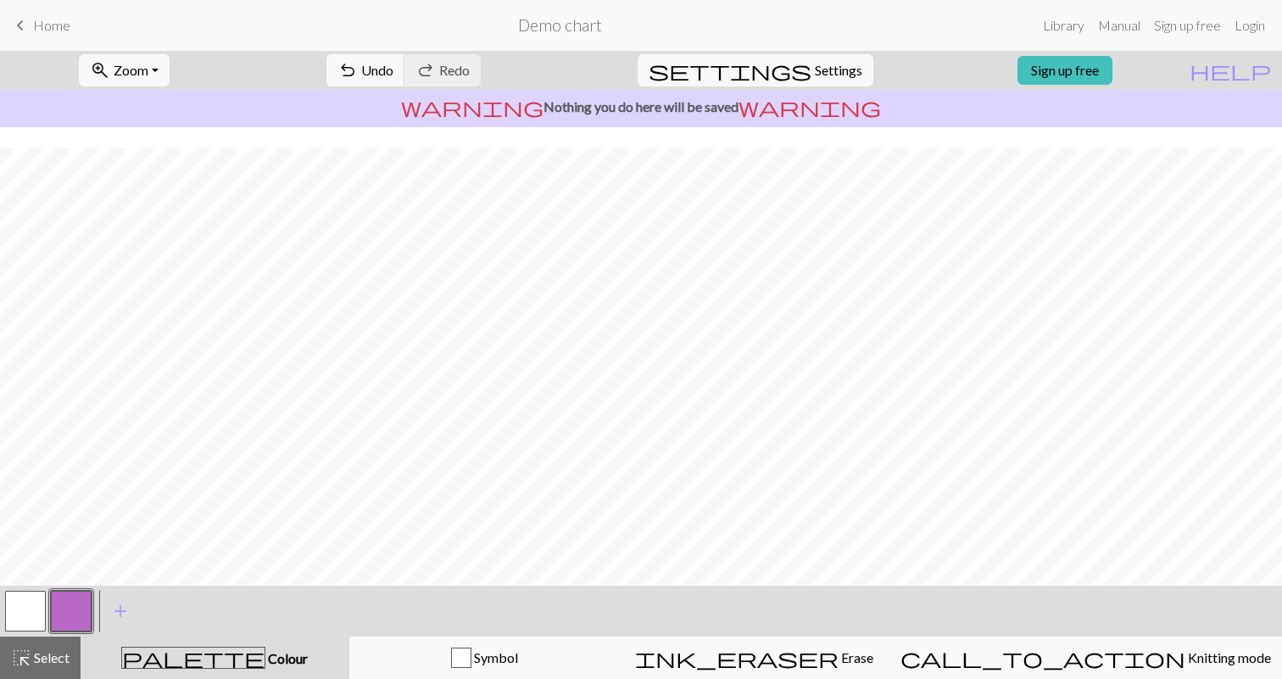
scroll to position [94, 0]
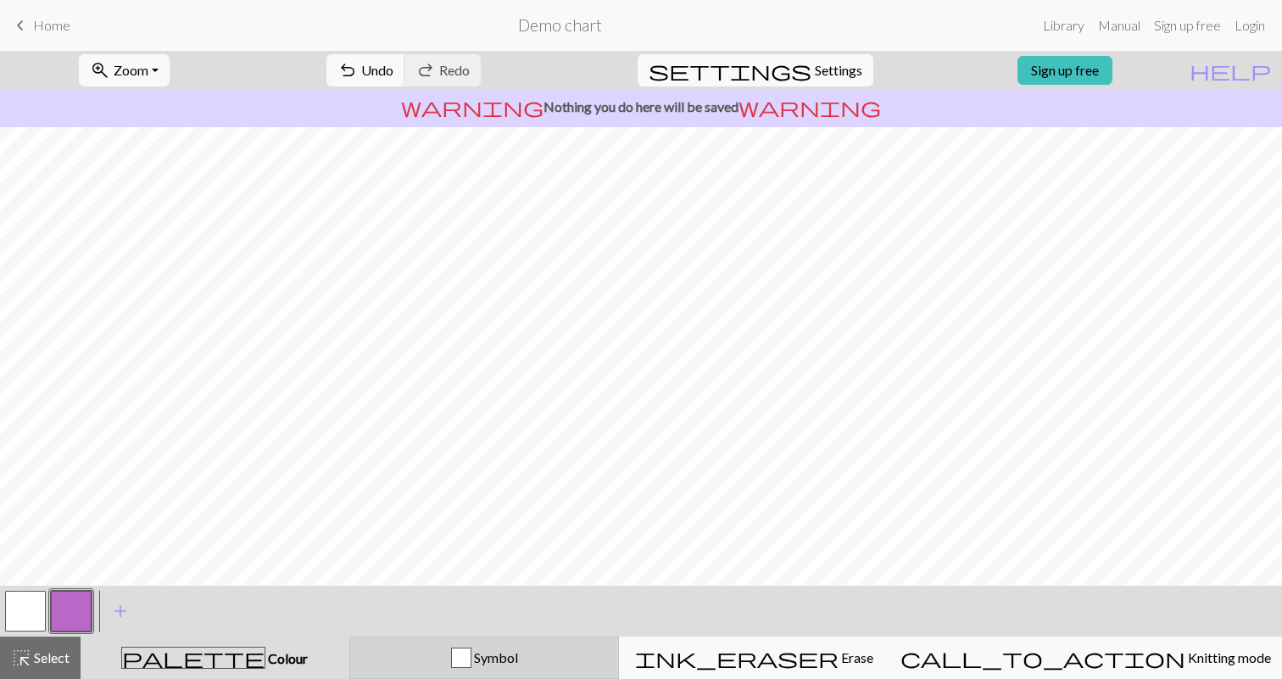
click at [518, 660] on span "Symbol" at bounding box center [495, 658] width 47 height 16
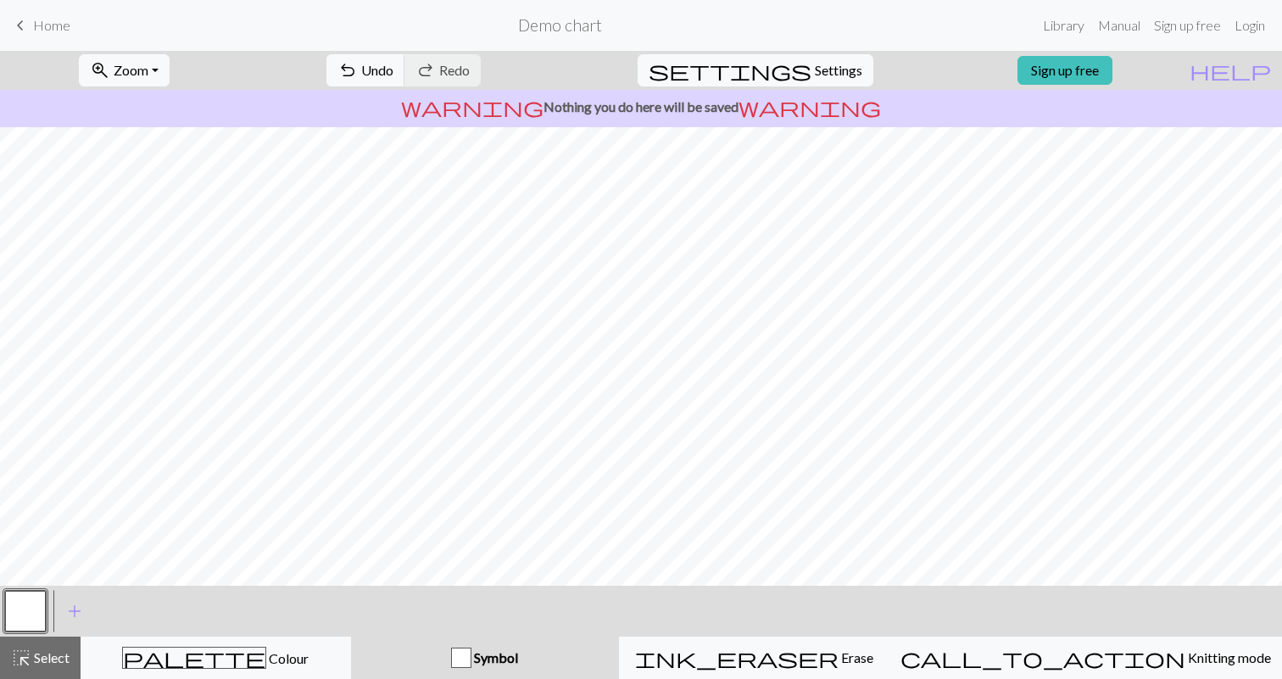
click at [518, 660] on span "Symbol" at bounding box center [495, 658] width 47 height 16
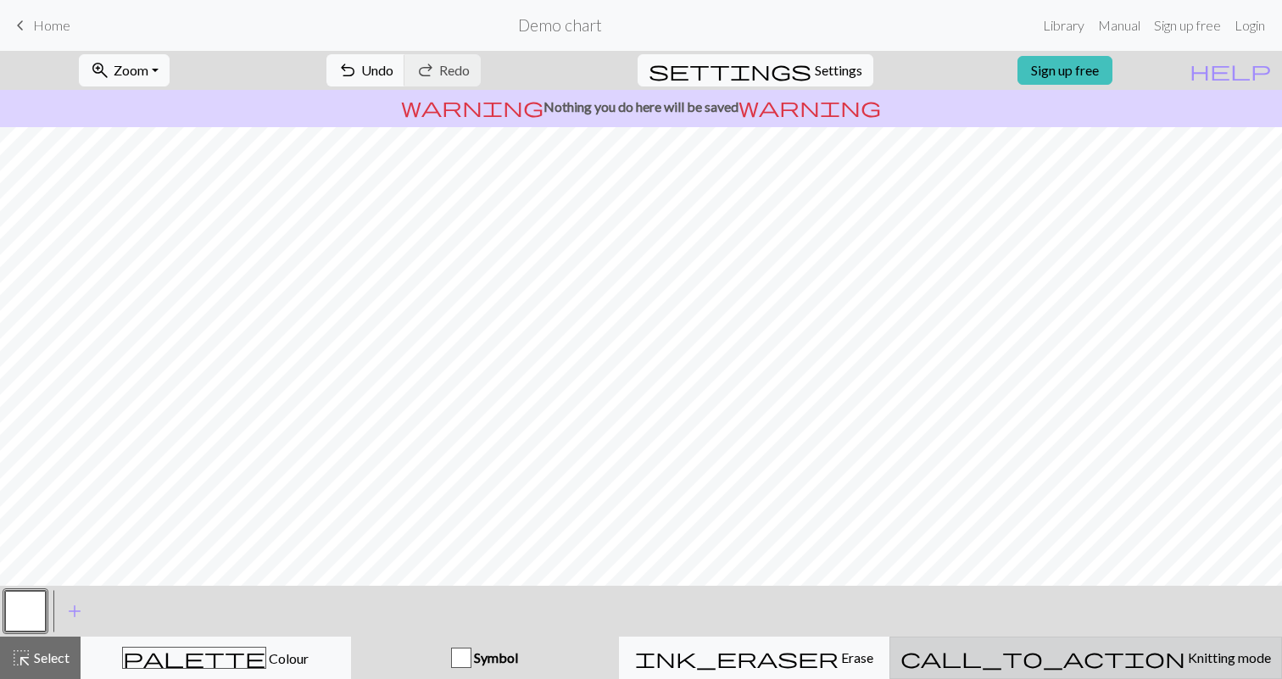
click at [1186, 660] on span "Knitting mode" at bounding box center [1229, 658] width 86 height 16
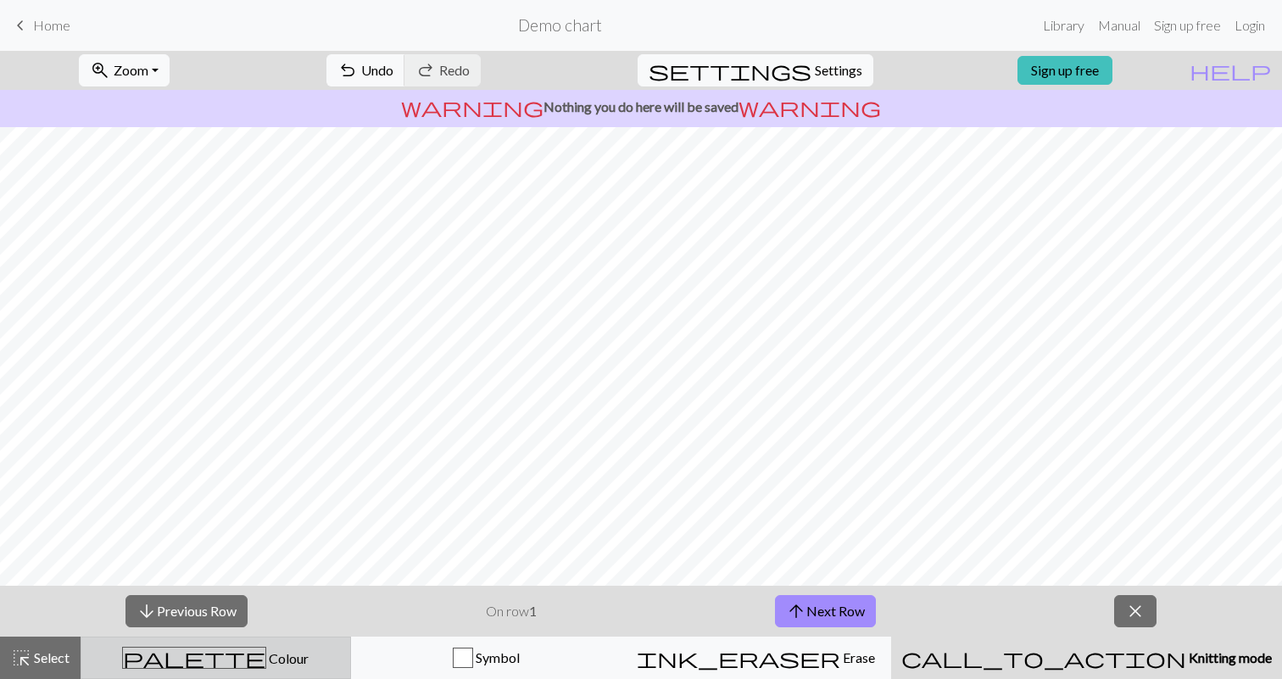
click at [266, 660] on span "Colour" at bounding box center [287, 658] width 42 height 16
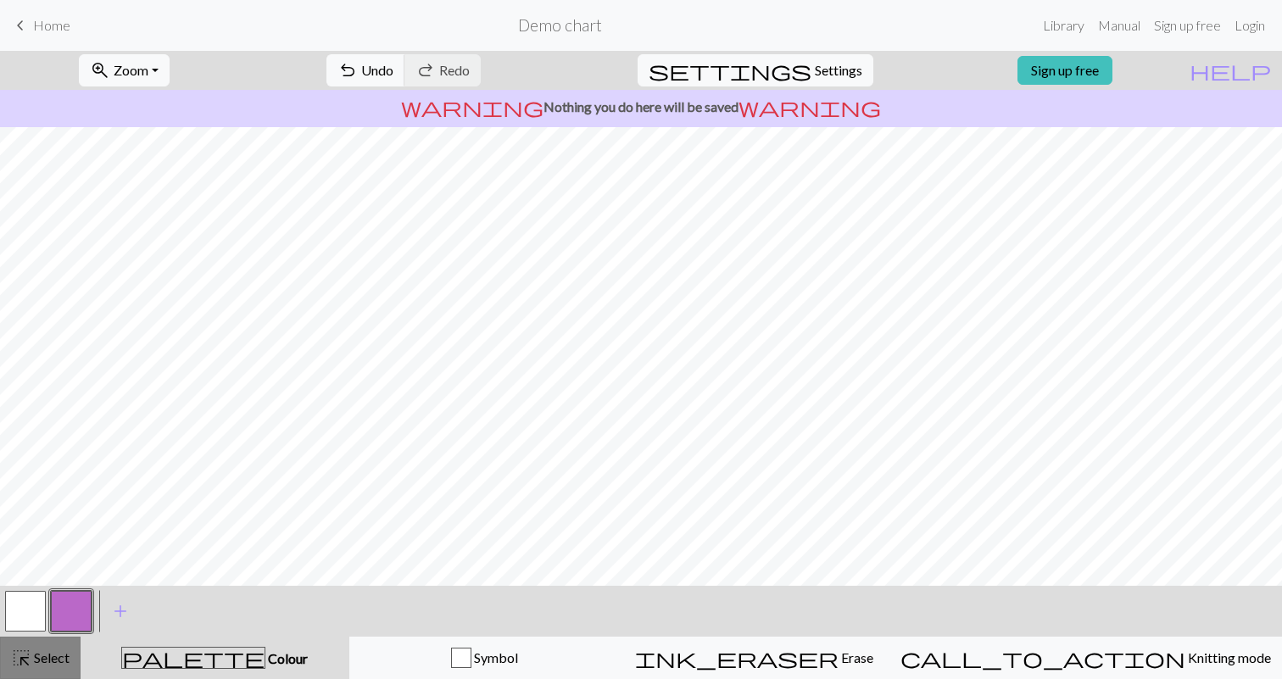
click at [57, 659] on span "Select" at bounding box center [50, 658] width 38 height 16
click at [1138, 25] on link "Manual" at bounding box center [1119, 25] width 56 height 34
click at [52, 23] on span "Home" at bounding box center [51, 25] width 37 height 16
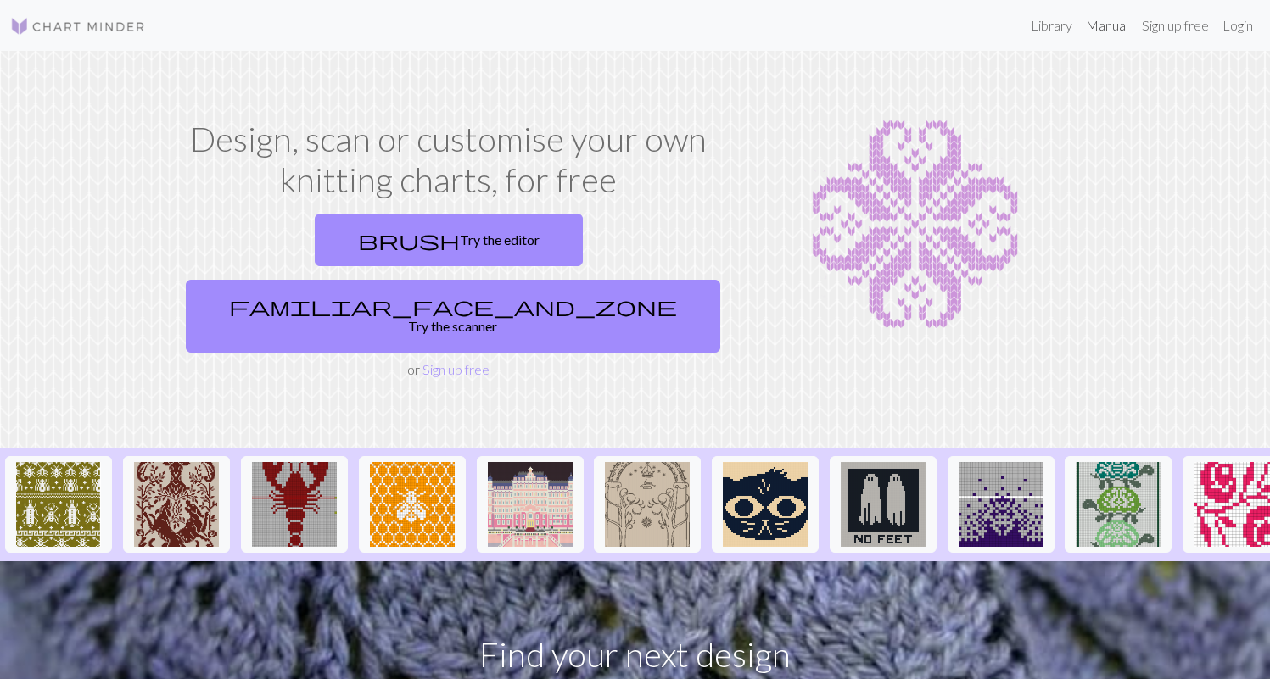
click at [1099, 25] on link "Manual" at bounding box center [1107, 25] width 56 height 34
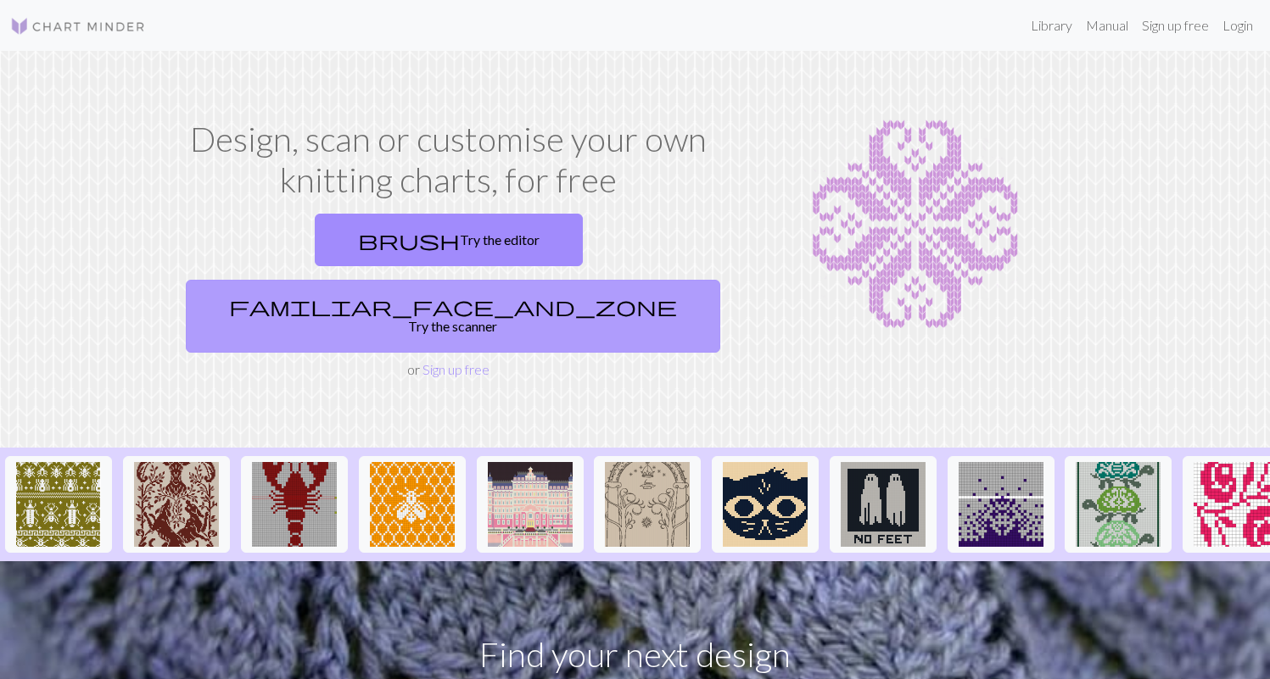
click at [581, 280] on link "familiar_face_and_zone Try the scanner" at bounding box center [453, 316] width 534 height 73
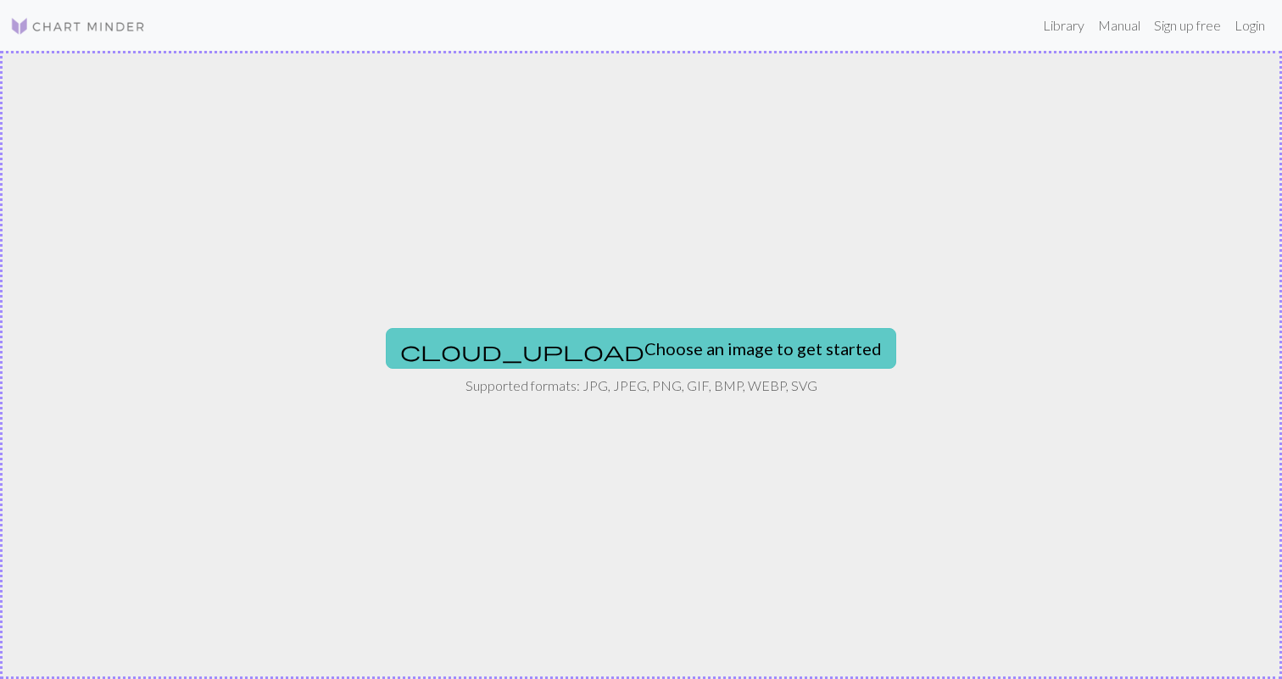
click at [681, 350] on button "cloud_upload Choose an image to get started" at bounding box center [641, 348] width 511 height 41
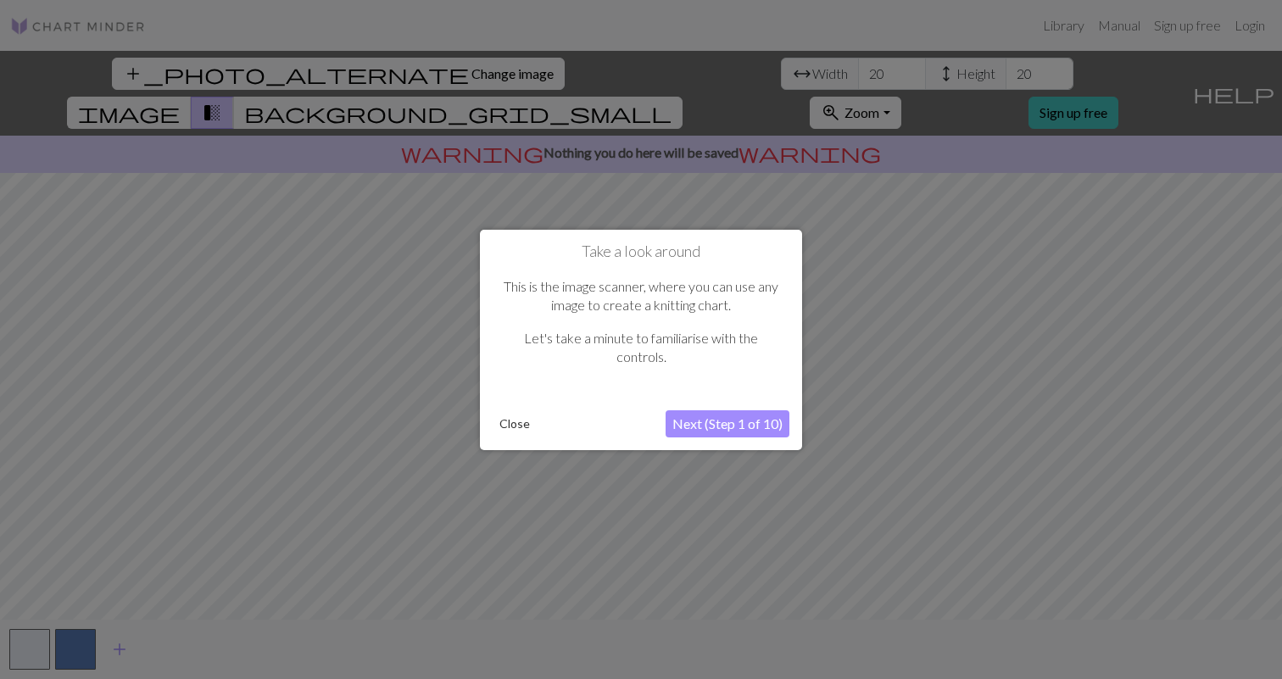
click at [753, 420] on button "Next (Step 1 of 10)" at bounding box center [728, 423] width 124 height 27
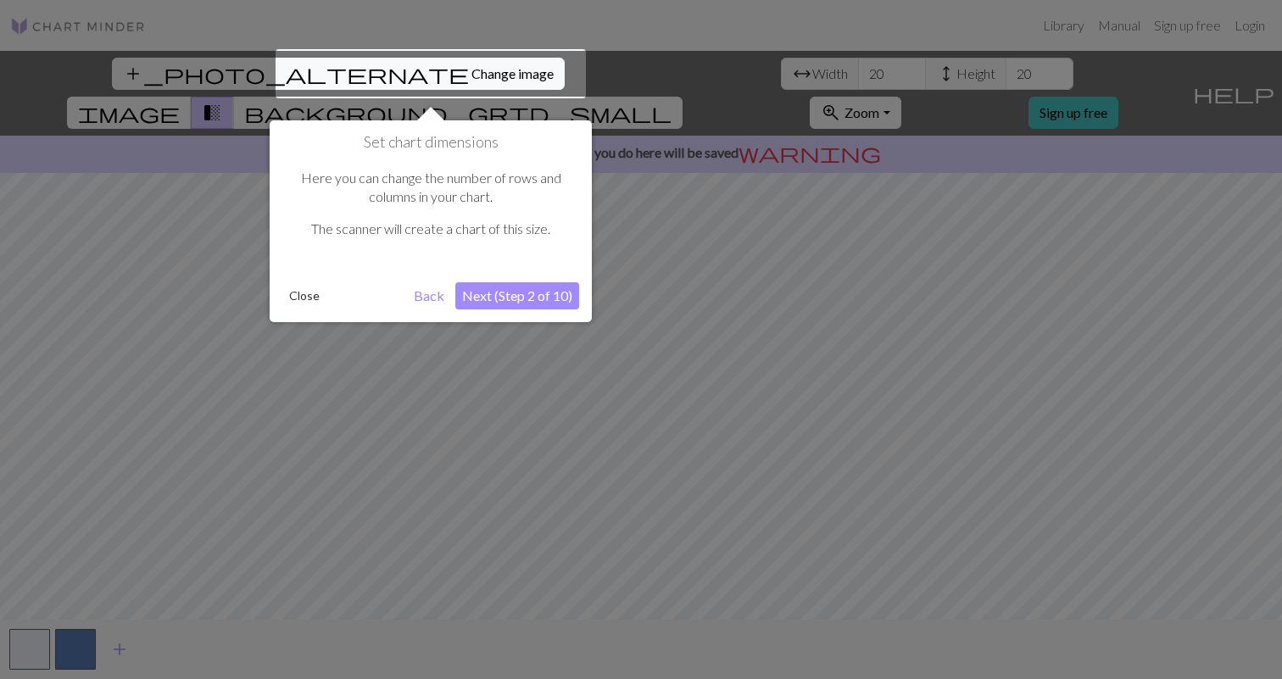
click at [397, 70] on div at bounding box center [431, 73] width 310 height 49
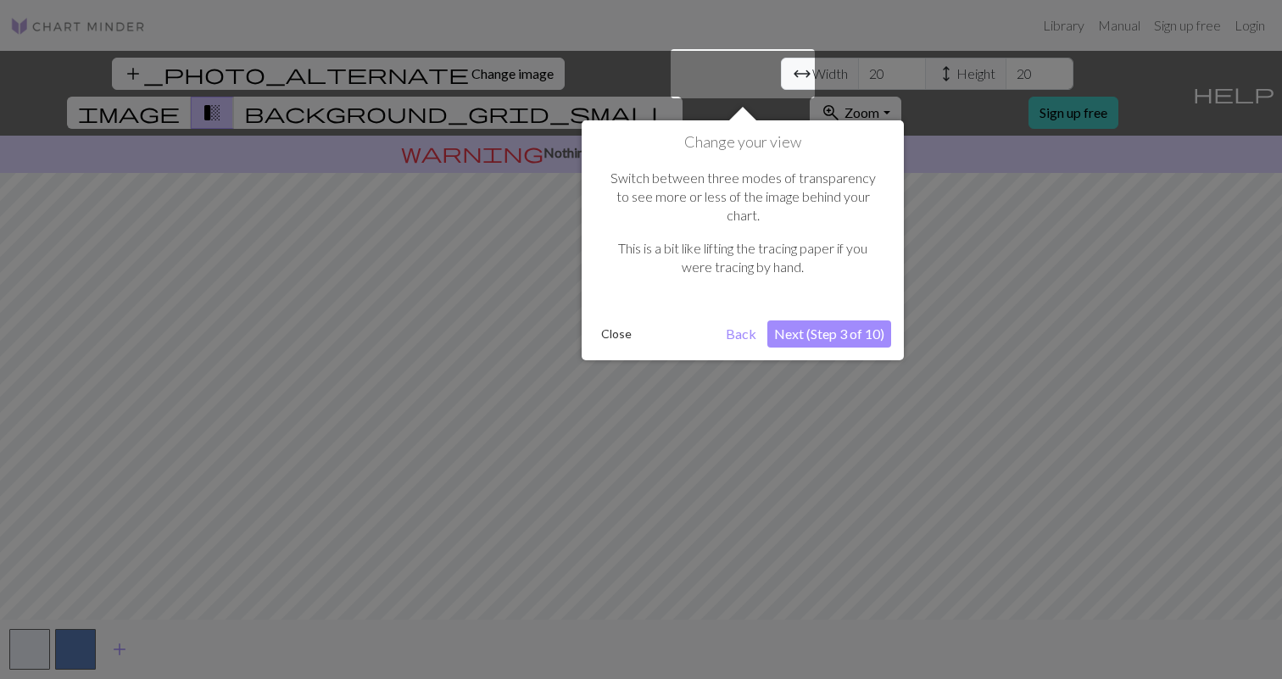
click at [806, 321] on button "Next (Step 3 of 10)" at bounding box center [829, 334] width 124 height 27
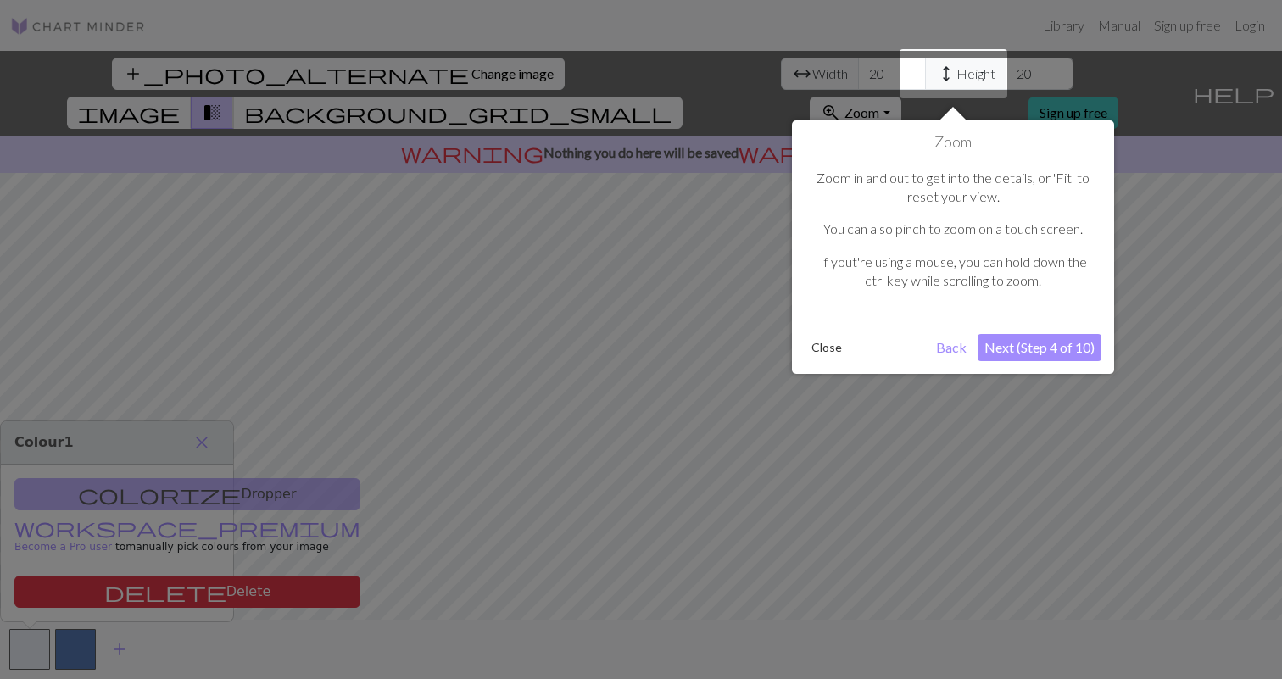
click at [1013, 347] on button "Next (Step 4 of 10)" at bounding box center [1040, 347] width 124 height 27
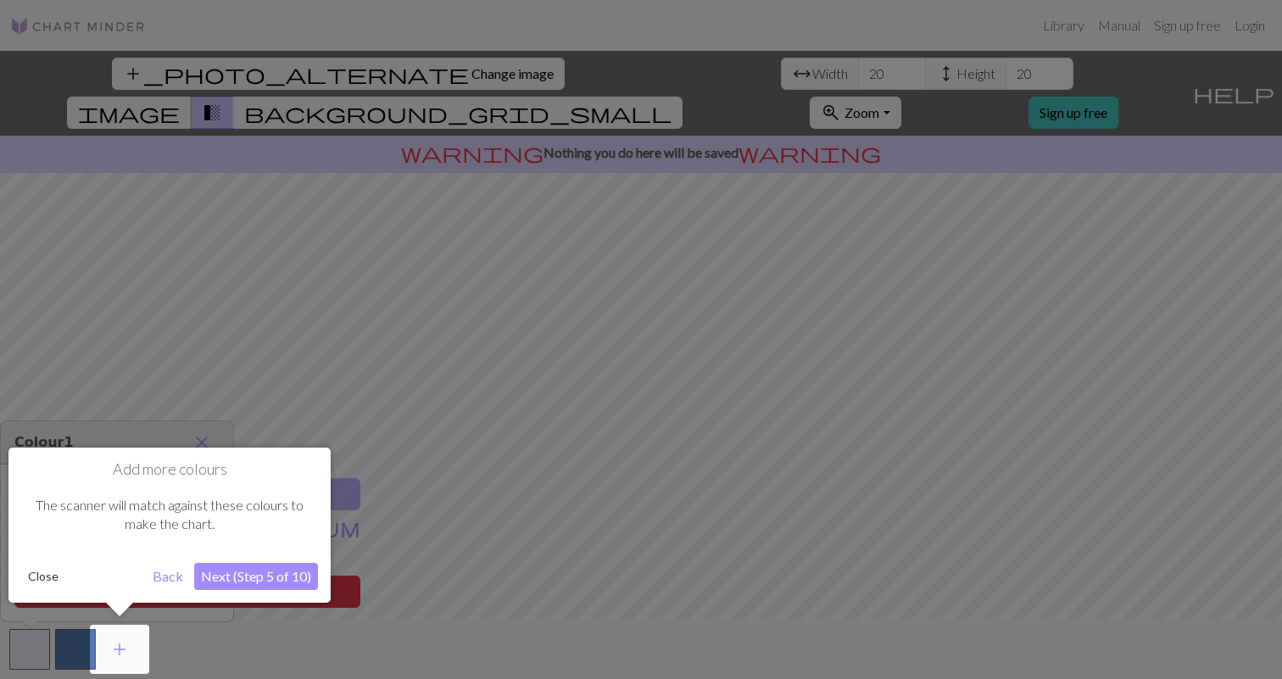
click at [284, 571] on button "Next (Step 5 of 10)" at bounding box center [256, 576] width 124 height 27
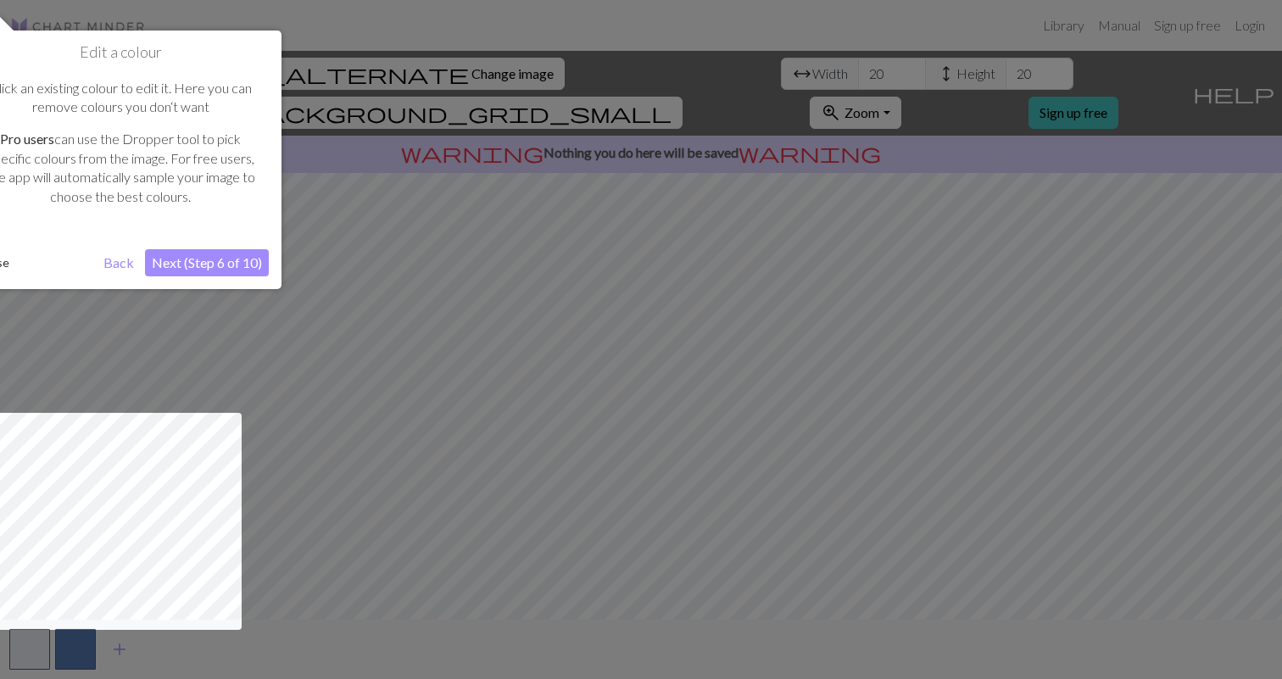
click at [247, 258] on button "Next (Step 6 of 10)" at bounding box center [207, 262] width 124 height 27
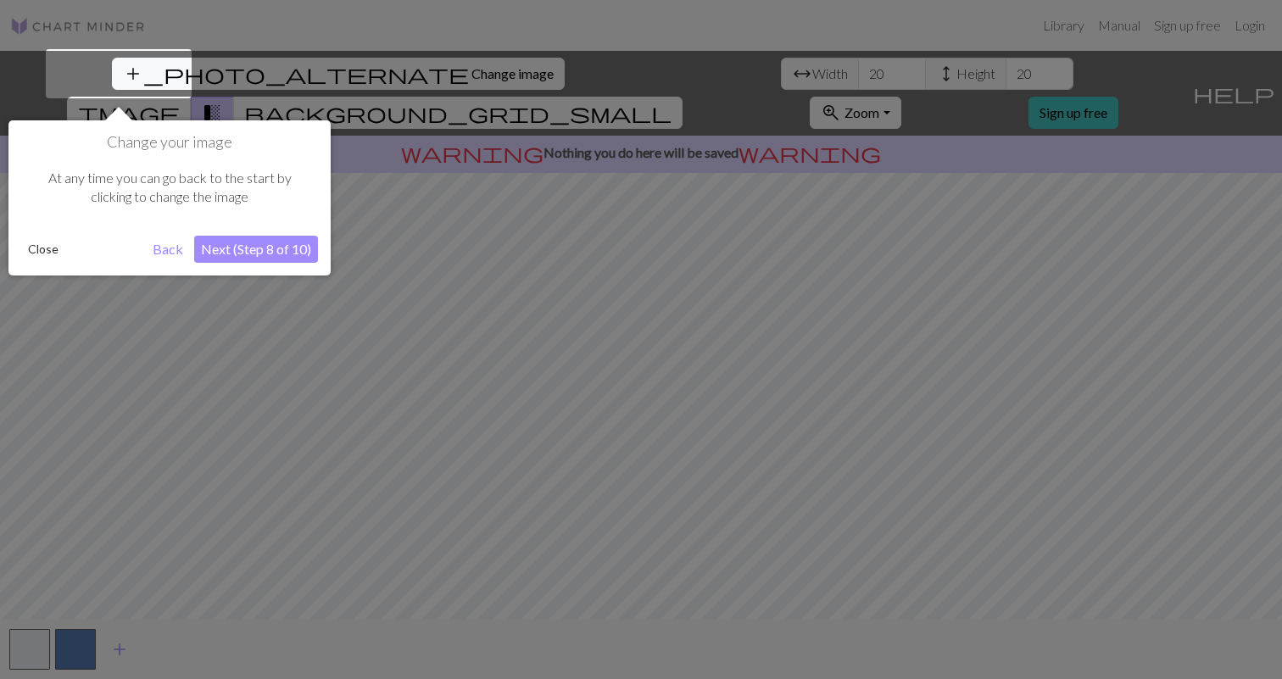
click at [293, 257] on button "Next (Step 8 of 10)" at bounding box center [256, 249] width 124 height 27
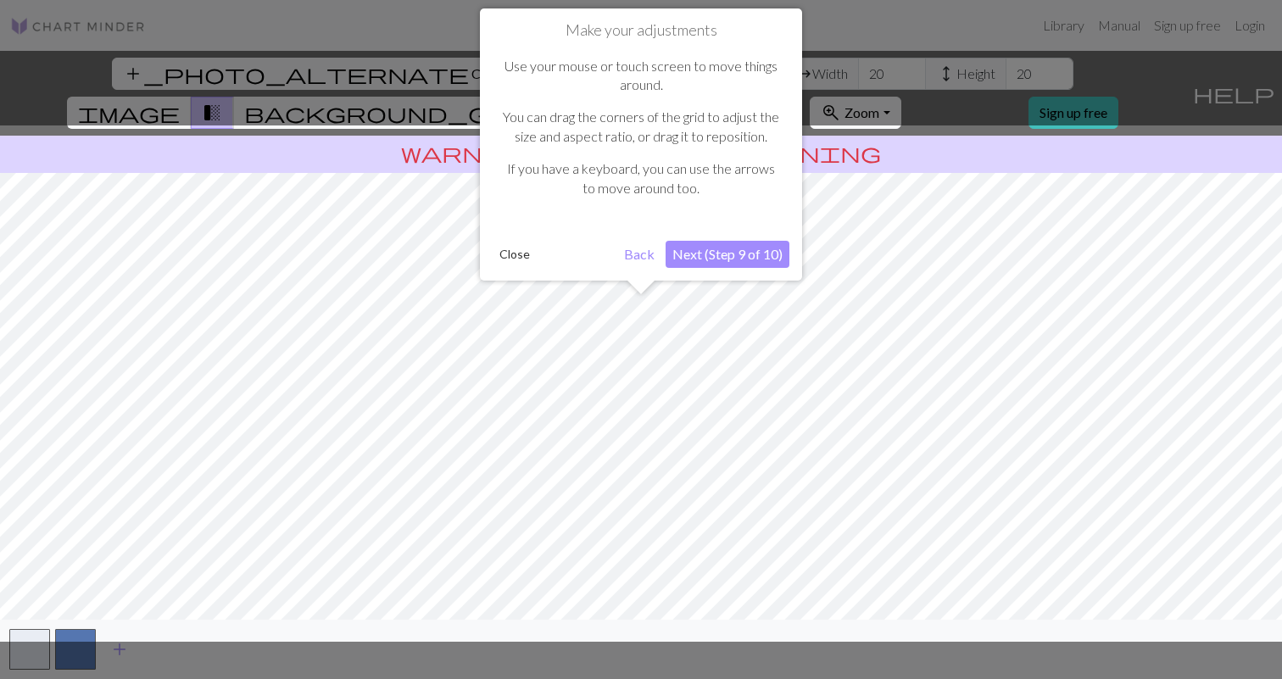
click at [688, 251] on button "Next (Step 9 of 10)" at bounding box center [728, 254] width 124 height 27
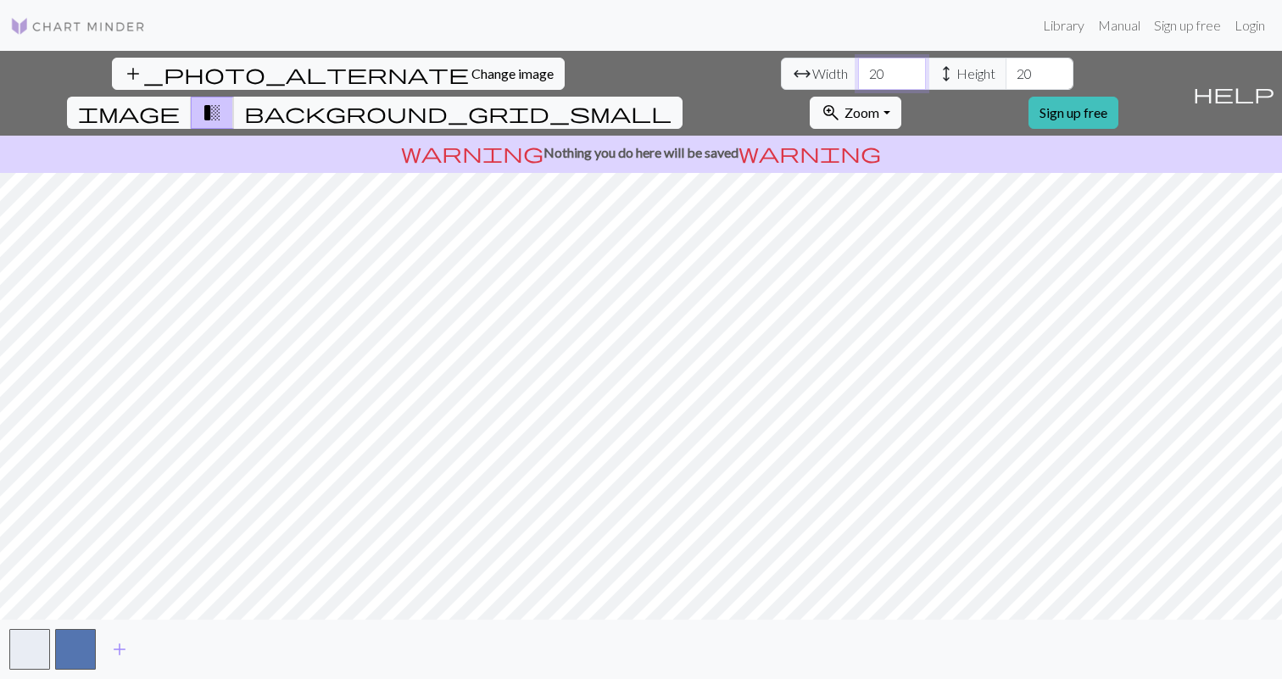
click at [858, 61] on input "20" at bounding box center [892, 74] width 68 height 32
click at [858, 66] on input "21" at bounding box center [892, 74] width 68 height 32
click at [858, 66] on input "22" at bounding box center [892, 74] width 68 height 32
click at [858, 66] on input "23" at bounding box center [892, 74] width 68 height 32
click at [858, 66] on input "24" at bounding box center [892, 74] width 68 height 32
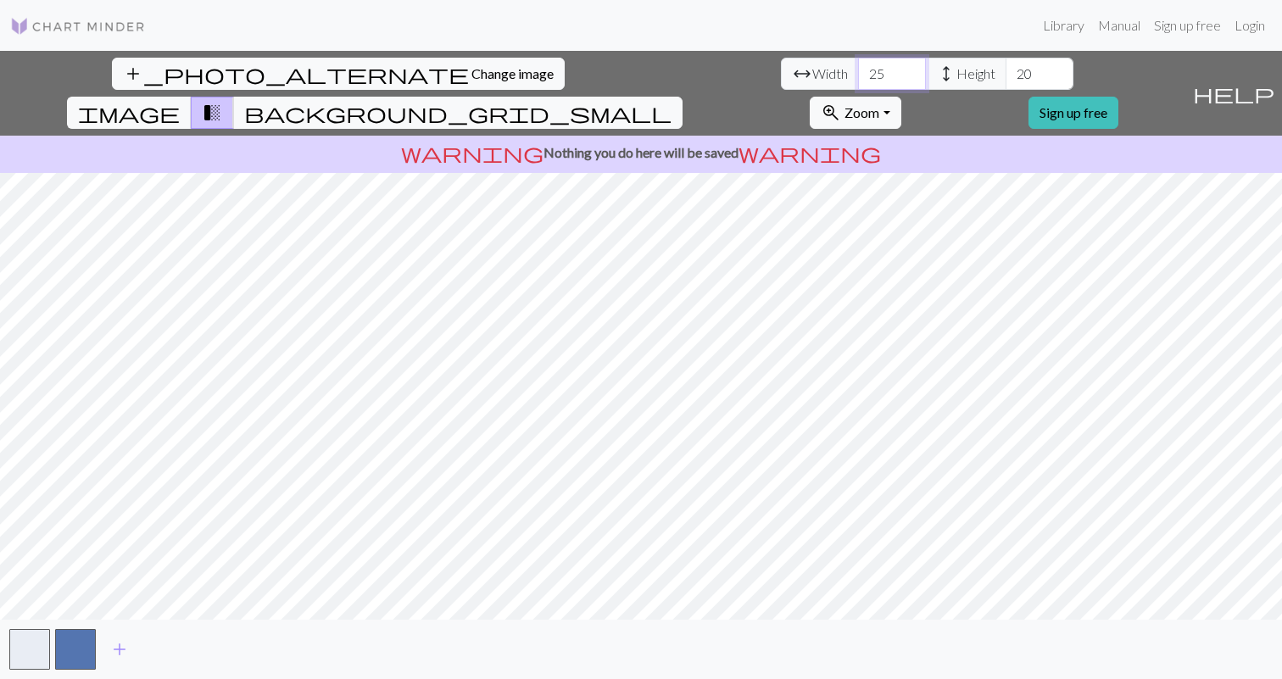
type input "25"
click at [858, 66] on input "25" at bounding box center [892, 74] width 68 height 32
click at [936, 70] on span "height" at bounding box center [946, 74] width 20 height 24
click at [936, 69] on span "height" at bounding box center [946, 74] width 20 height 24
click at [1006, 68] on input "21" at bounding box center [1040, 74] width 68 height 32
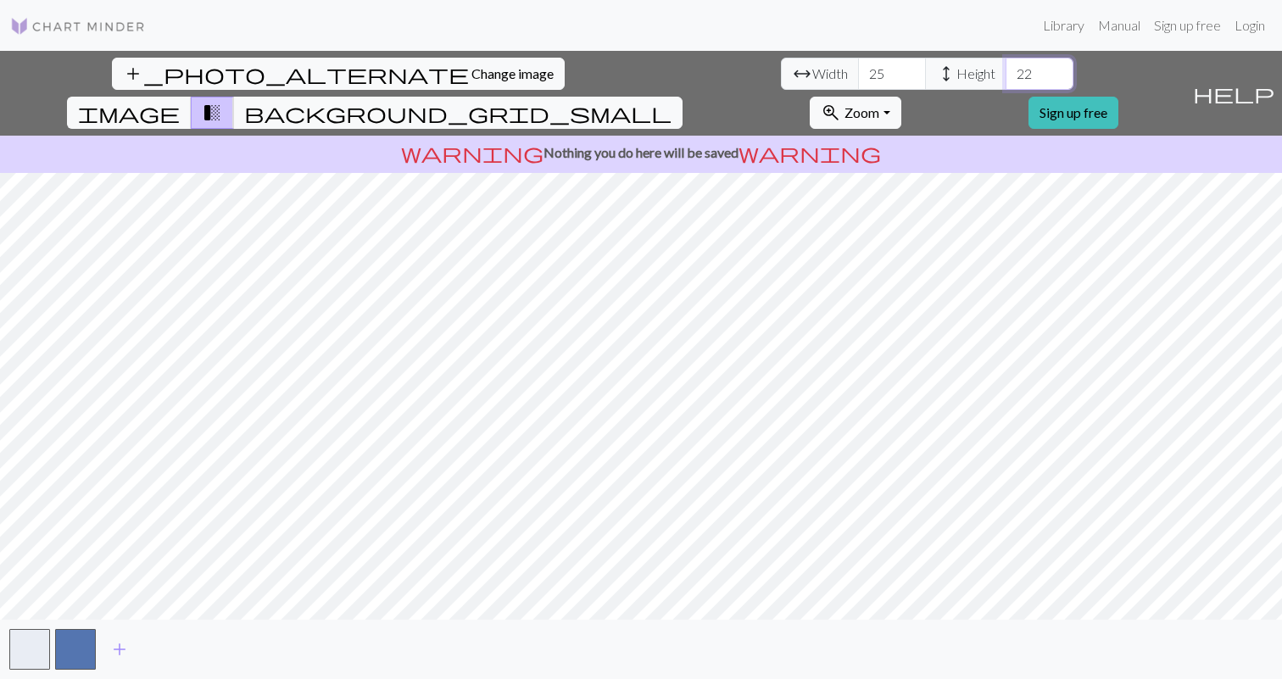
click at [1006, 68] on input "22" at bounding box center [1040, 74] width 68 height 32
click at [1006, 68] on input "23" at bounding box center [1040, 74] width 68 height 32
click at [1006, 68] on input "24" at bounding box center [1040, 74] width 68 height 32
click at [1006, 68] on input "25" at bounding box center [1040, 74] width 68 height 32
click at [222, 101] on span "transition_fade" at bounding box center [212, 113] width 20 height 24
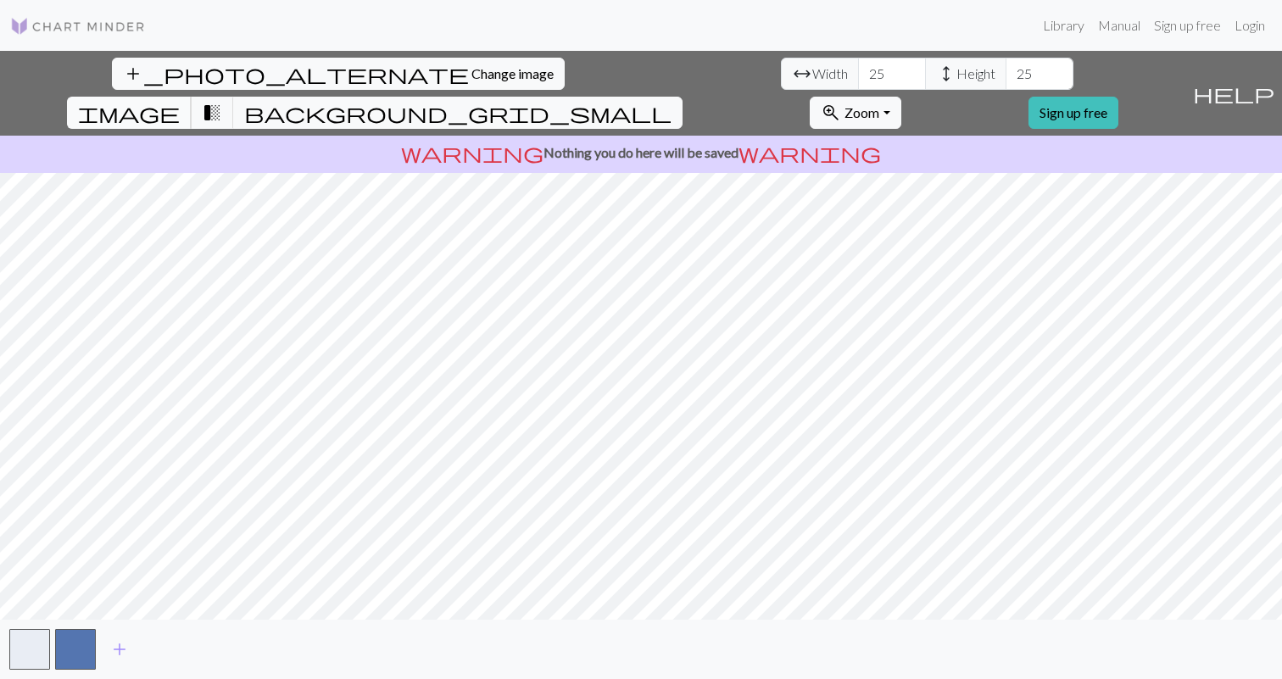
click at [192, 97] on button "image" at bounding box center [129, 113] width 125 height 32
click at [672, 101] on span "background_grid_small" at bounding box center [457, 113] width 427 height 24
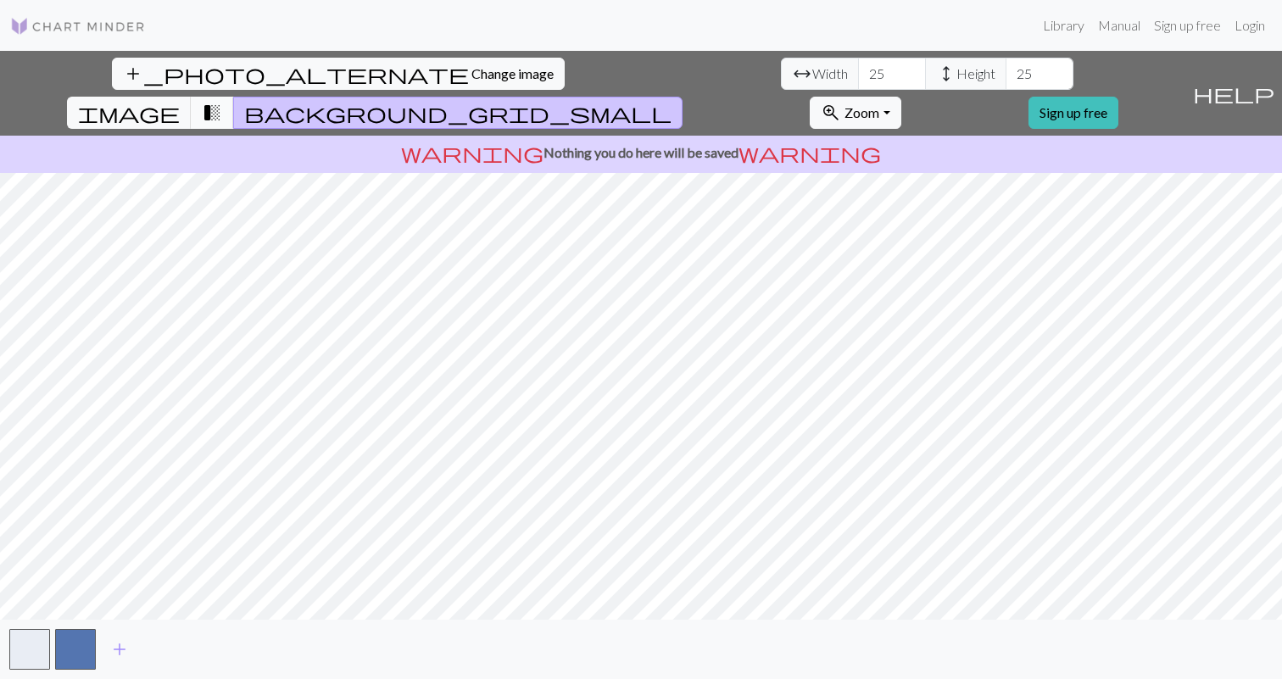
click at [222, 101] on span "transition_fade" at bounding box center [212, 113] width 20 height 24
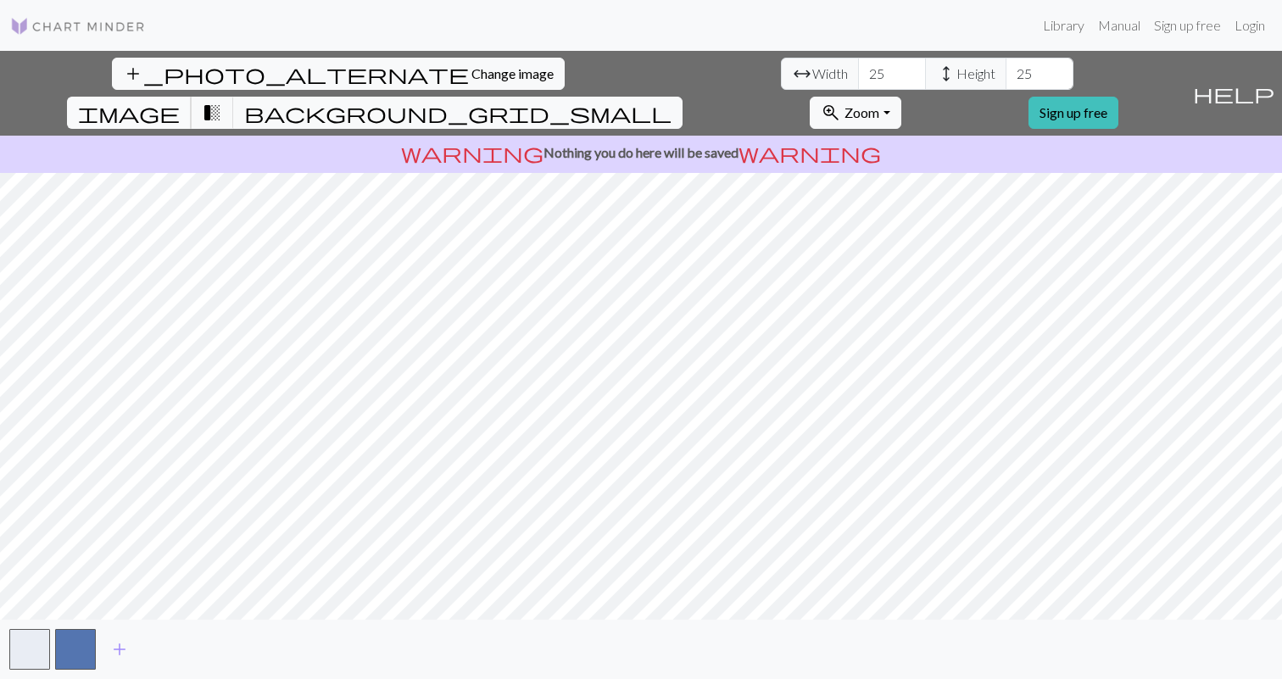
click at [192, 97] on button "image" at bounding box center [129, 113] width 125 height 32
click at [636, 633] on div "add_photo_alternate Change image arrow_range Width 25 height Height 25 image tr…" at bounding box center [641, 365] width 1282 height 628
click at [901, 97] on button "zoom_in Zoom Zoom" at bounding box center [855, 113] width 91 height 32
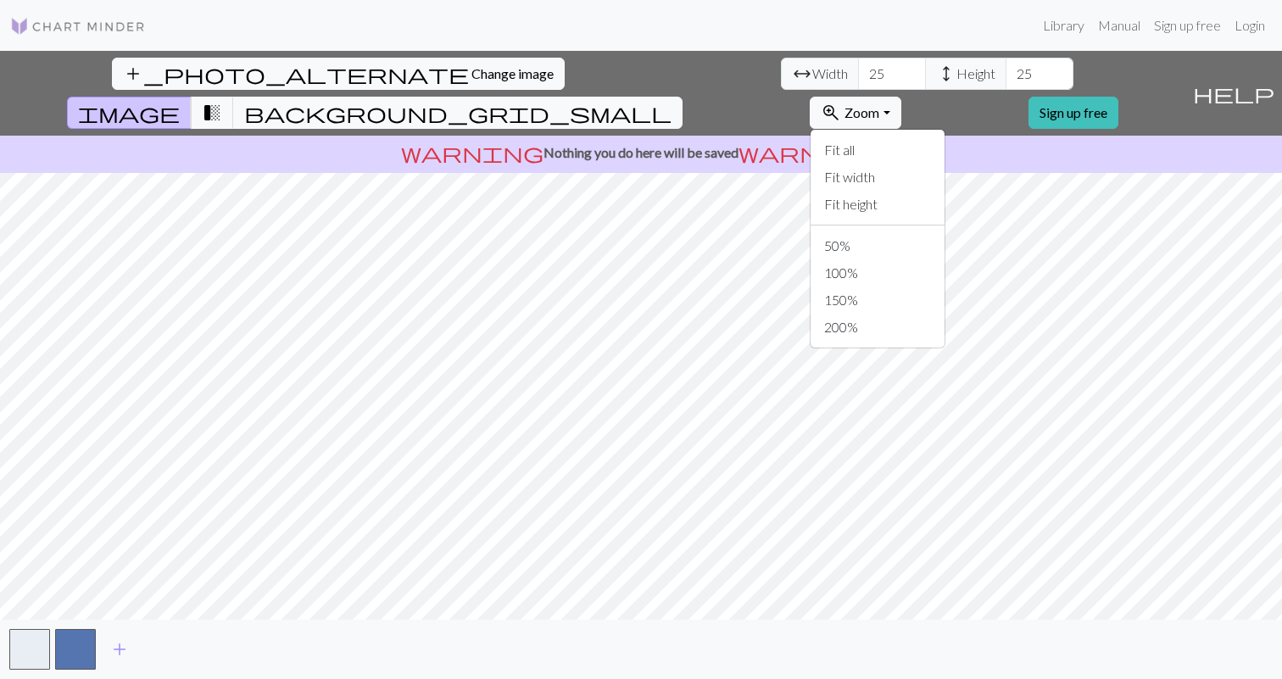
click at [1265, 81] on span "help" at bounding box center [1233, 93] width 81 height 24
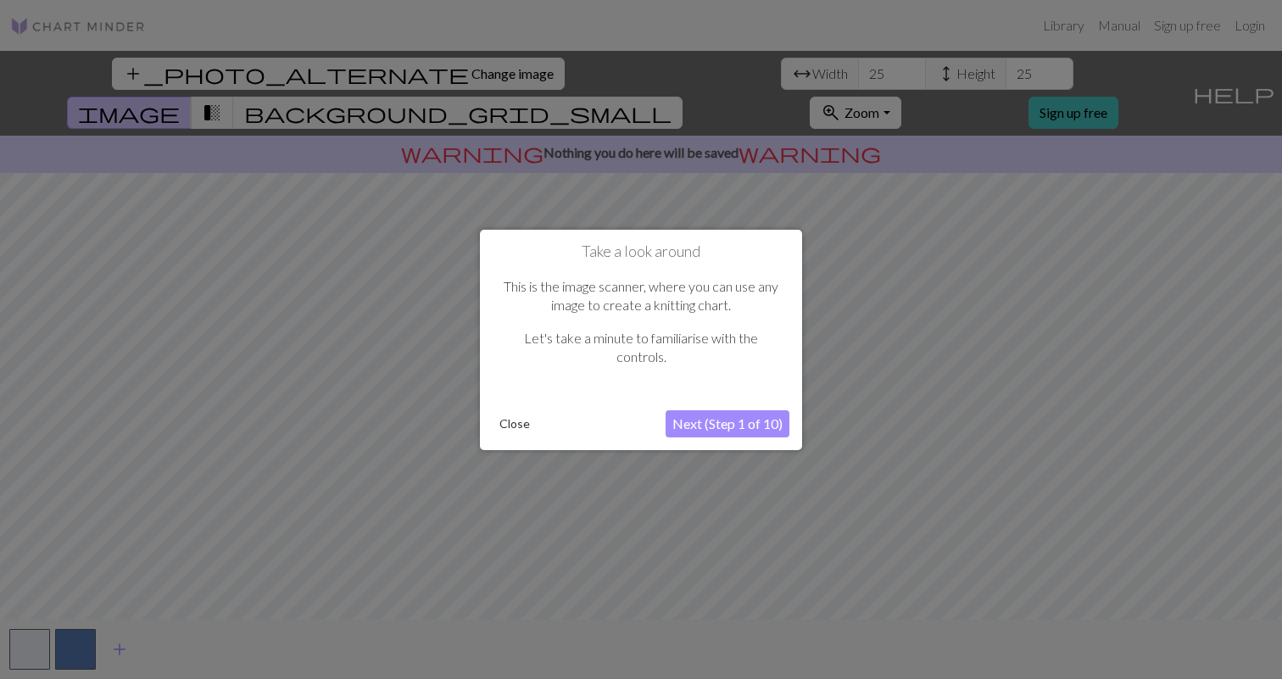
click at [743, 416] on button "Next (Step 1 of 10)" at bounding box center [728, 423] width 124 height 27
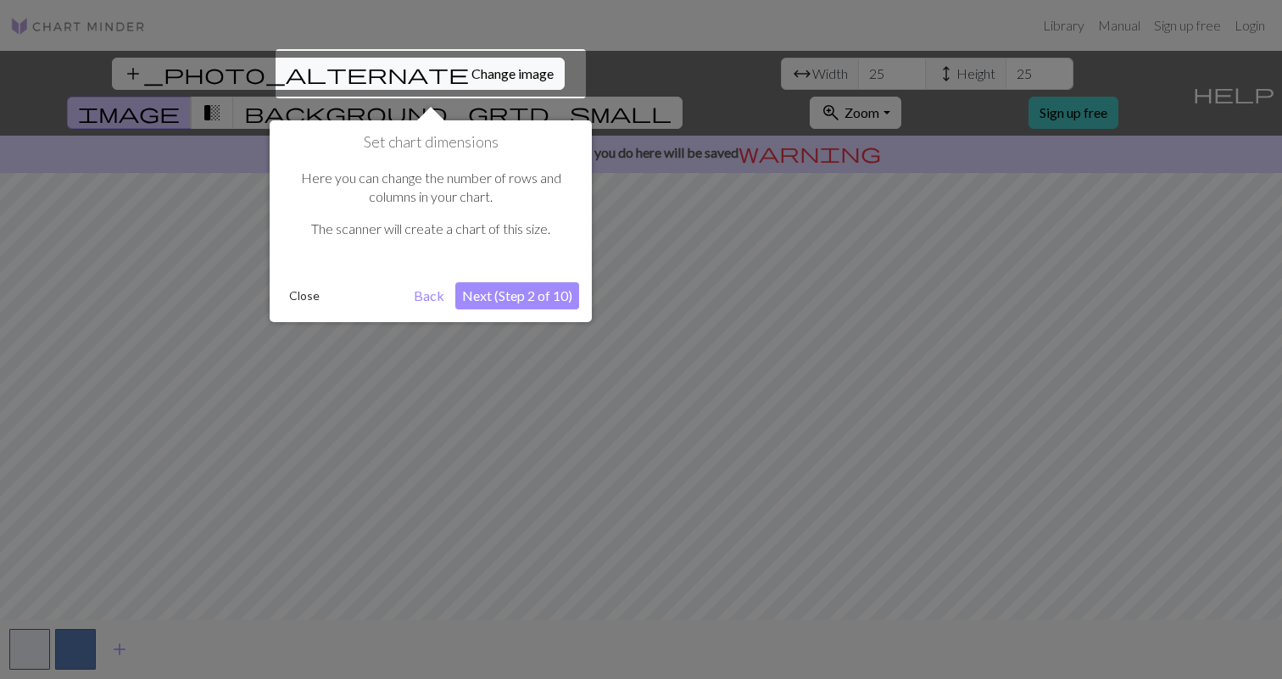
click at [232, 243] on div at bounding box center [641, 339] width 1282 height 679
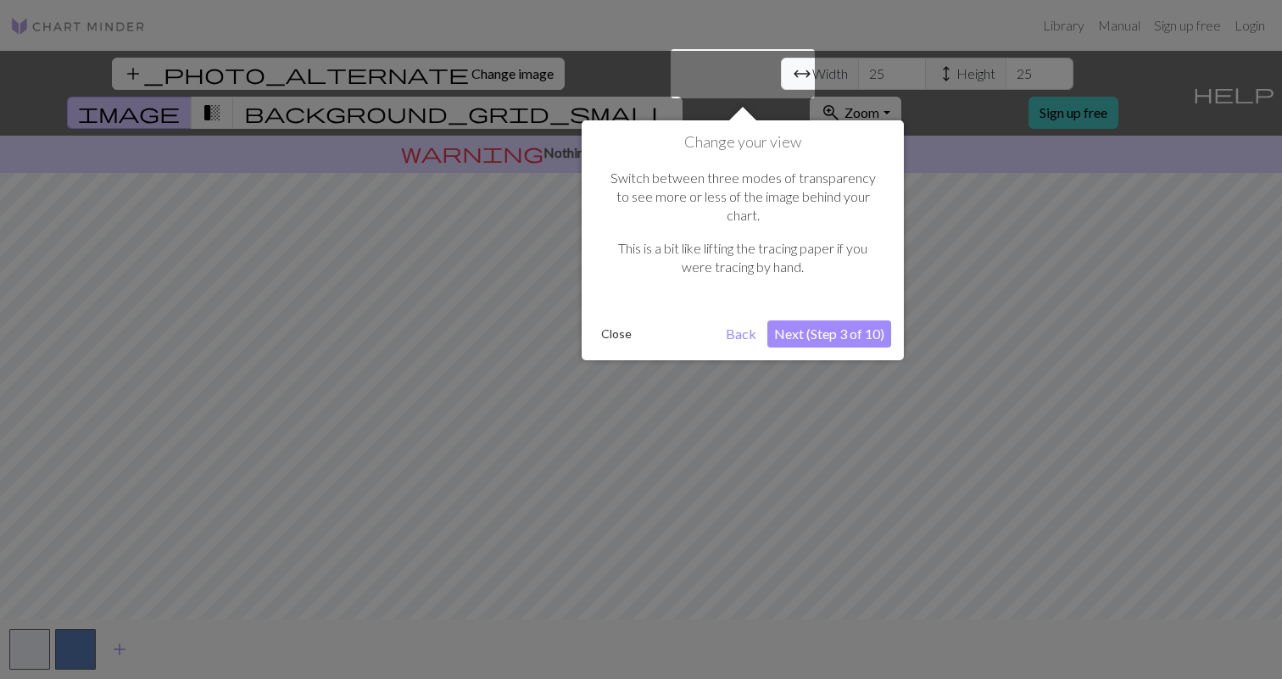
click at [535, 71] on div at bounding box center [641, 339] width 1282 height 679
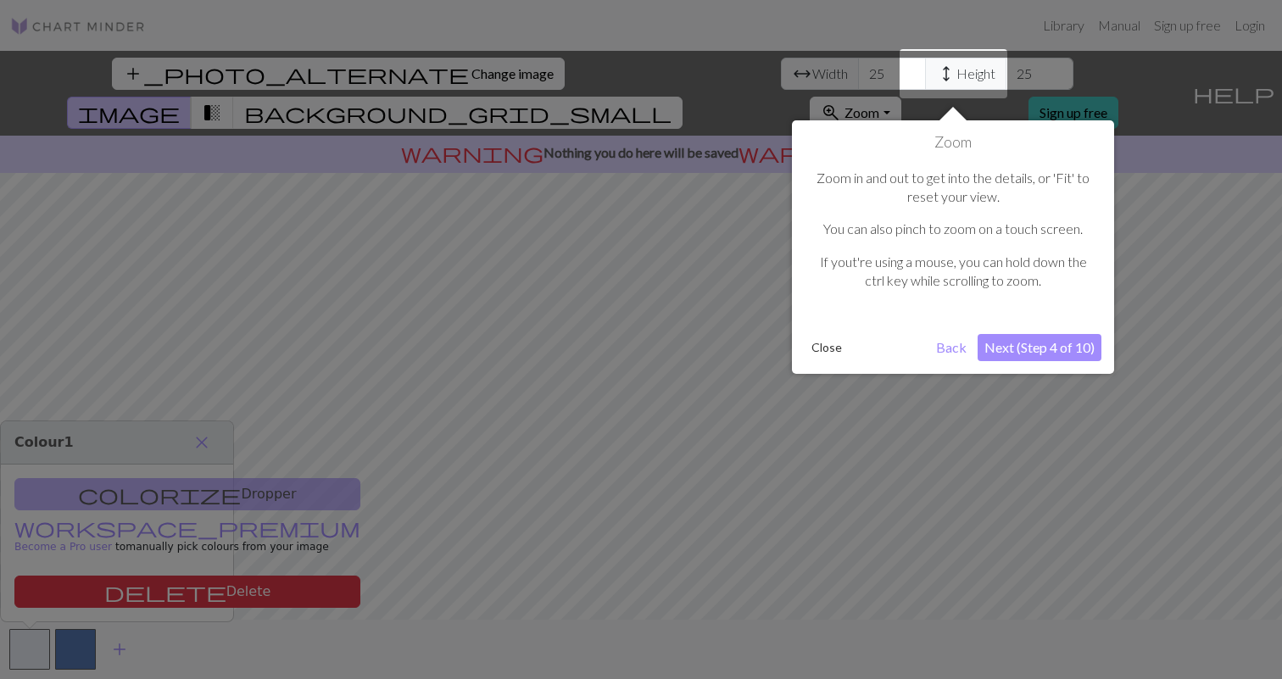
click at [541, 71] on div at bounding box center [641, 339] width 1282 height 679
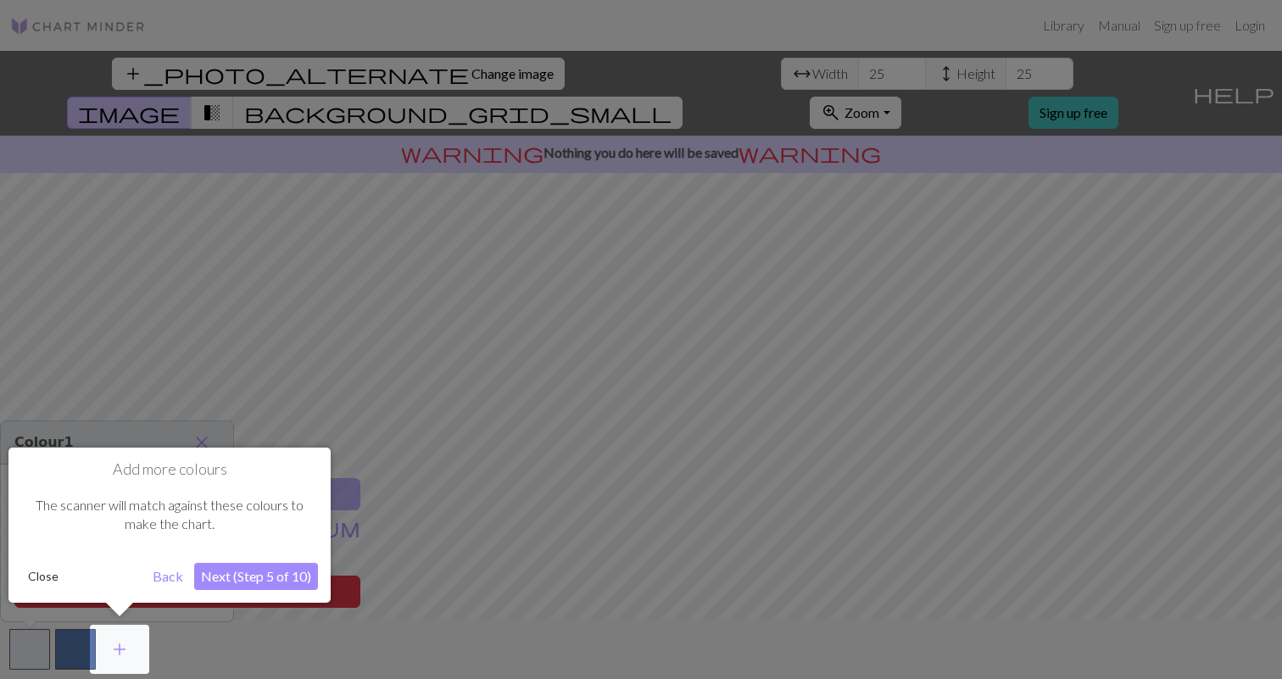
click at [535, 79] on div at bounding box center [641, 339] width 1282 height 679
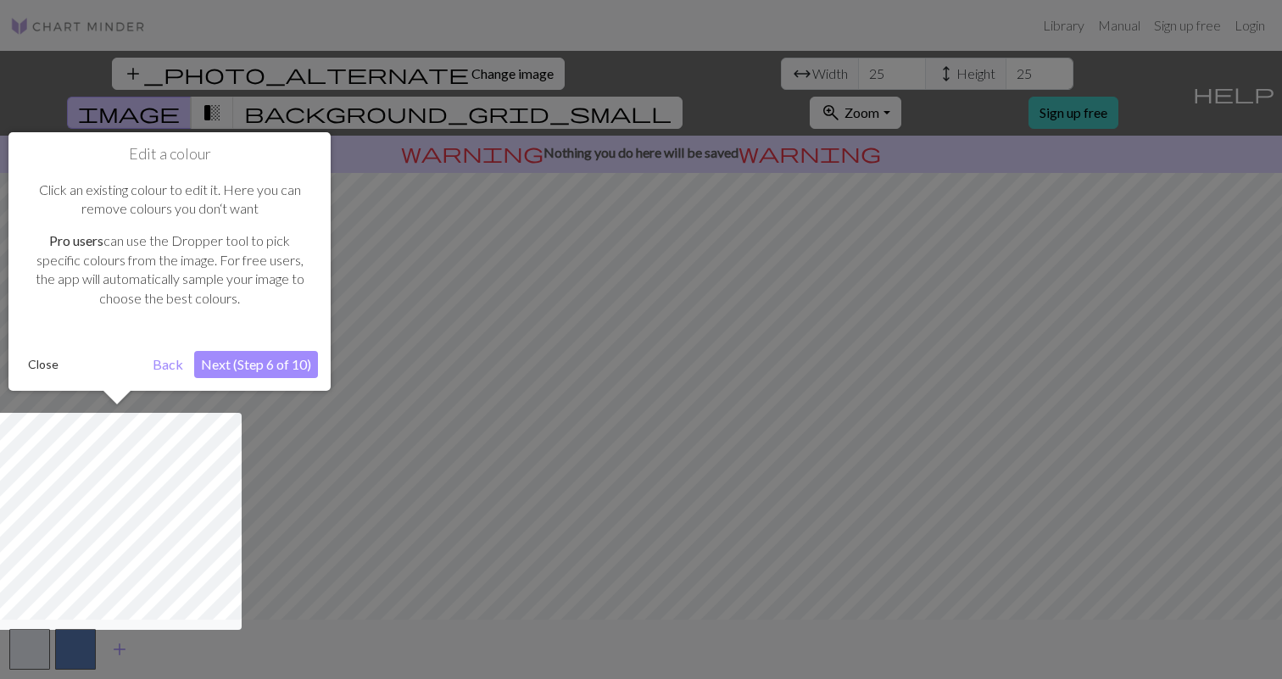
click at [535, 79] on div at bounding box center [641, 339] width 1282 height 679
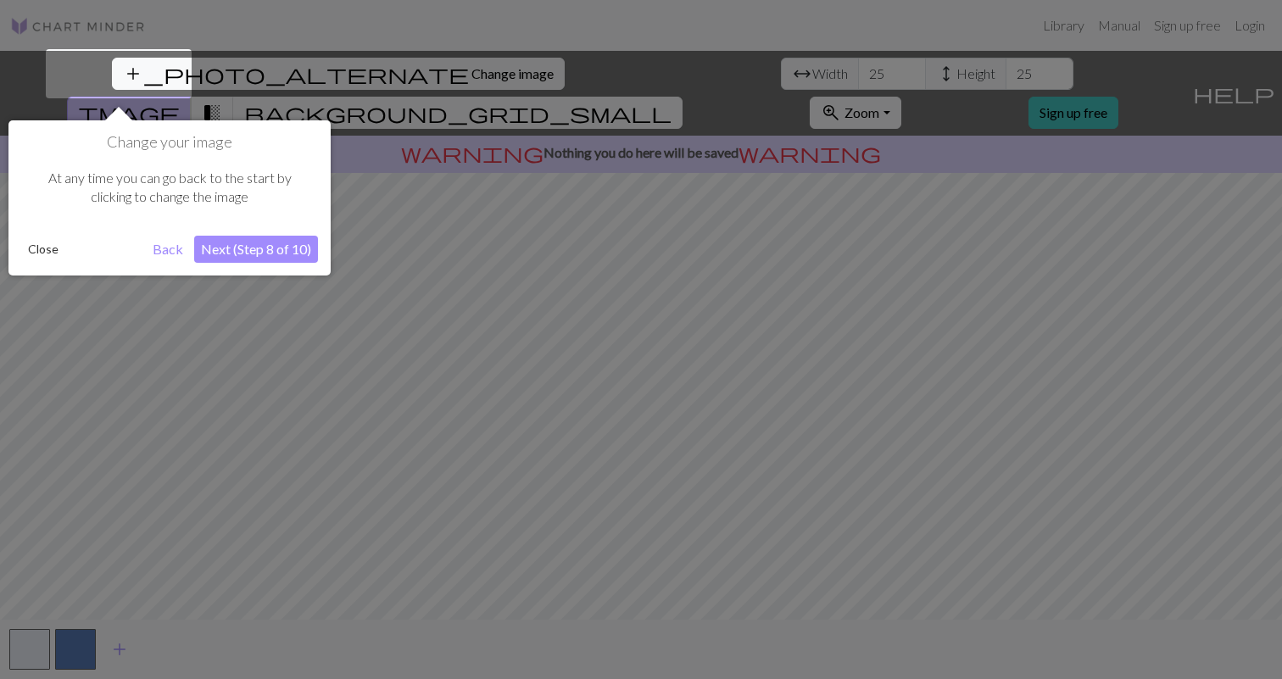
click at [303, 255] on button "Next (Step 8 of 10)" at bounding box center [256, 249] width 124 height 27
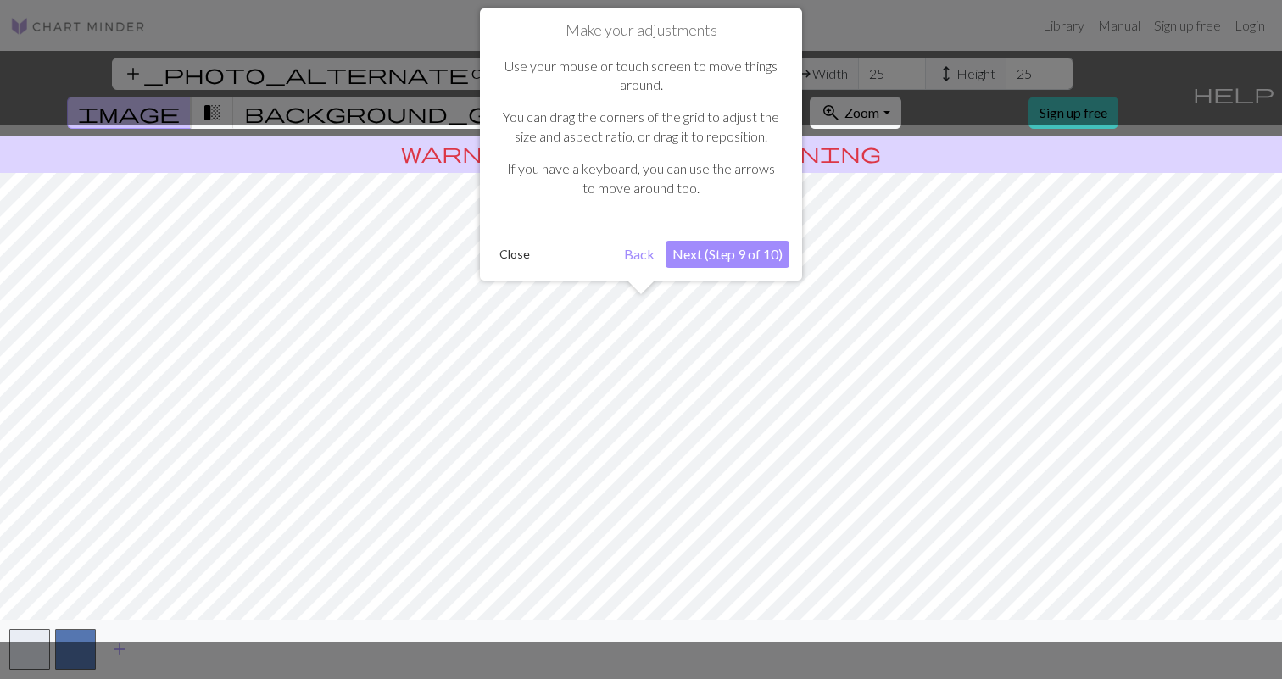
click at [685, 246] on button "Next (Step 9 of 10)" at bounding box center [728, 254] width 124 height 27
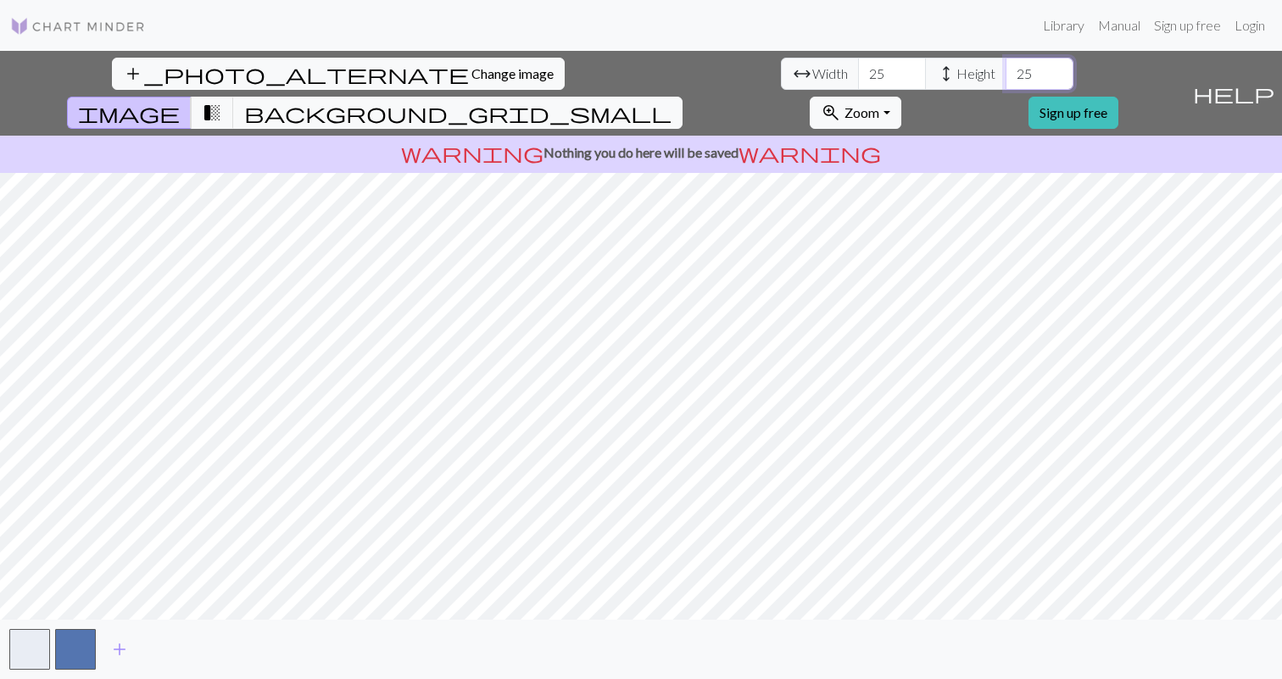
drag, startPoint x: 538, startPoint y: 76, endPoint x: 521, endPoint y: 76, distance: 17.0
click at [1006, 76] on input "25" at bounding box center [1040, 74] width 68 height 32
type input "80"
drag, startPoint x: 389, startPoint y: 74, endPoint x: 368, endPoint y: 72, distance: 21.3
click at [858, 72] on input "25" at bounding box center [892, 74] width 68 height 32
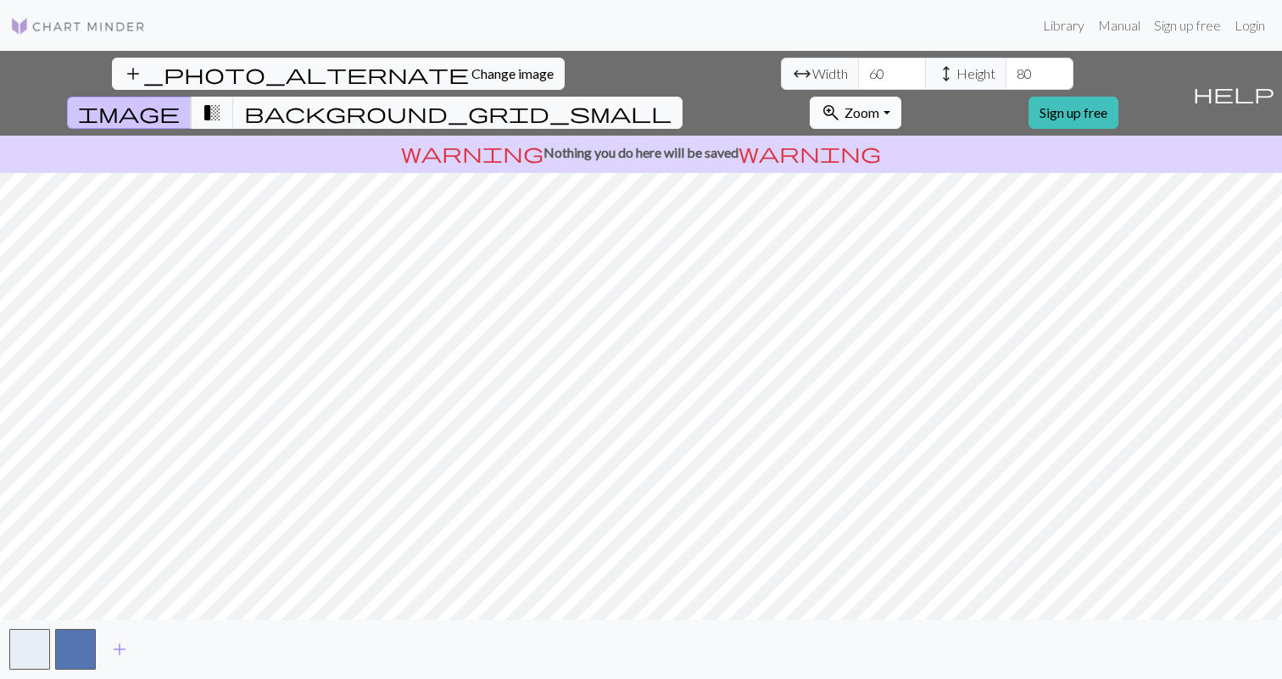
click at [901, 97] on button "zoom_in Zoom Zoom" at bounding box center [855, 113] width 91 height 32
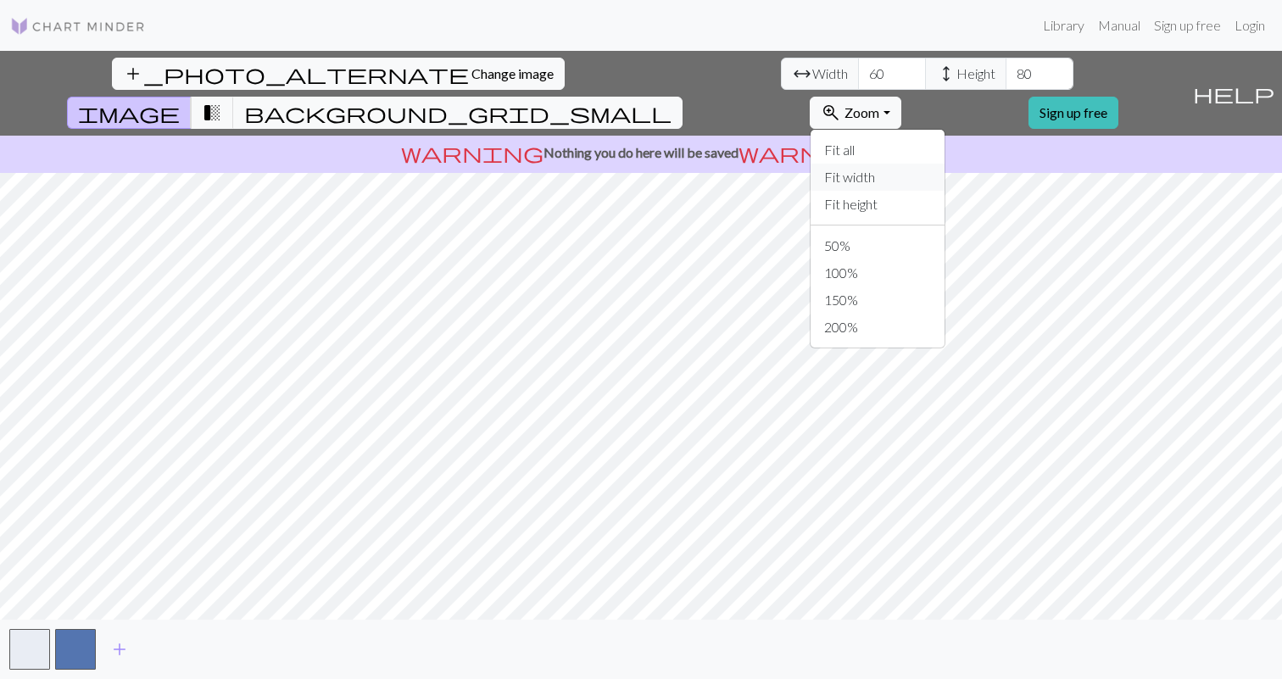
click at [945, 164] on button "Fit width" at bounding box center [878, 177] width 134 height 27
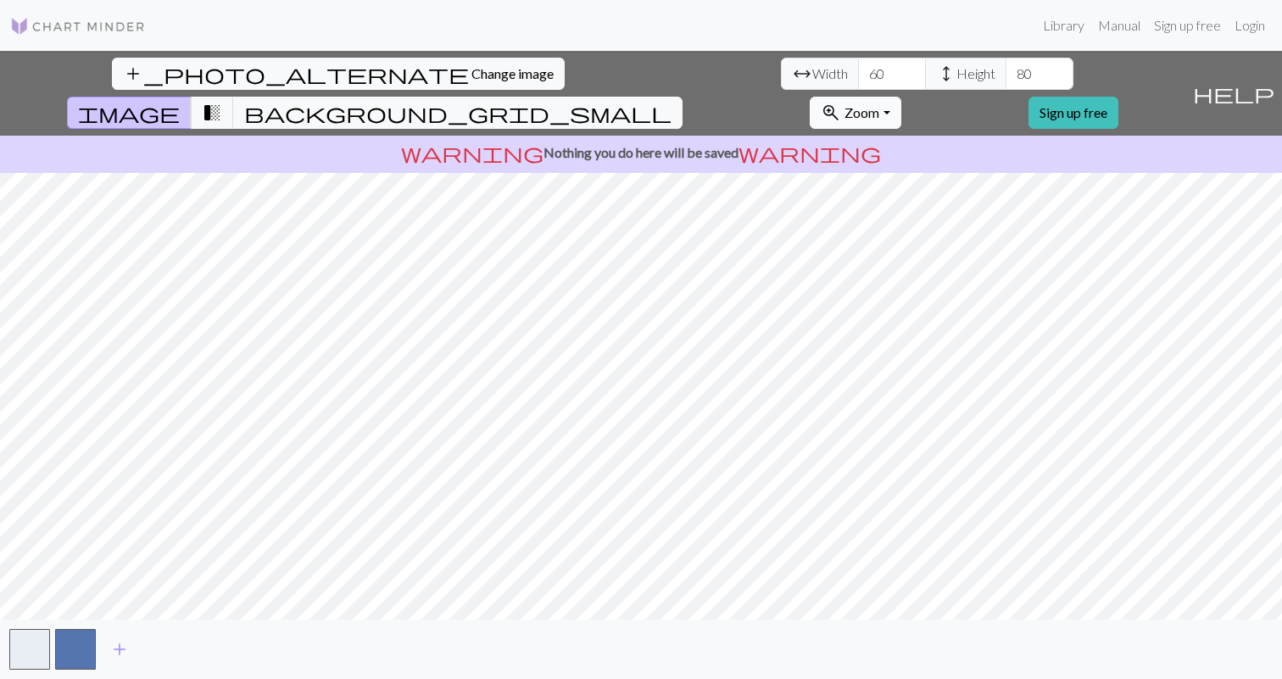
click at [901, 97] on button "zoom_in Zoom Zoom" at bounding box center [855, 113] width 91 height 32
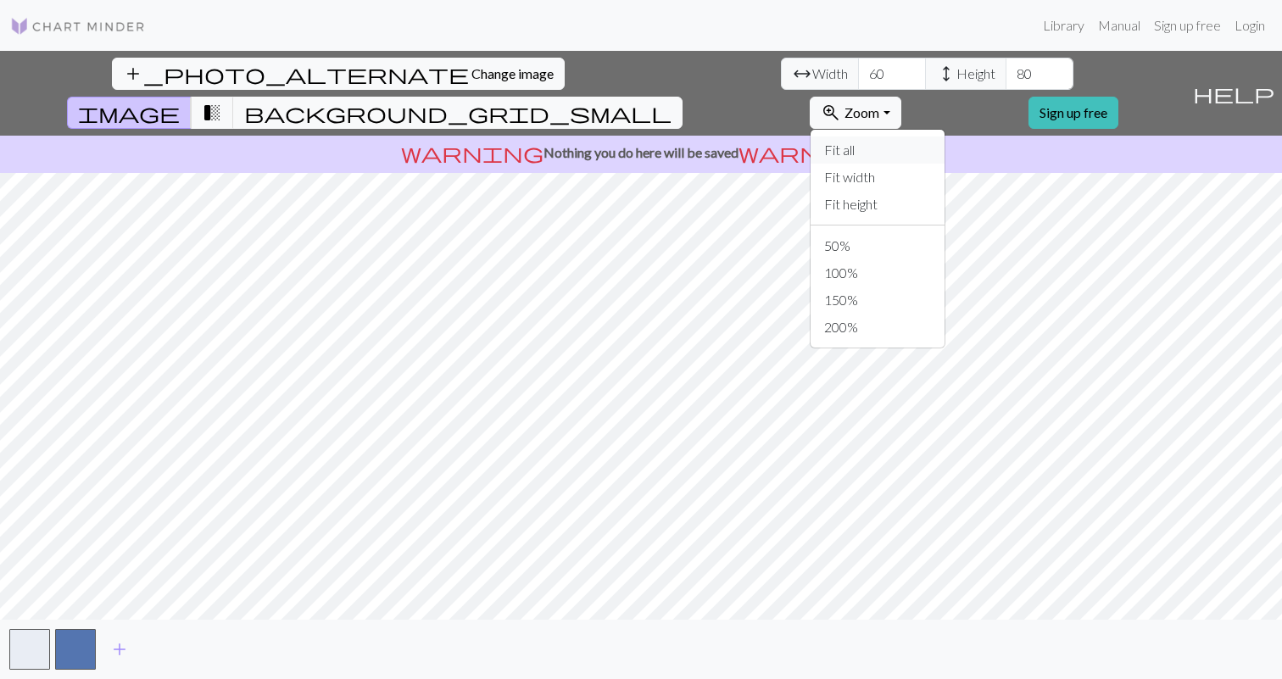
click at [945, 137] on button "Fit all" at bounding box center [878, 150] width 134 height 27
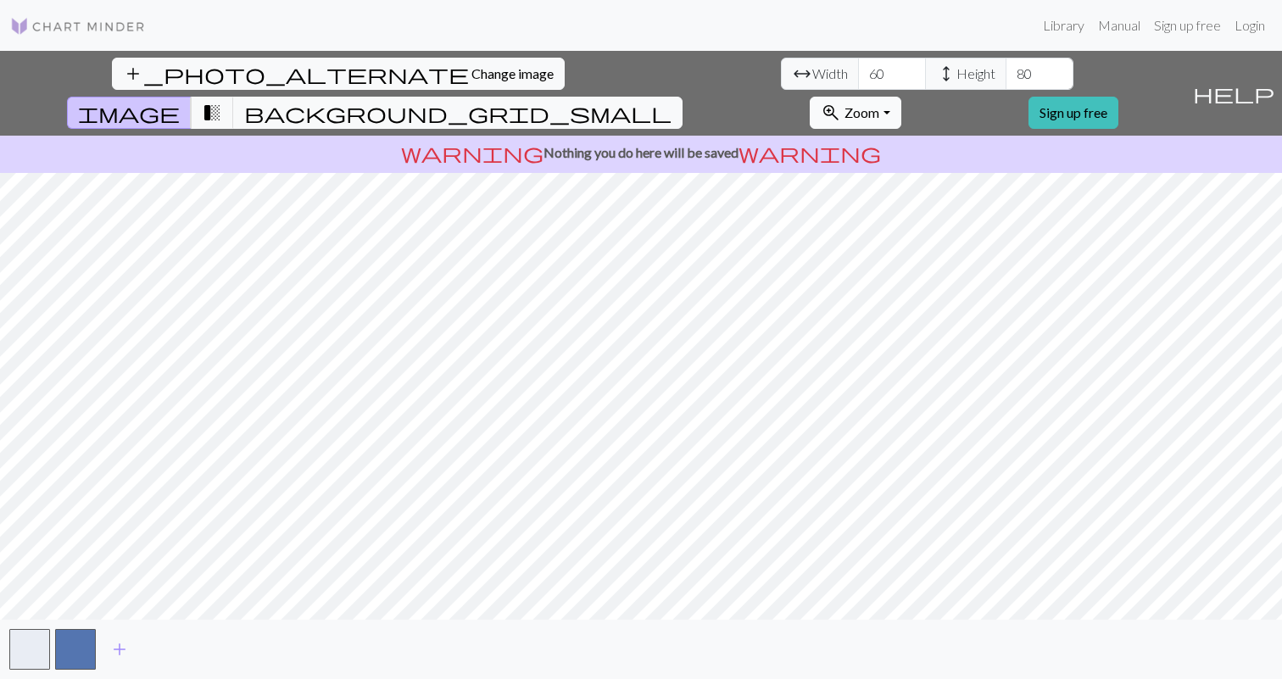
click at [901, 97] on button "zoom_in Zoom Zoom" at bounding box center [855, 113] width 91 height 32
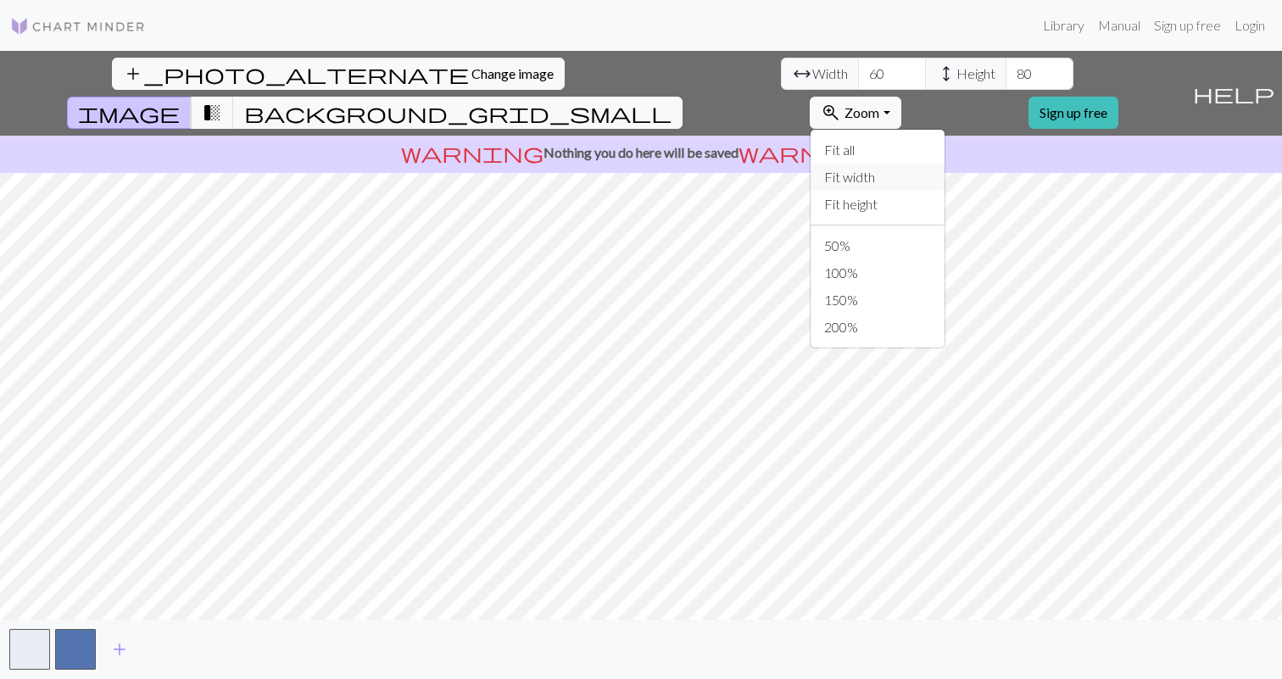
click at [945, 164] on button "Fit width" at bounding box center [878, 177] width 134 height 27
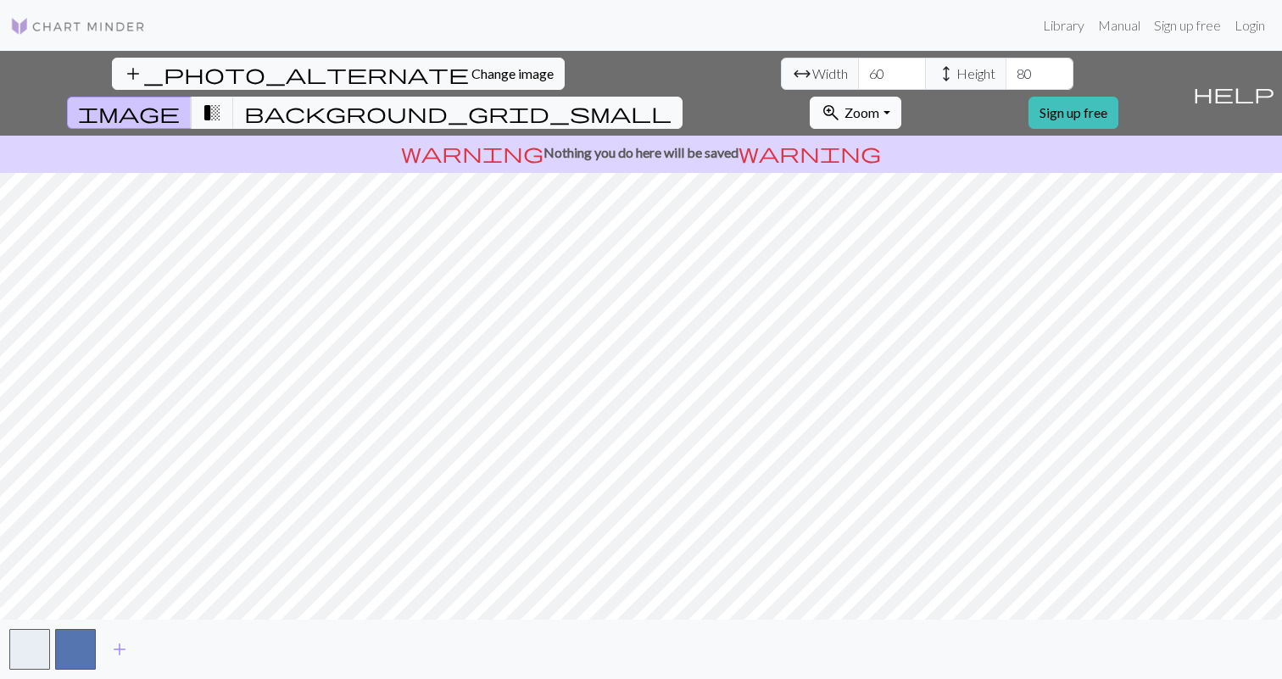
click at [901, 97] on button "zoom_in Zoom Zoom" at bounding box center [855, 113] width 91 height 32
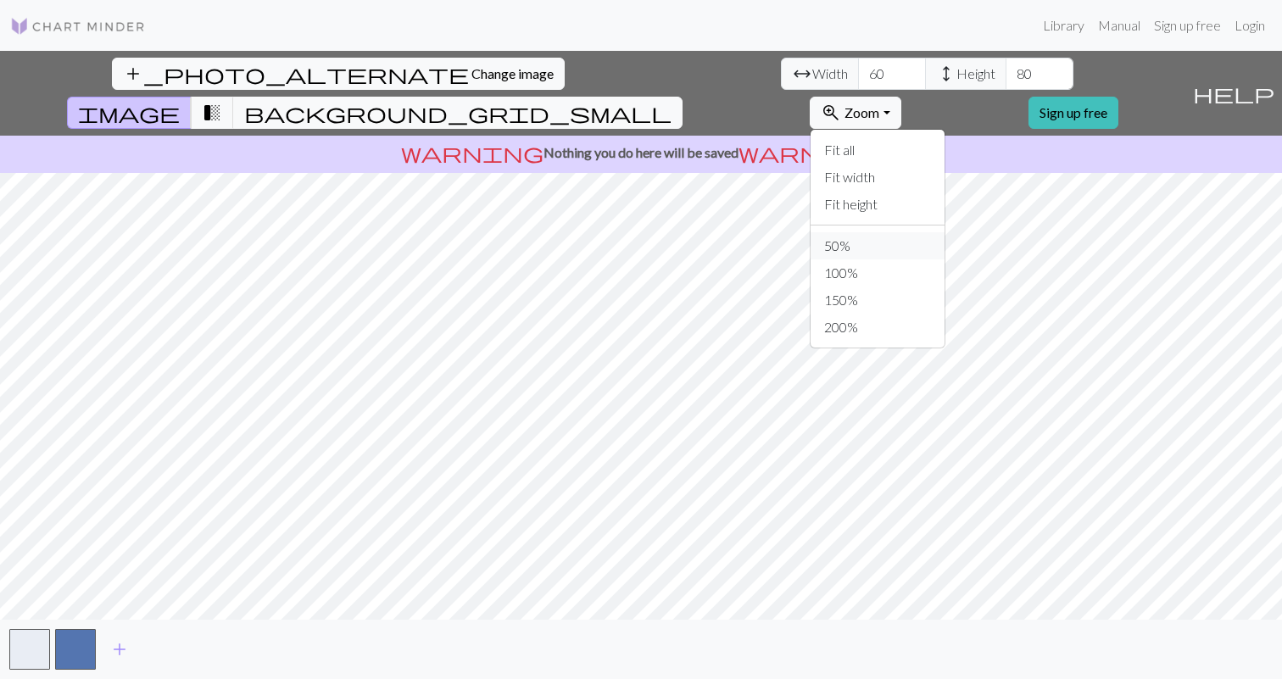
click at [945, 232] on button "50%" at bounding box center [878, 245] width 134 height 27
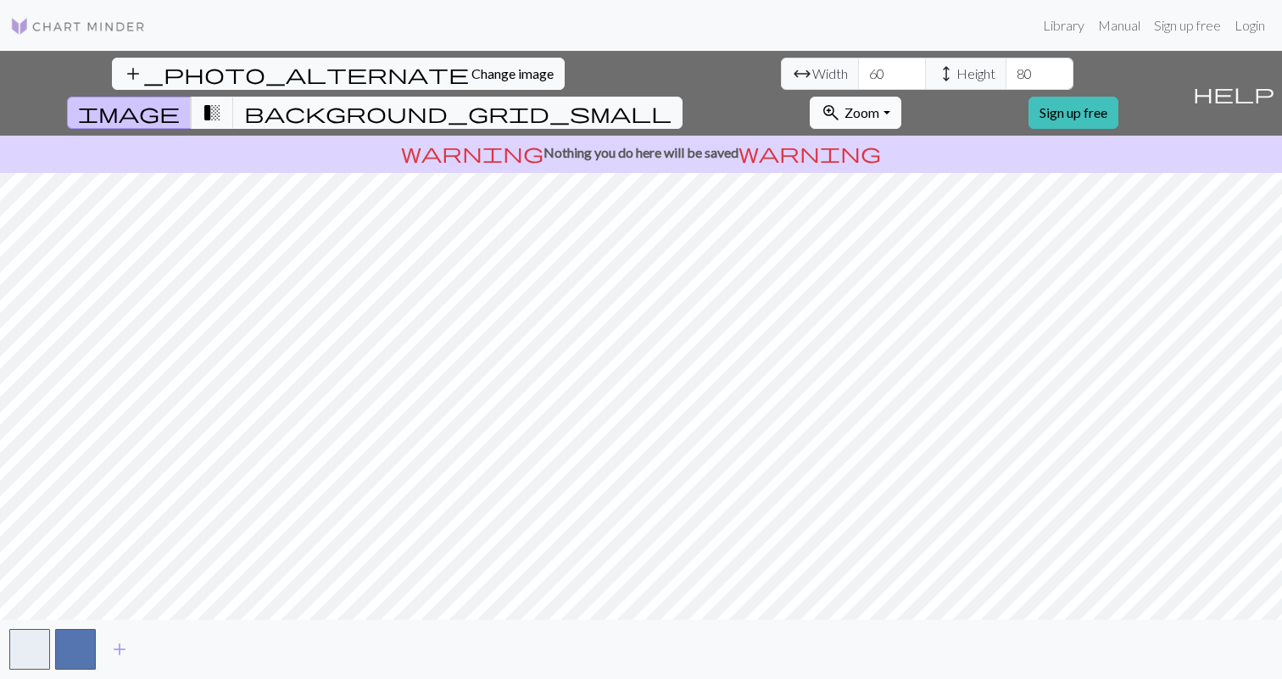
click at [901, 97] on button "zoom_in Zoom Zoom" at bounding box center [855, 113] width 91 height 32
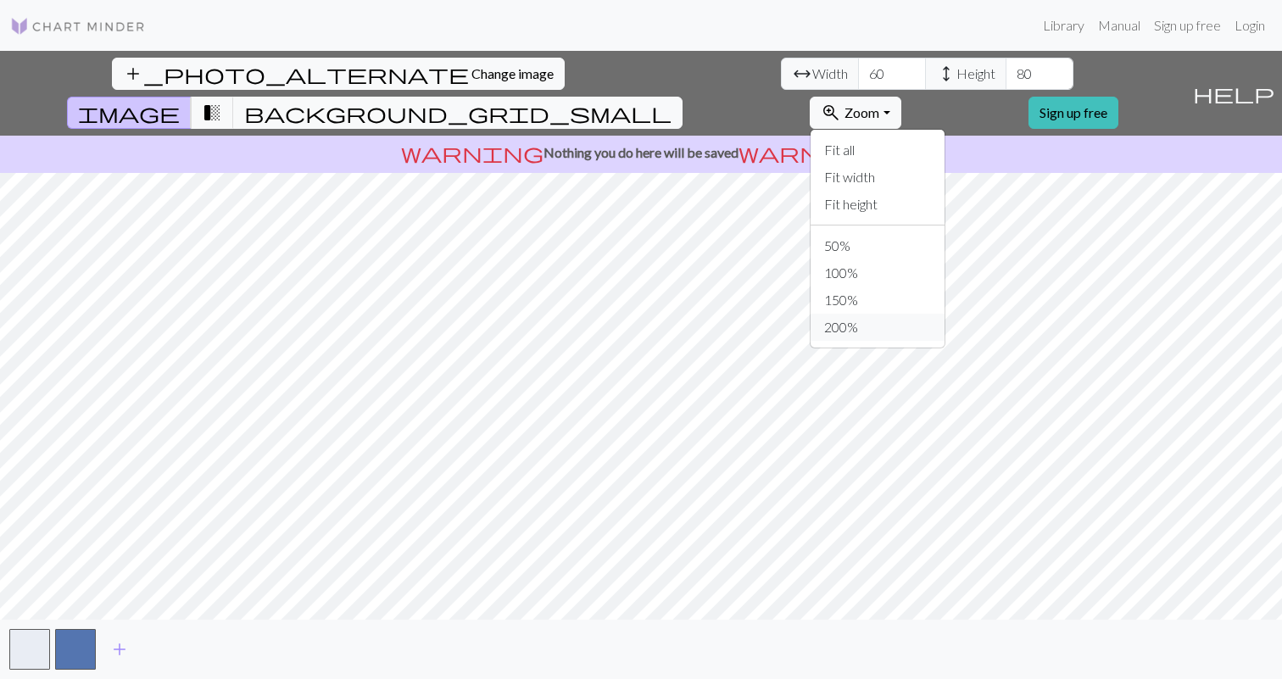
click at [943, 314] on button "200%" at bounding box center [878, 327] width 134 height 27
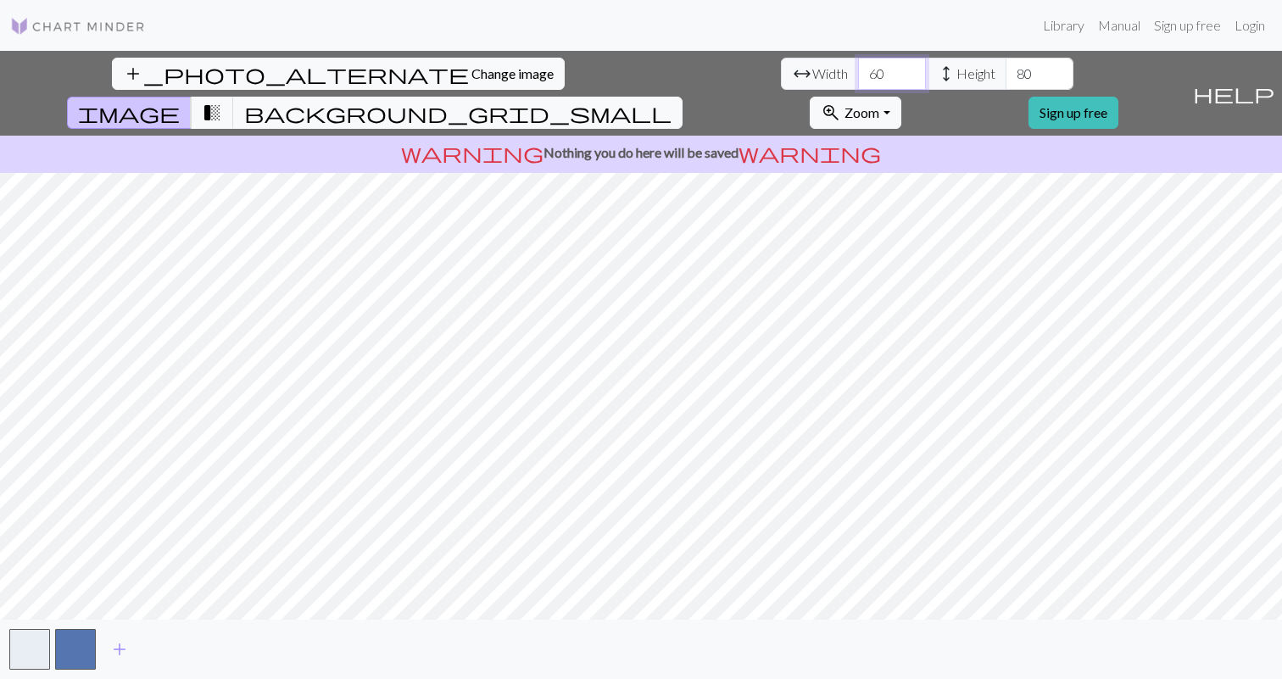
click at [858, 72] on input "60" at bounding box center [892, 74] width 68 height 32
drag, startPoint x: 392, startPoint y: 72, endPoint x: 374, endPoint y: 77, distance: 18.5
click at [858, 77] on input "60" at bounding box center [892, 74] width 68 height 32
type input "72"
click at [1006, 70] on input "80" at bounding box center [1040, 74] width 68 height 32
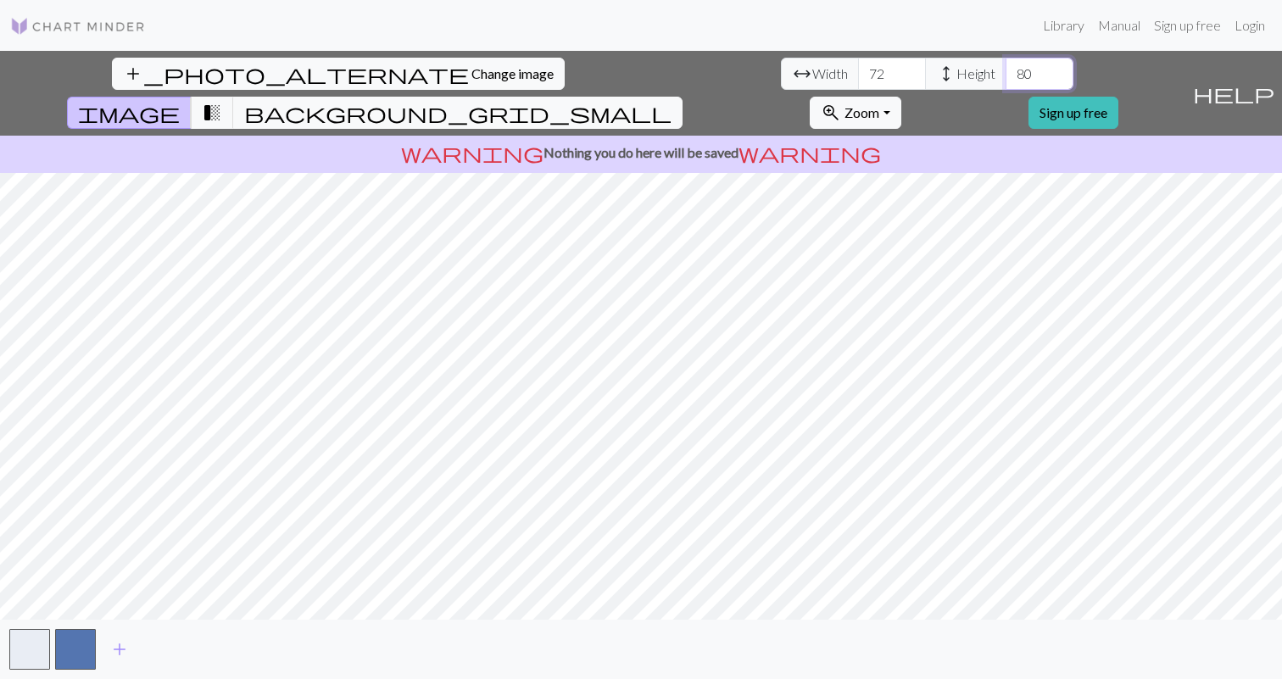
drag, startPoint x: 536, startPoint y: 70, endPoint x: 522, endPoint y: 78, distance: 16.0
click at [1006, 78] on input "80" at bounding box center [1040, 74] width 68 height 32
type input "96"
drag, startPoint x: 396, startPoint y: 76, endPoint x: 361, endPoint y: 76, distance: 34.8
click at [781, 76] on div "arrow_range Width 72 height Height 96" at bounding box center [927, 74] width 293 height 32
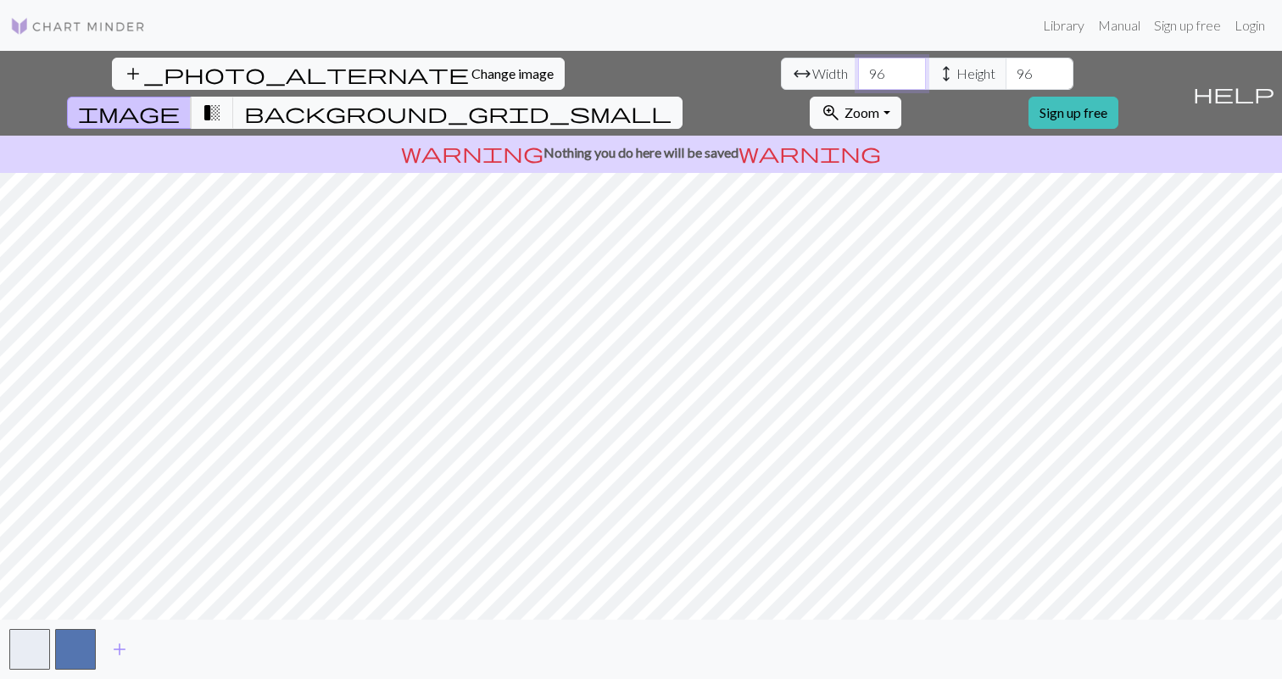
type input "96"
click at [1006, 72] on input "96" at bounding box center [1040, 74] width 68 height 32
click at [1006, 76] on input "96" at bounding box center [1040, 74] width 68 height 32
drag, startPoint x: 544, startPoint y: 76, endPoint x: 516, endPoint y: 76, distance: 28.8
click at [1006, 76] on input "96" at bounding box center [1040, 74] width 68 height 32
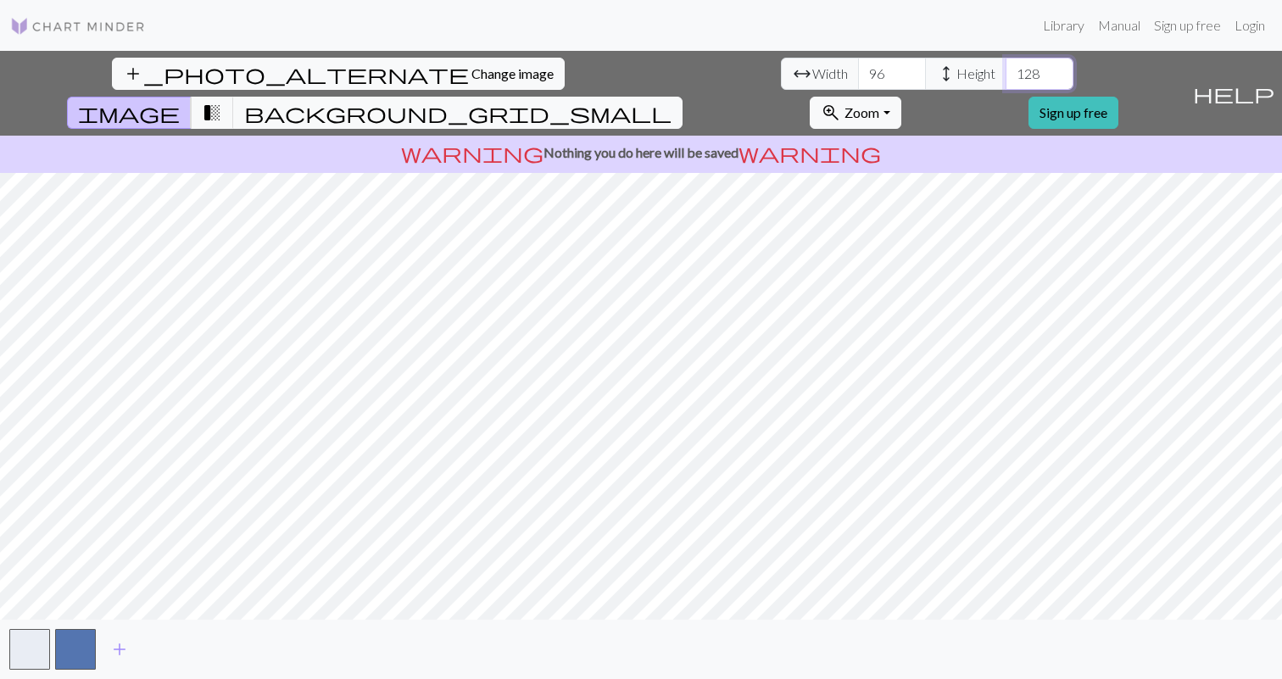
type input "128"
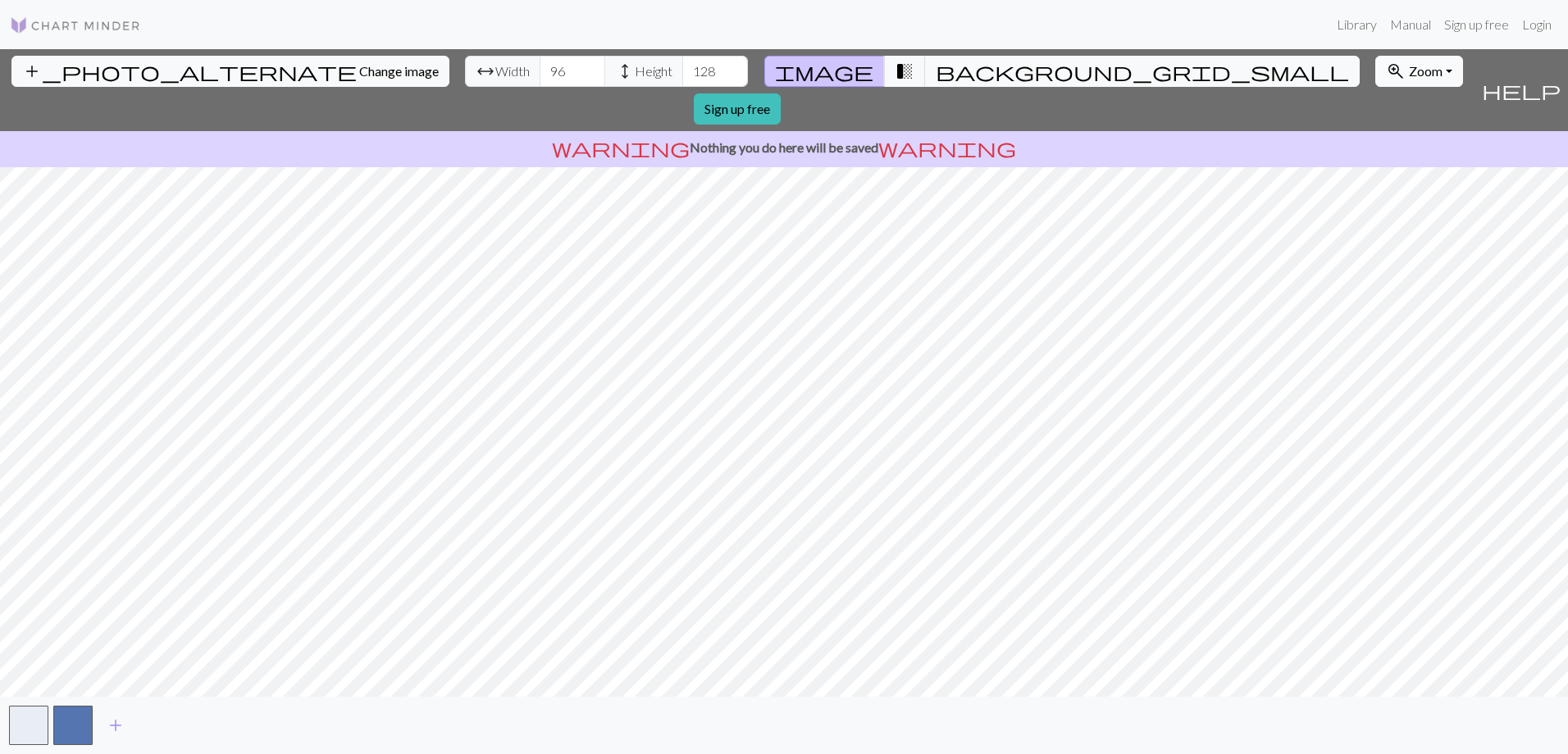
click at [1239, 70] on button "zoom_in Zoom Zoom" at bounding box center [1419, 72] width 88 height 31
click at [1239, 160] on button "Fit height" at bounding box center [1441, 160] width 130 height 26
click at [936, 75] on span "background_grid_small" at bounding box center [1142, 72] width 413 height 23
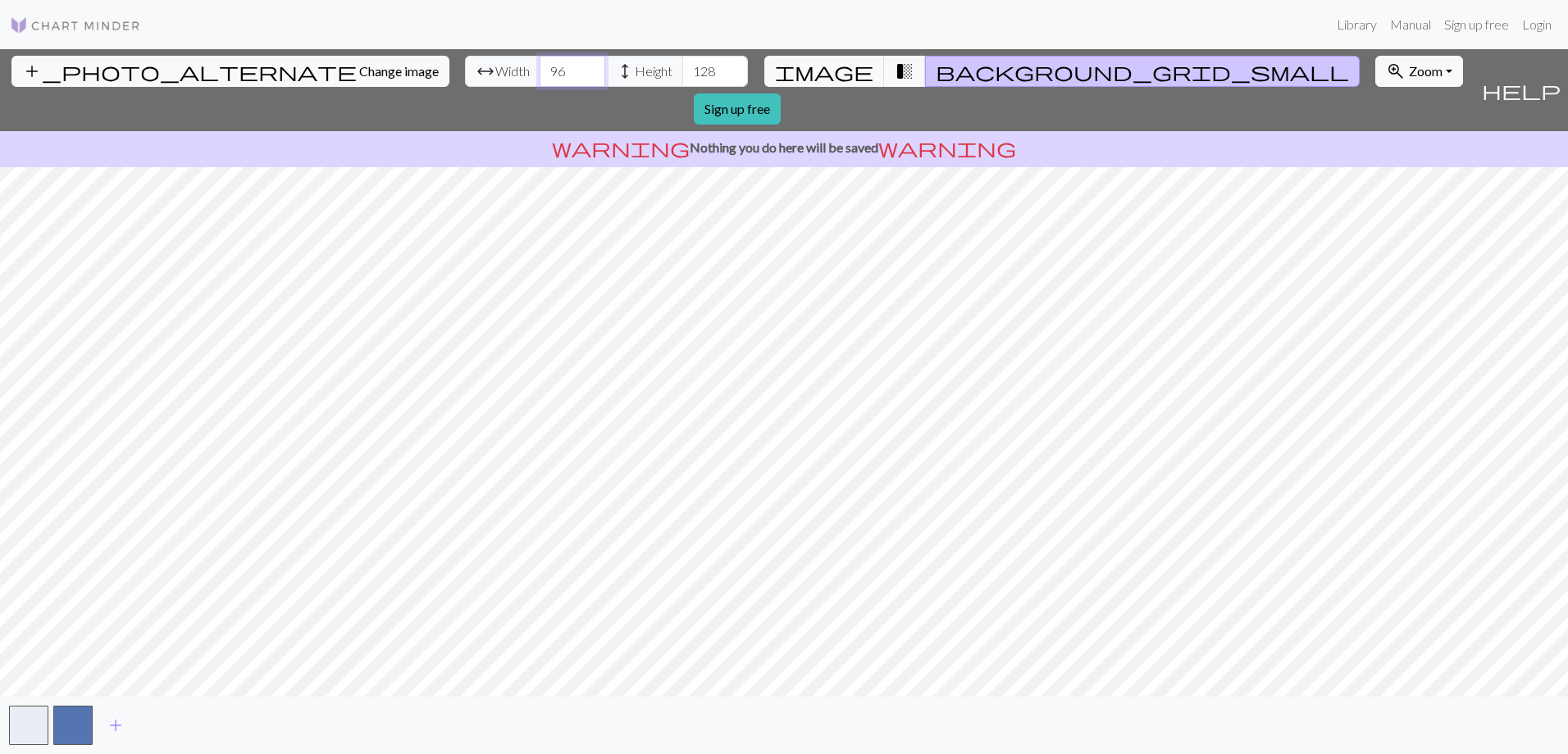
drag, startPoint x: 479, startPoint y: 69, endPoint x: 440, endPoint y: 67, distance: 39.1
click at [465, 67] on div "arrow_range Width 96 height Height 128" at bounding box center [606, 72] width 283 height 31
type input "60"
drag, startPoint x: 624, startPoint y: 72, endPoint x: 601, endPoint y: 72, distance: 23.0
click at [683, 72] on input "128" at bounding box center [716, 72] width 66 height 31
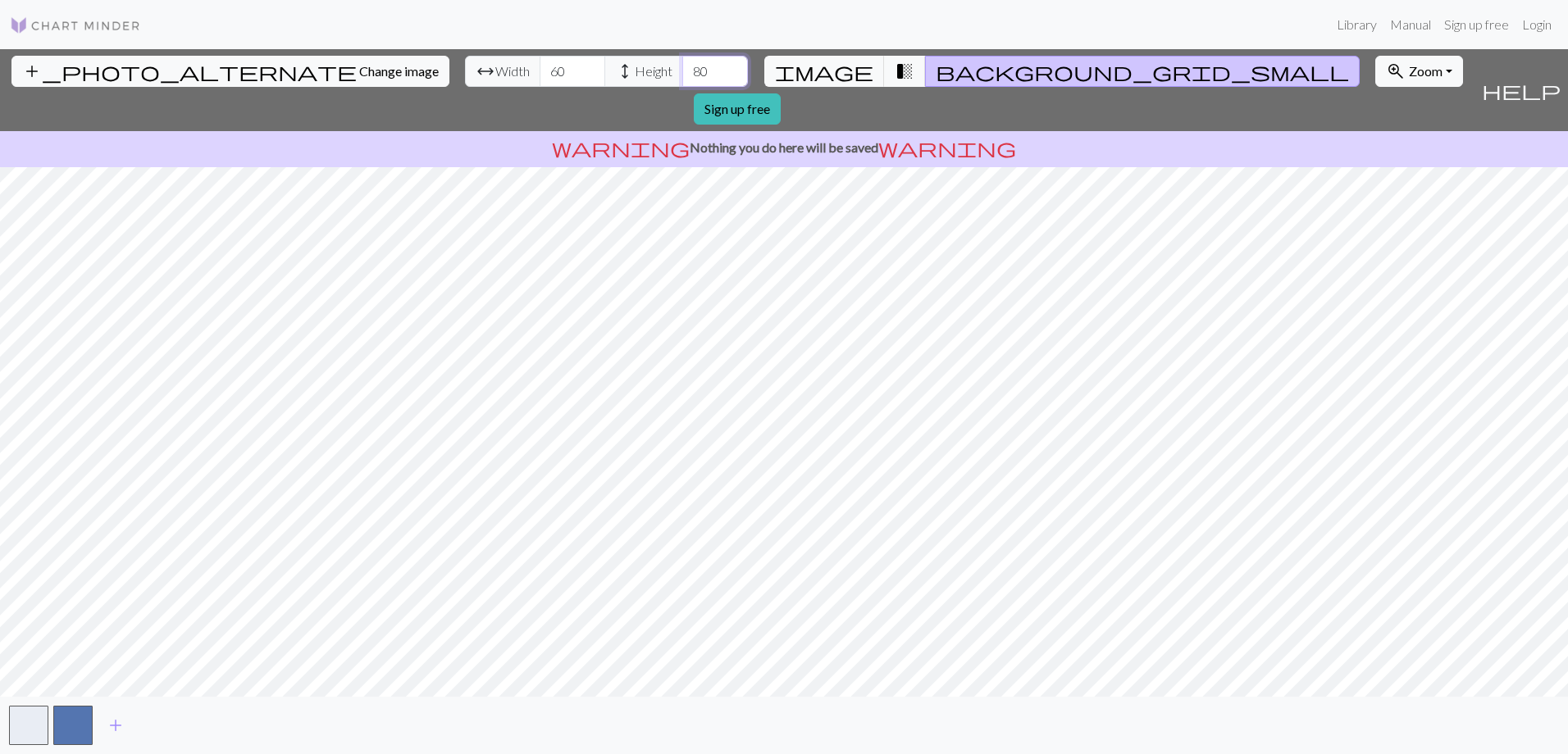
type input "80"
click at [31, 655] on button "button" at bounding box center [28, 725] width 40 height 40
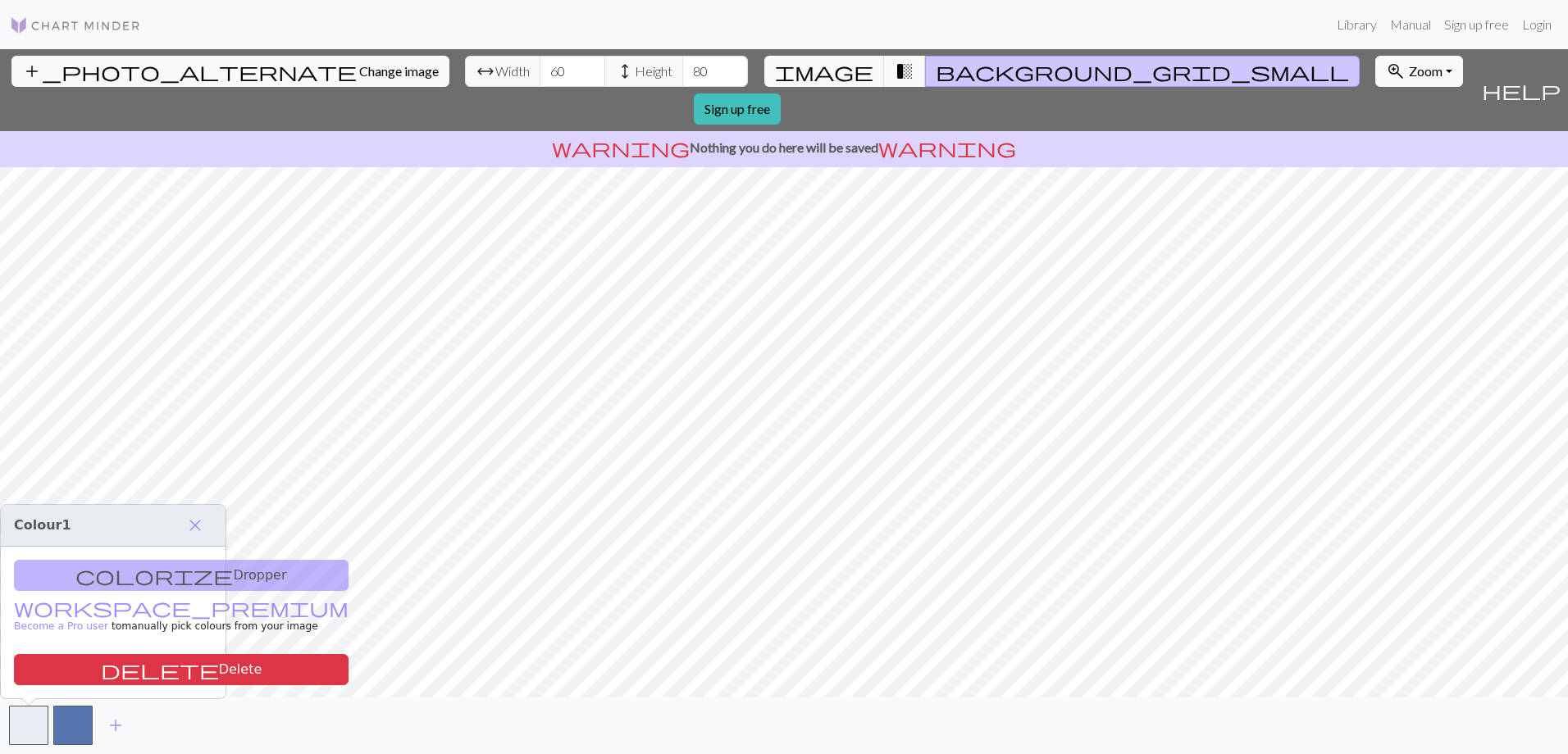
click at [166, 579] on div "colorize Dropper workspace_premium Become a Pro user to manually pick colours f…" at bounding box center [113, 623] width 224 height 152
click at [131, 575] on div "colorize Dropper workspace_premium Become a Pro user to manually pick colours f…" at bounding box center [113, 623] width 224 height 152
click at [196, 525] on span "close" at bounding box center [195, 526] width 19 height 23
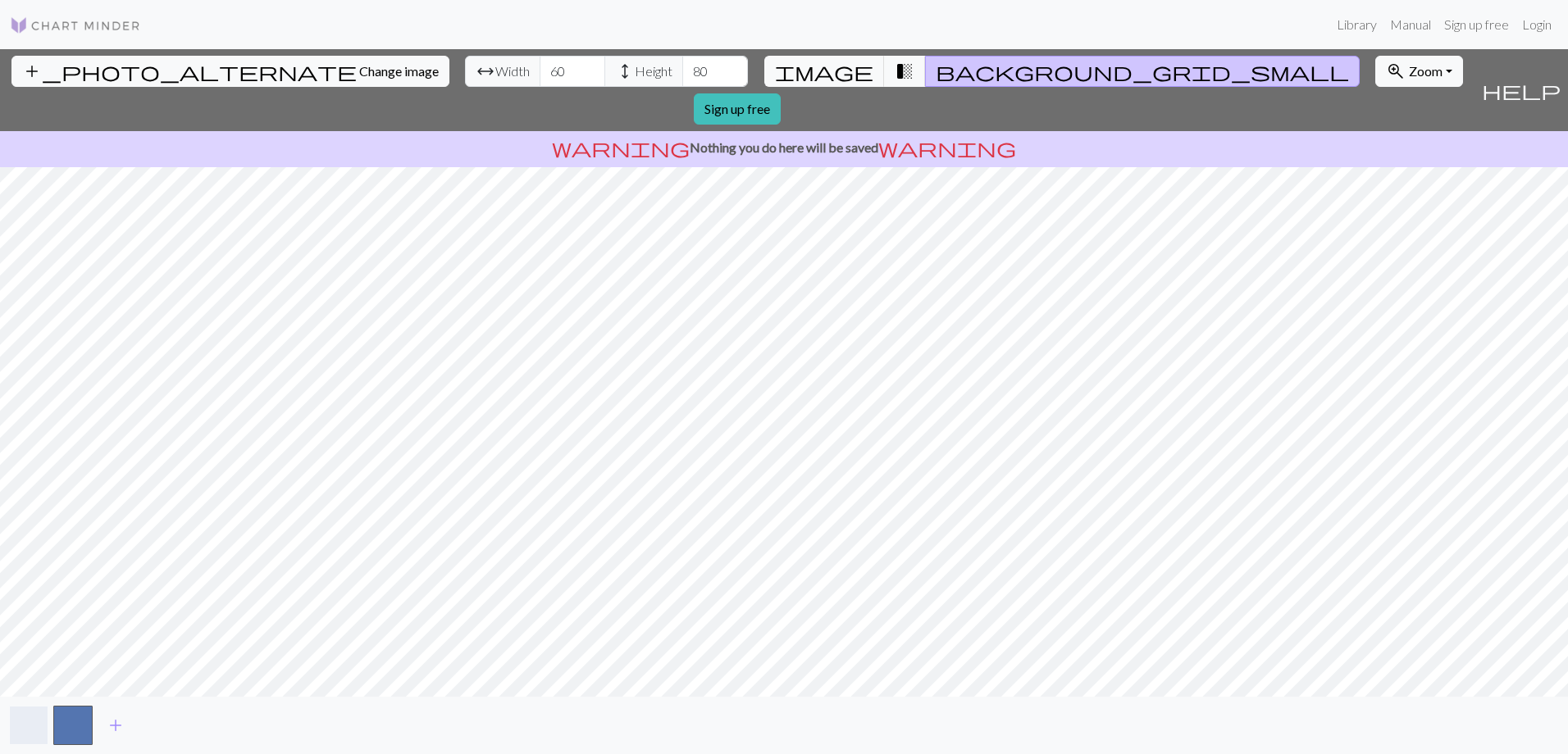
click at [28, 655] on button "button" at bounding box center [28, 725] width 40 height 40
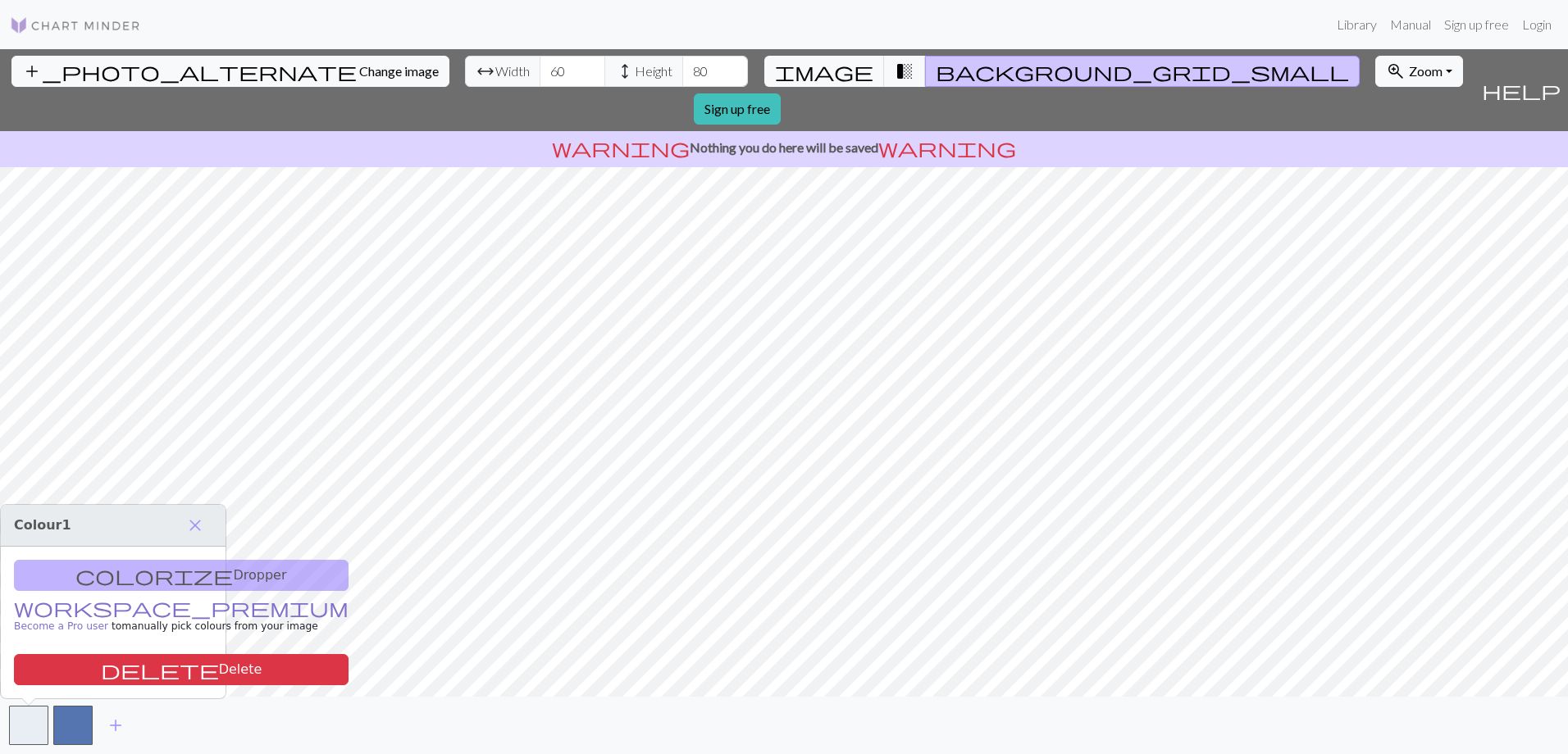
click at [84, 611] on link "workspace_premium Become a Pro user" at bounding box center [181, 618] width 335 height 29
click at [150, 574] on div "colorize Dropper workspace_premium Become a Pro user to manually pick colours f…" at bounding box center [113, 623] width 224 height 152
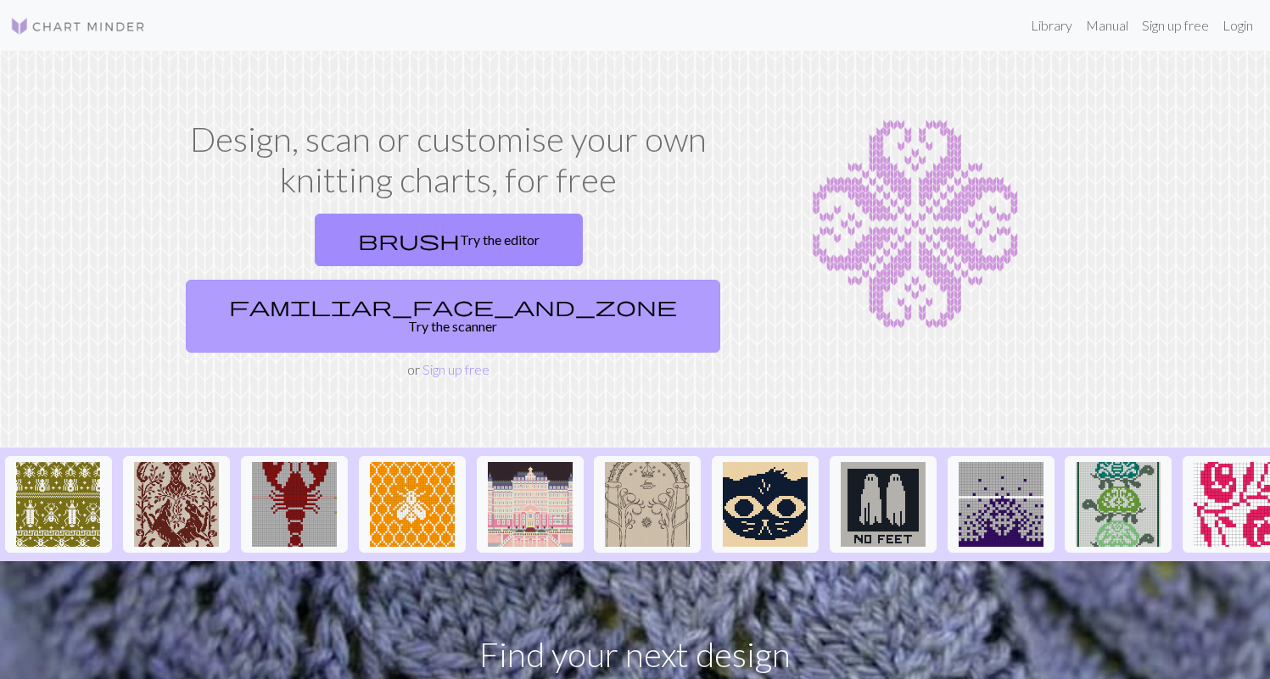
click at [605, 280] on link "familiar_face_and_zone Try the scanner" at bounding box center [453, 316] width 534 height 73
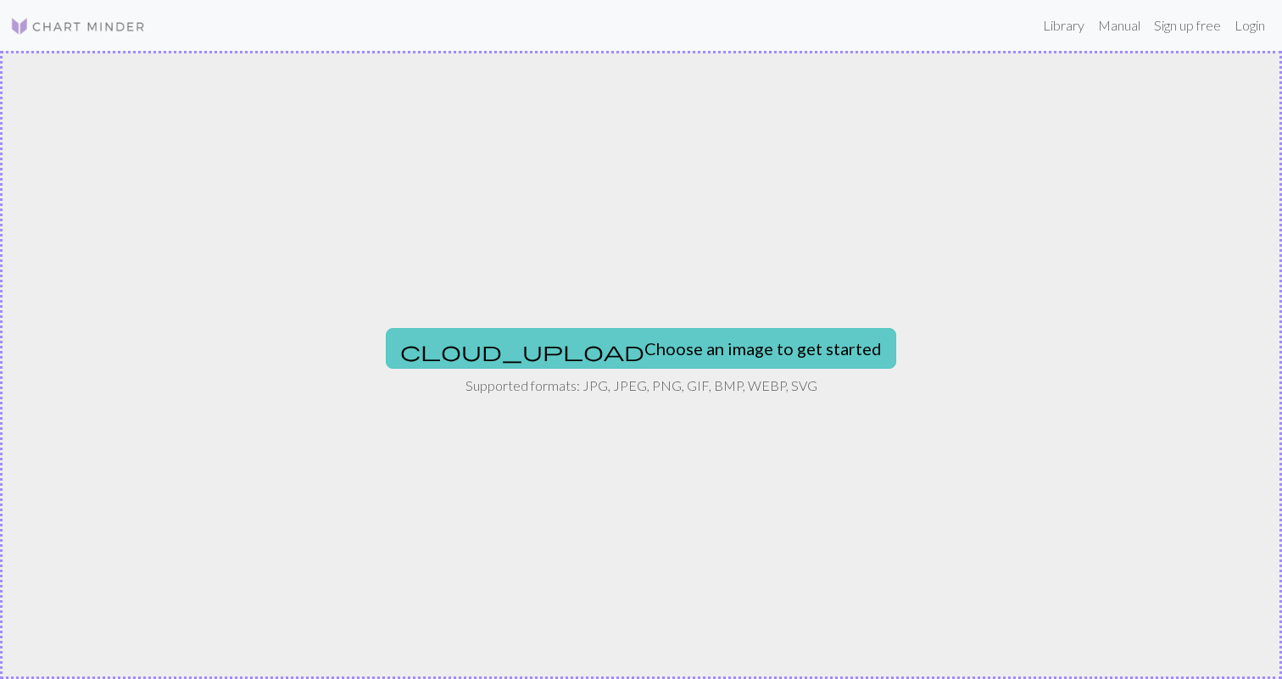
click at [633, 344] on button "cloud_upload Choose an image to get started" at bounding box center [641, 348] width 511 height 41
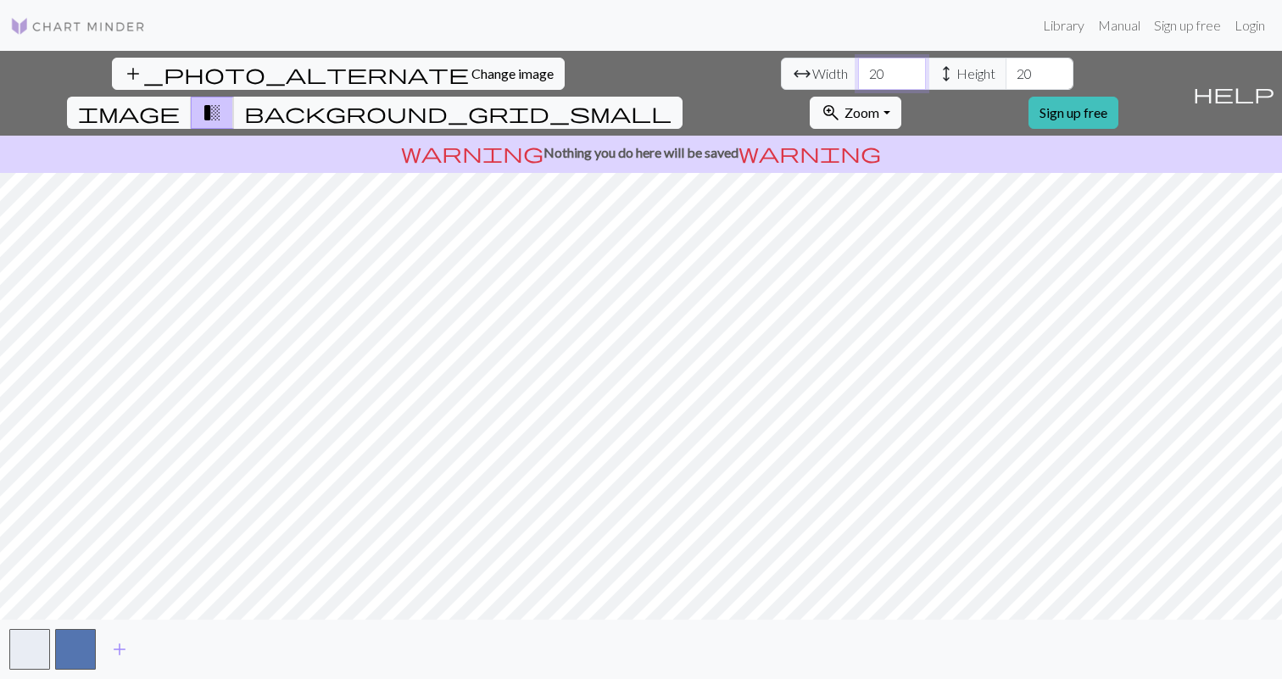
drag, startPoint x: 388, startPoint y: 73, endPoint x: 368, endPoint y: 71, distance: 20.4
click at [858, 71] on input "20" at bounding box center [892, 74] width 68 height 32
type input "60"
drag, startPoint x: 538, startPoint y: 72, endPoint x: 520, endPoint y: 72, distance: 18.7
click at [1006, 72] on input "20" at bounding box center [1040, 74] width 68 height 32
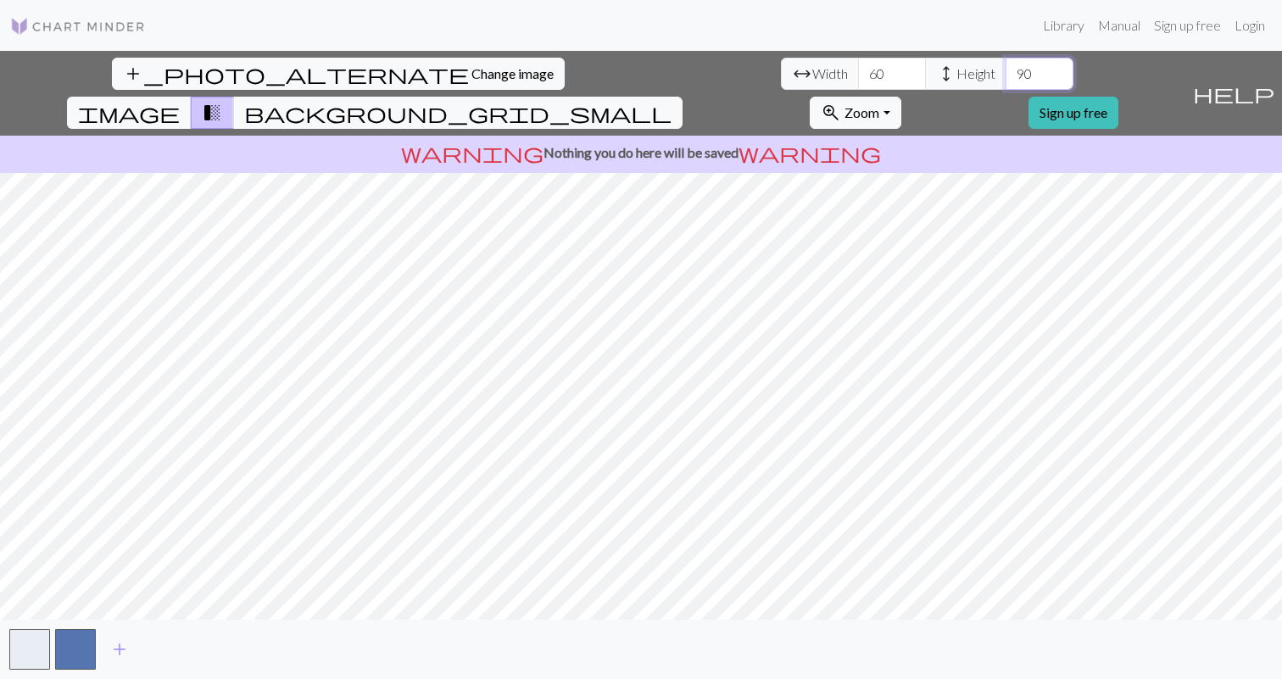
type input "90"
click at [639, 632] on div "add_photo_alternate Change image arrow_range Width 60 height Height 90 image tr…" at bounding box center [641, 365] width 1282 height 628
click at [672, 101] on span "background_grid_small" at bounding box center [457, 113] width 427 height 24
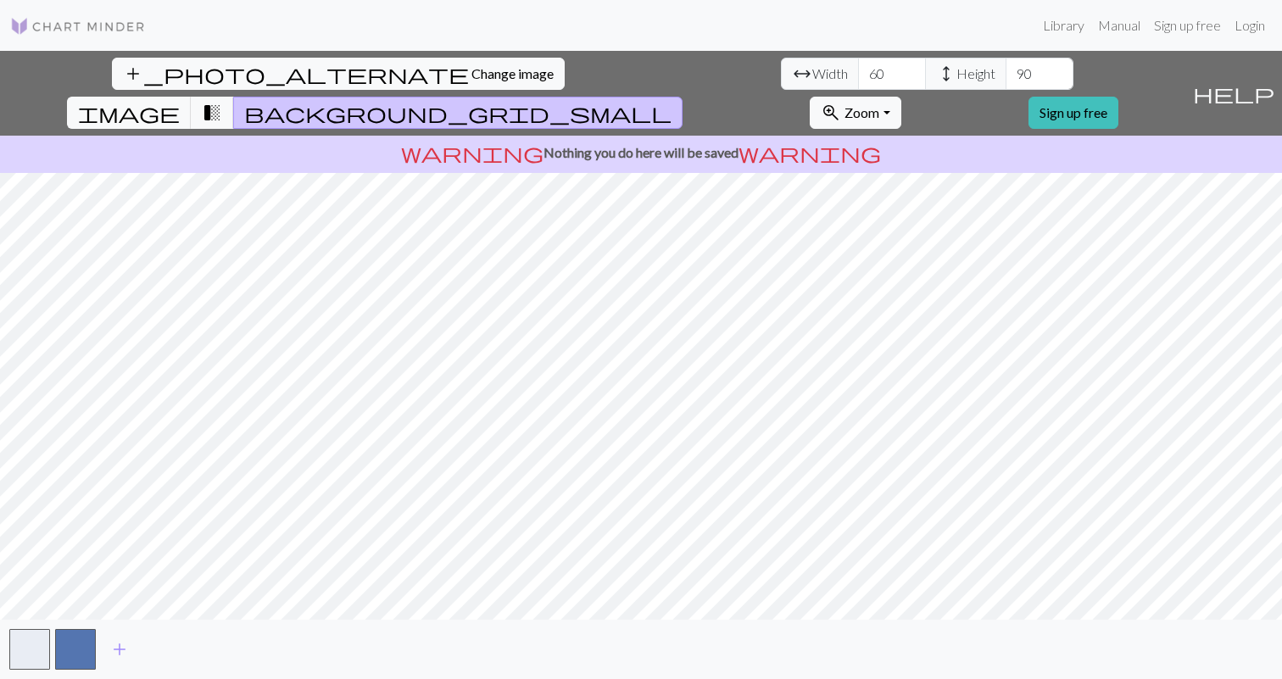
click at [1269, 678] on html "This website uses cookies to ensure you get the best experience on our website.…" at bounding box center [641, 339] width 1282 height 679
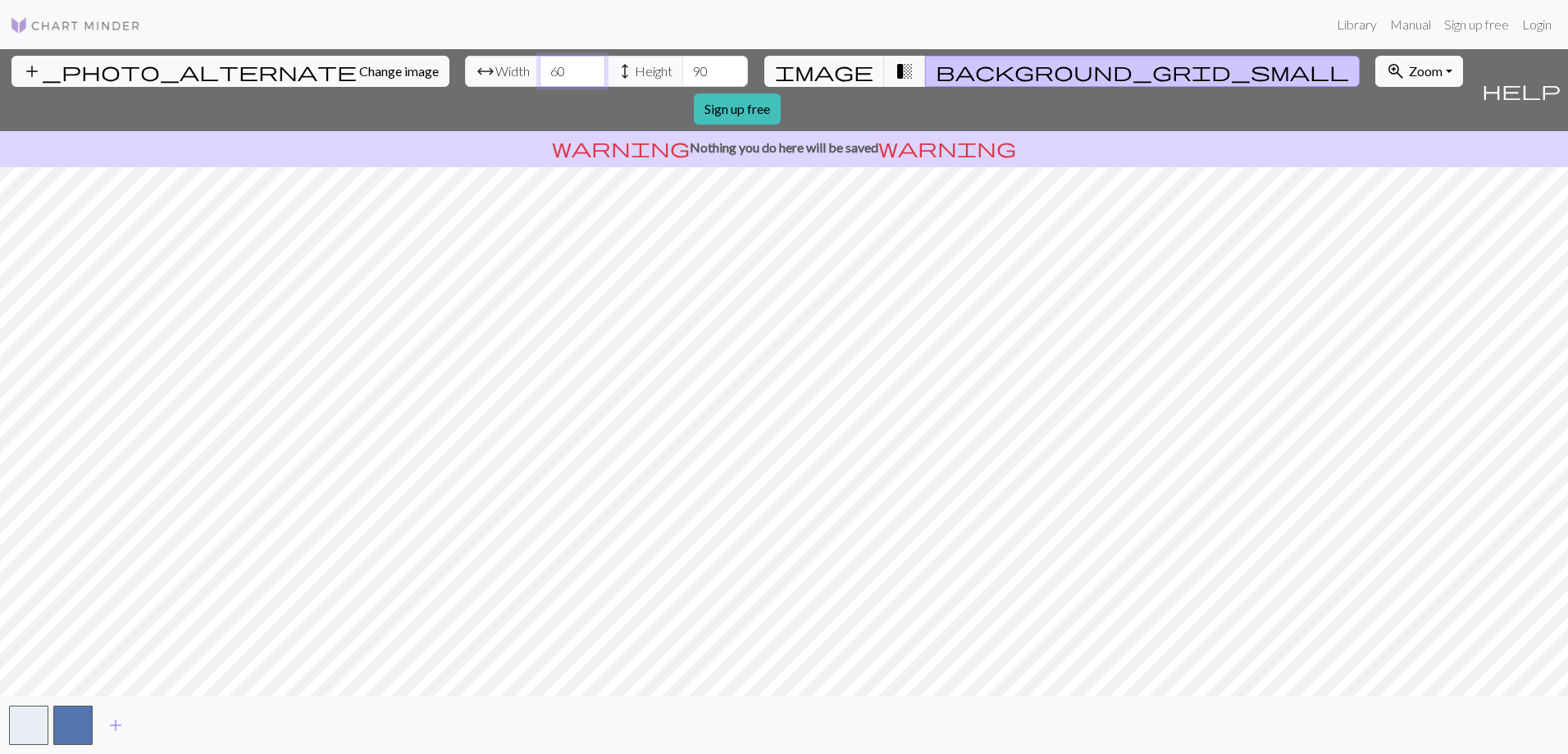
drag, startPoint x: 488, startPoint y: 68, endPoint x: 452, endPoint y: 77, distance: 37.1
click at [540, 77] on input "60" at bounding box center [573, 72] width 66 height 31
type input "72"
click at [683, 67] on input "90" at bounding box center [716, 72] width 66 height 31
drag, startPoint x: 635, startPoint y: 70, endPoint x: 605, endPoint y: 69, distance: 30.0
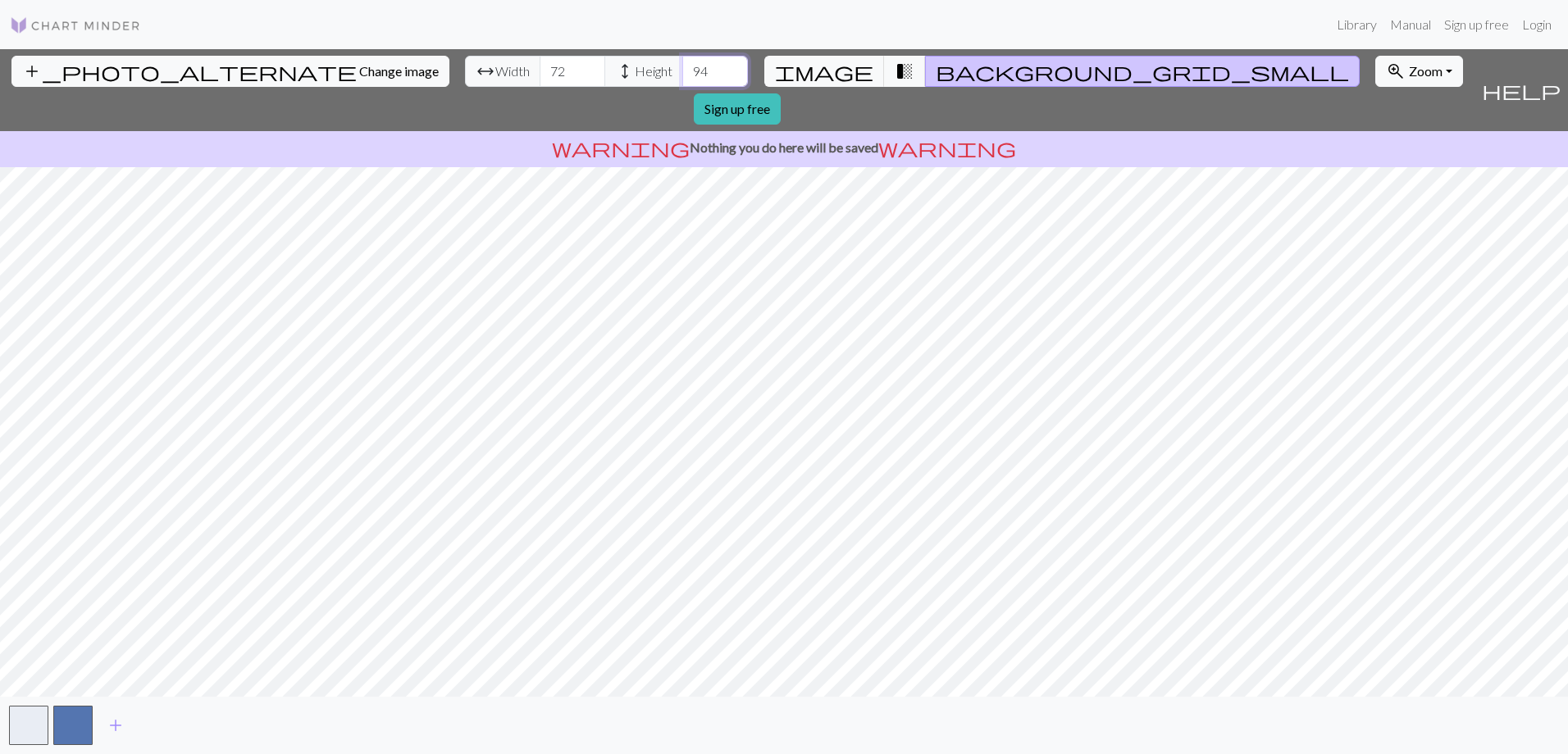
click at [683, 69] on input "94" at bounding box center [716, 72] width 66 height 31
click at [683, 67] on input "95" at bounding box center [716, 72] width 66 height 31
type input "96"
click at [683, 67] on input "96" at bounding box center [716, 72] width 66 height 31
drag, startPoint x: 480, startPoint y: 72, endPoint x: 457, endPoint y: 71, distance: 23.0
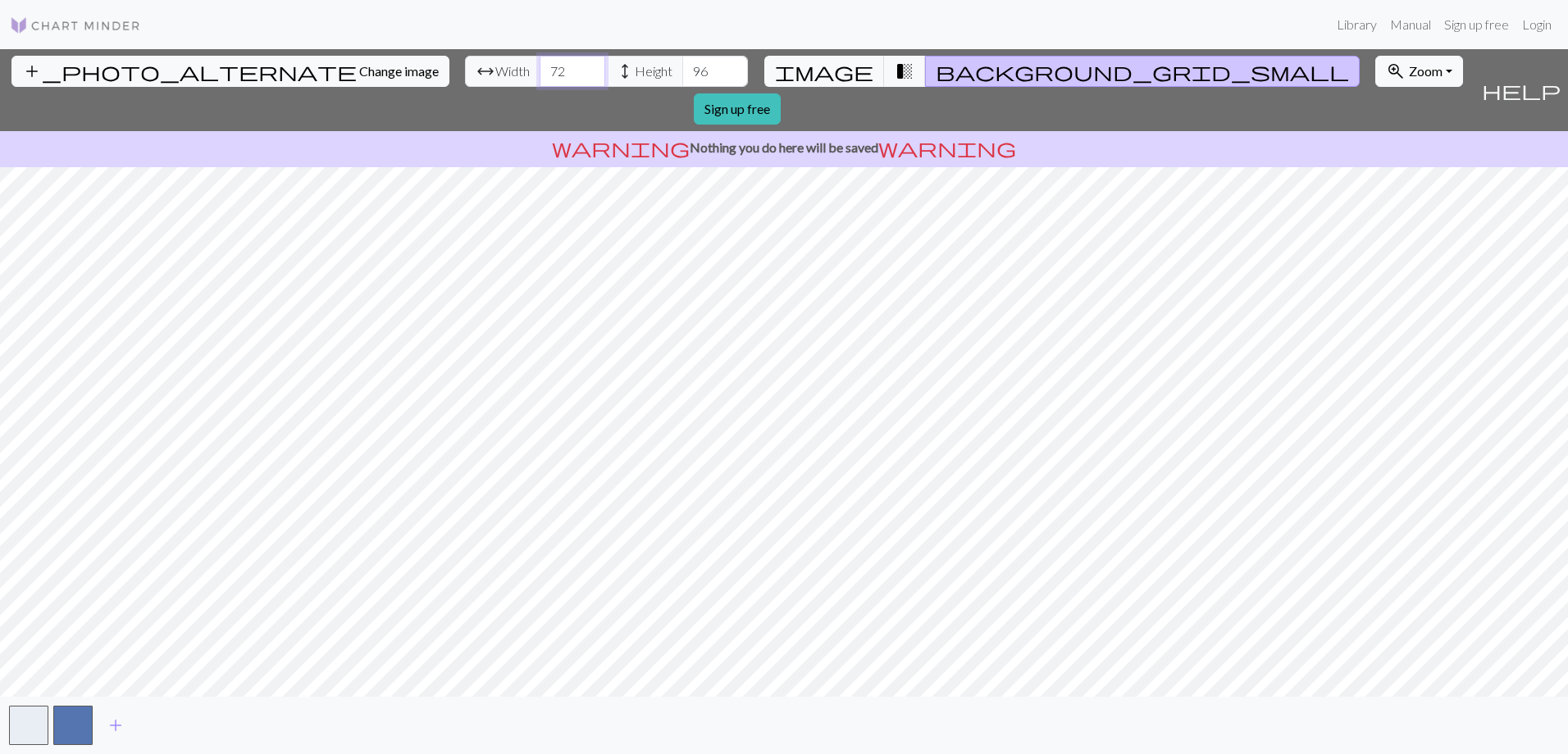
click at [540, 71] on input "72" at bounding box center [573, 72] width 66 height 31
type input "84"
drag, startPoint x: 628, startPoint y: 66, endPoint x: 593, endPoint y: 67, distance: 35.0
click at [683, 67] on input "96" at bounding box center [716, 72] width 66 height 31
type input "112"
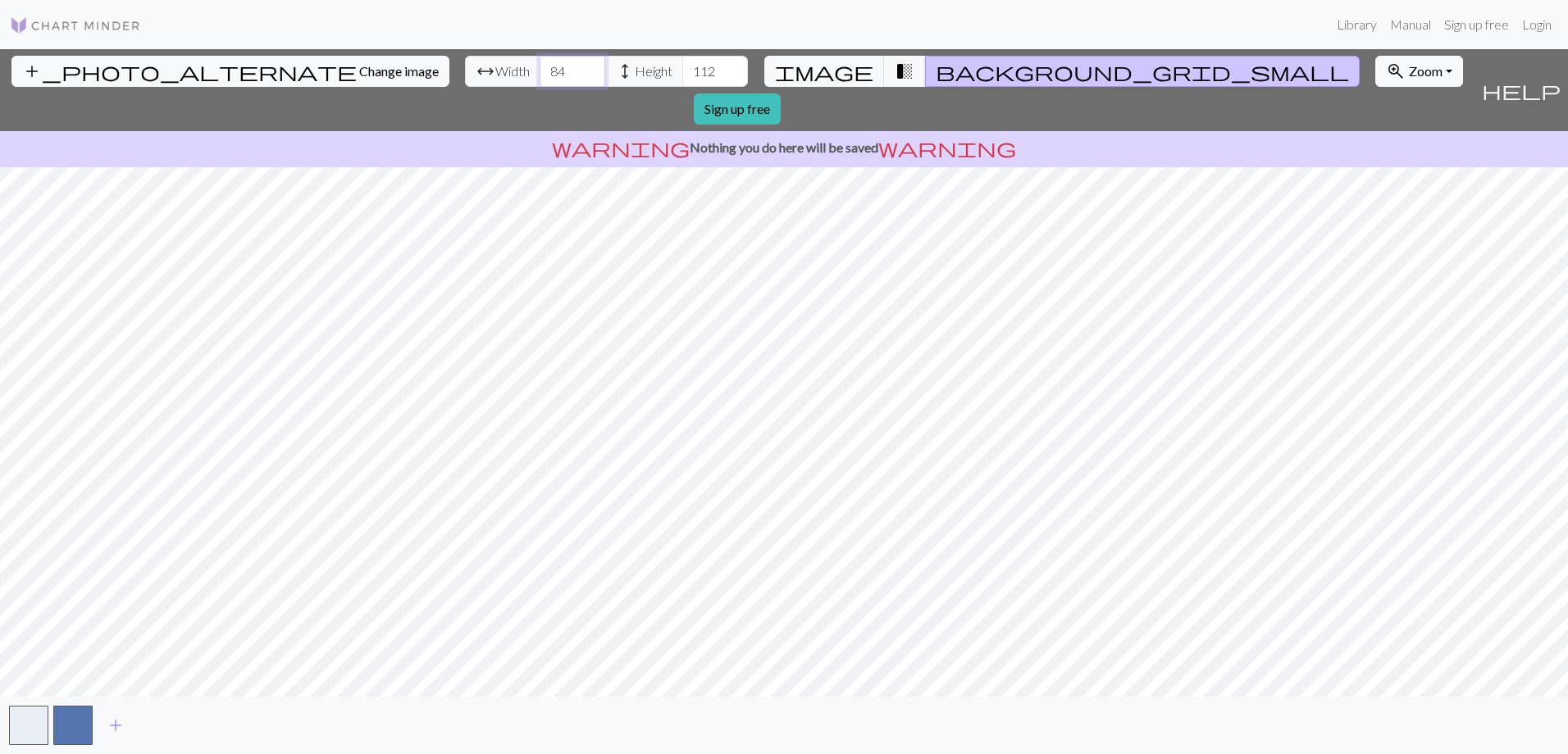
drag, startPoint x: 478, startPoint y: 66, endPoint x: 458, endPoint y: 71, distance: 20.6
click at [540, 71] on input "84" at bounding box center [573, 72] width 66 height 31
type input "96"
drag, startPoint x: 627, startPoint y: 70, endPoint x: 600, endPoint y: 78, distance: 28.2
click at [683, 78] on input "112" at bounding box center [716, 72] width 66 height 31
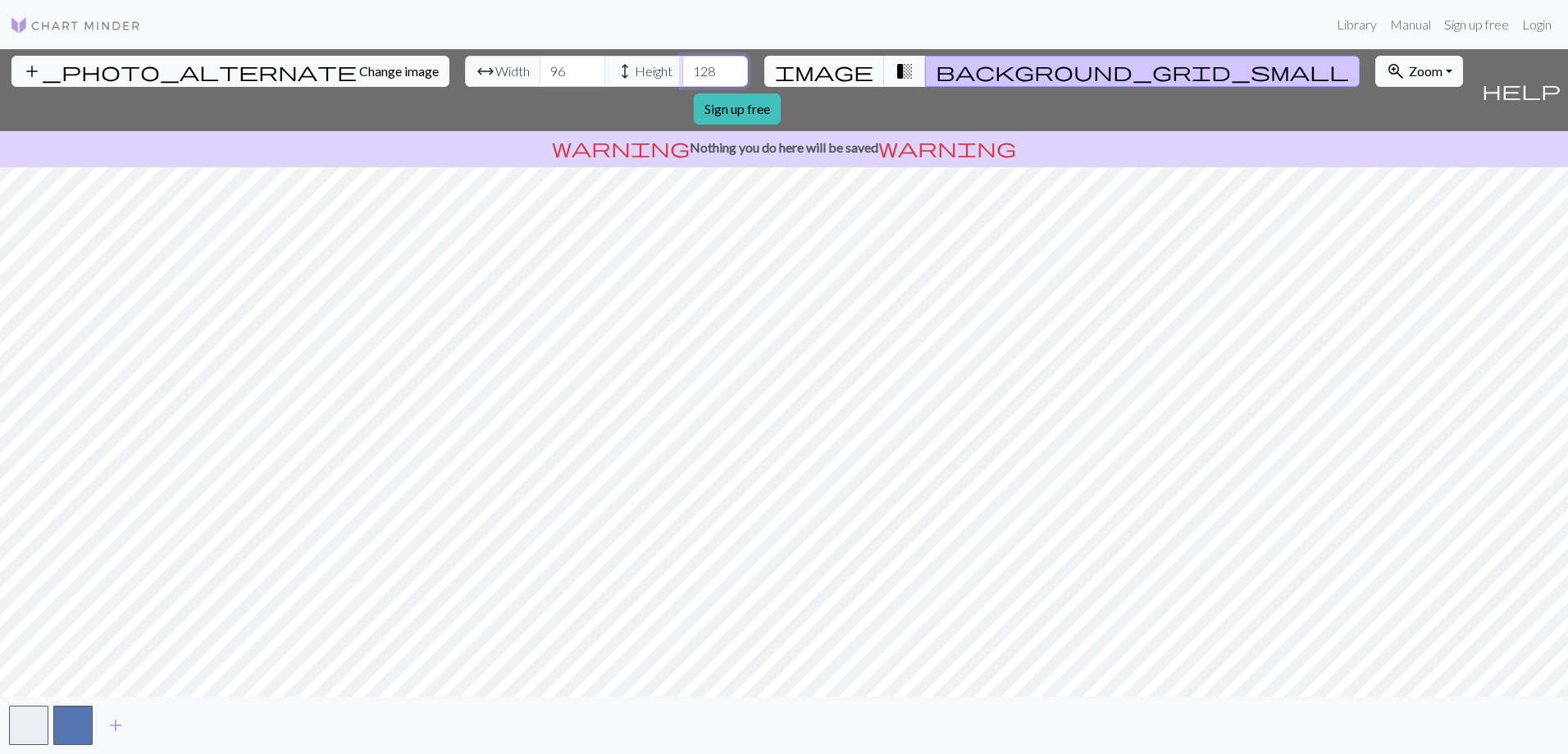
type input "128"
click at [895, 67] on span "transition_fade" at bounding box center [904, 72] width 19 height 23
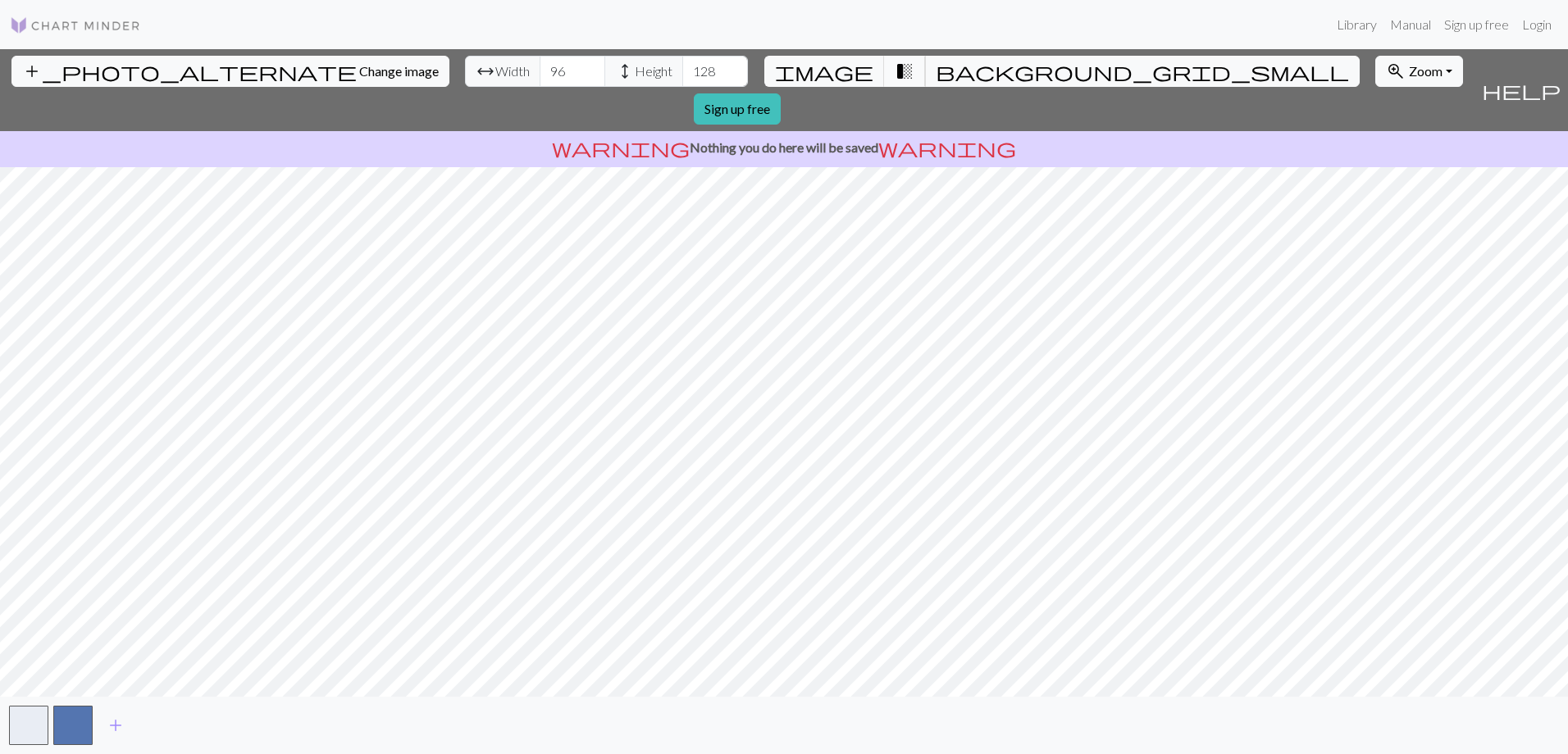
click at [895, 69] on span "transition_fade" at bounding box center [904, 72] width 19 height 23
click at [895, 73] on span "transition_fade" at bounding box center [904, 72] width 19 height 23
click at [847, 72] on span "image" at bounding box center [824, 72] width 99 height 23
click at [895, 71] on span "transition_fade" at bounding box center [904, 72] width 19 height 23
click at [936, 71] on span "background_grid_small" at bounding box center [1142, 72] width 413 height 23
